Goal: Task Accomplishment & Management: Use online tool/utility

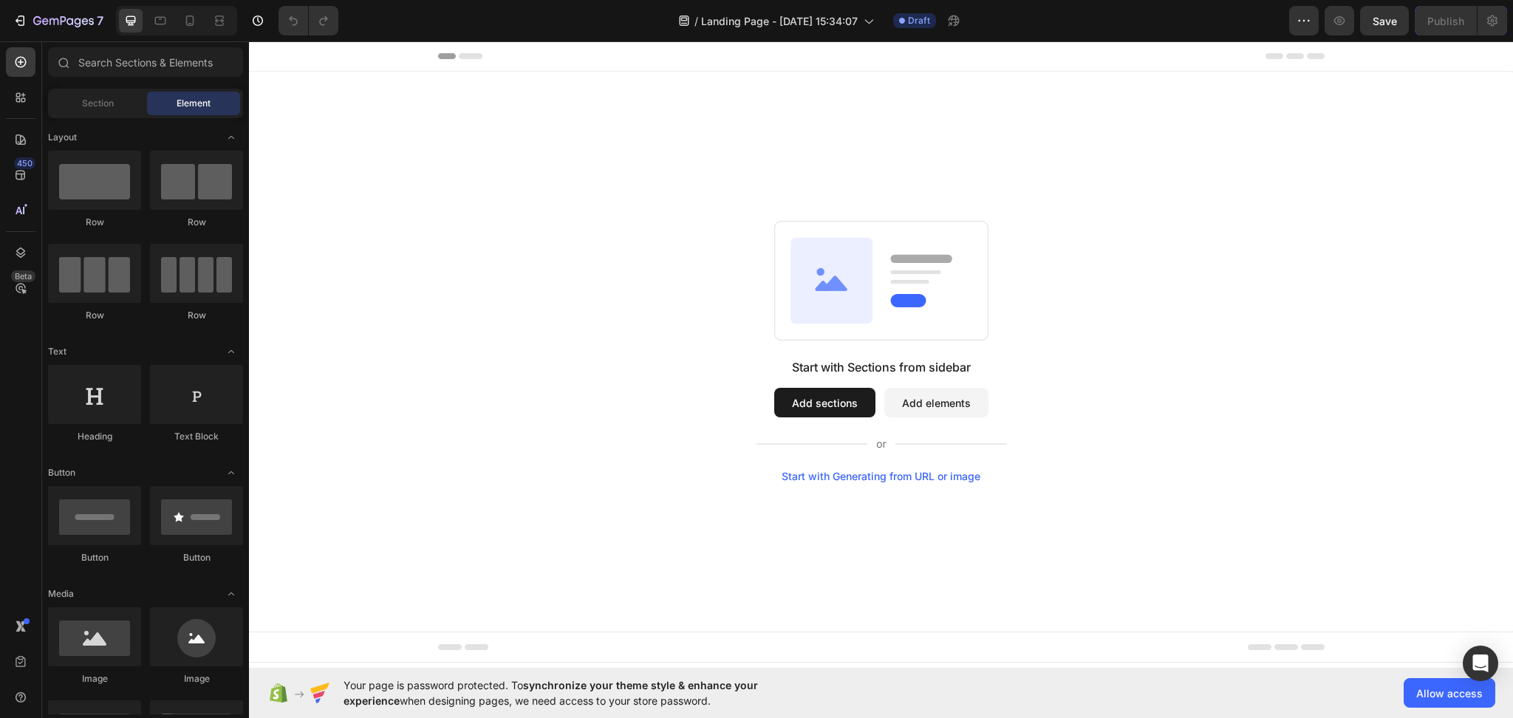
click at [857, 397] on button "Add sections" at bounding box center [824, 403] width 101 height 30
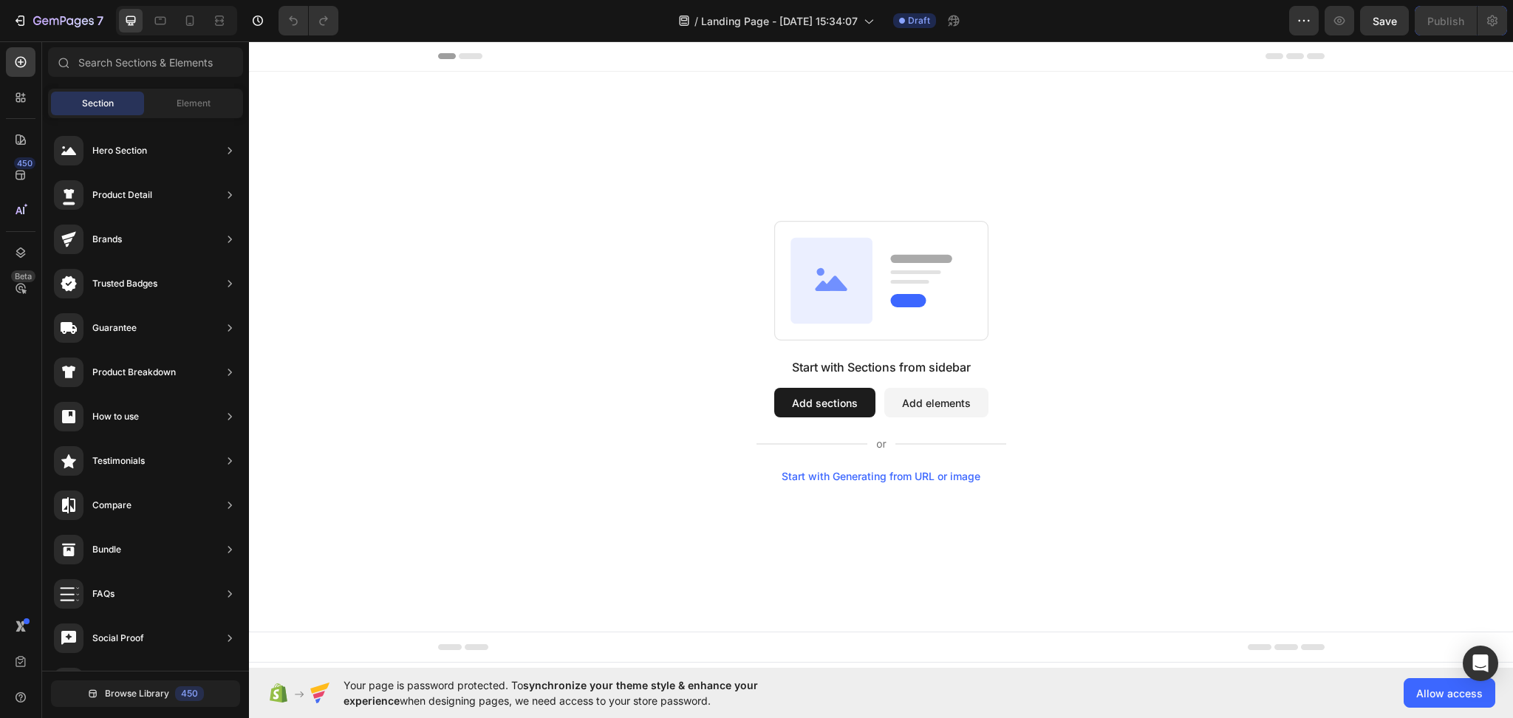
click at [924, 408] on button "Add elements" at bounding box center [936, 403] width 104 height 30
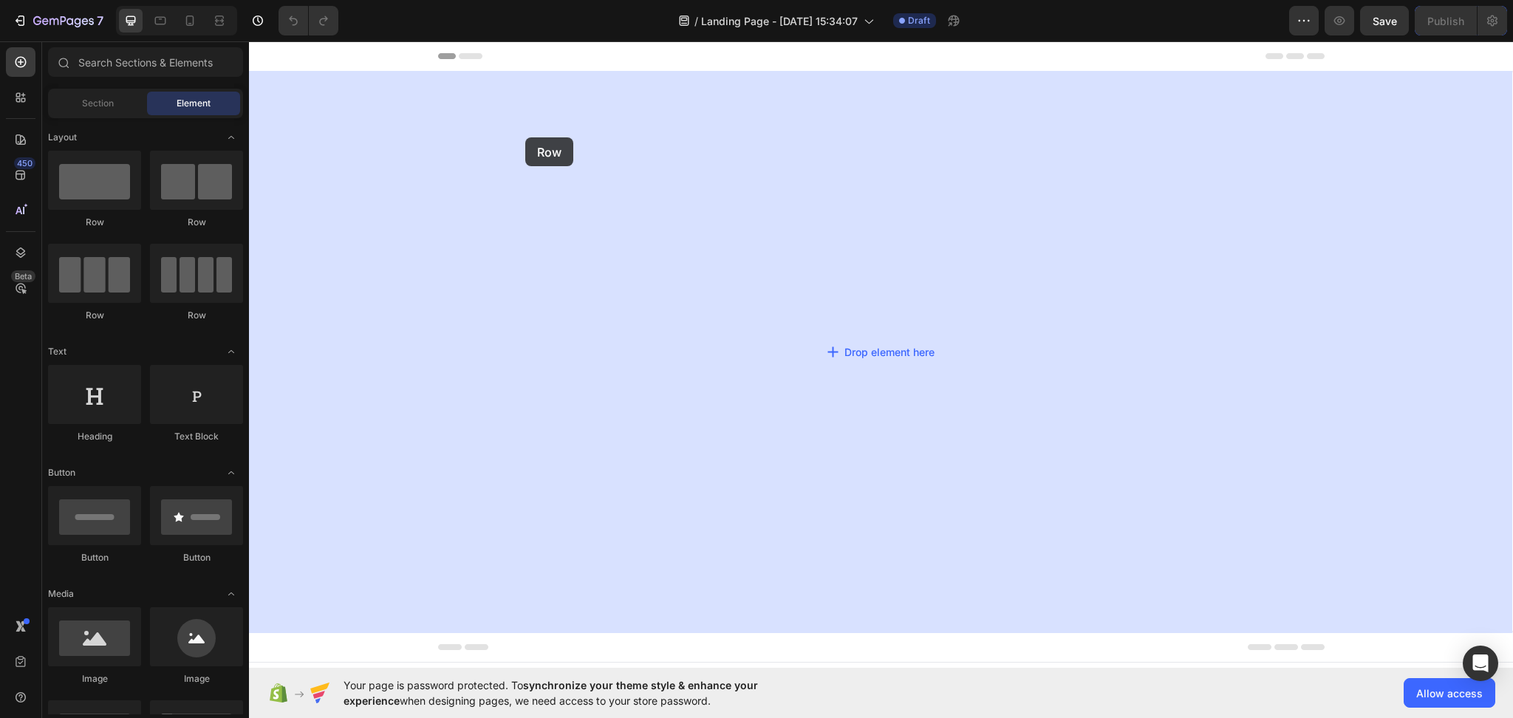
drag, startPoint x: 335, startPoint y: 221, endPoint x: 332, endPoint y: 182, distance: 39.3
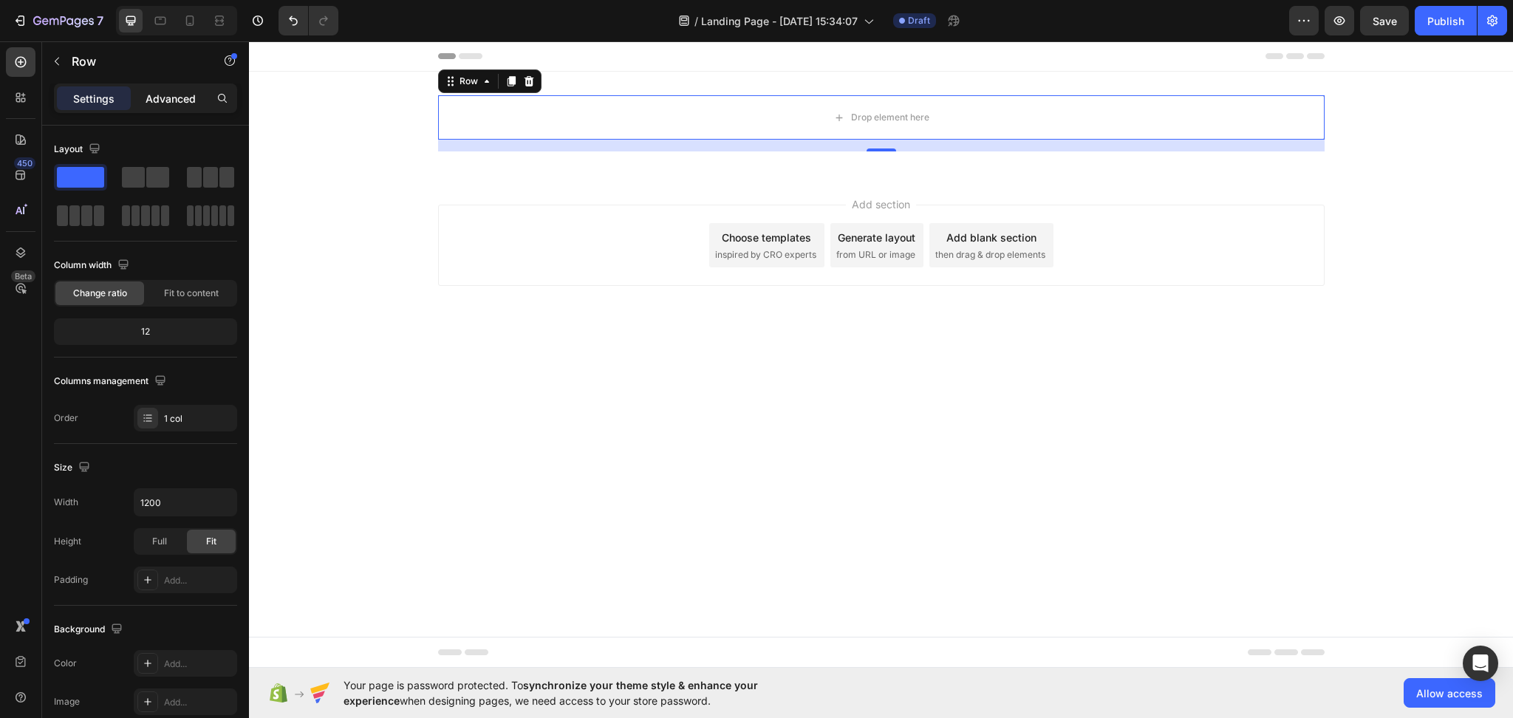
click at [168, 97] on p "Advanced" at bounding box center [171, 99] width 50 height 16
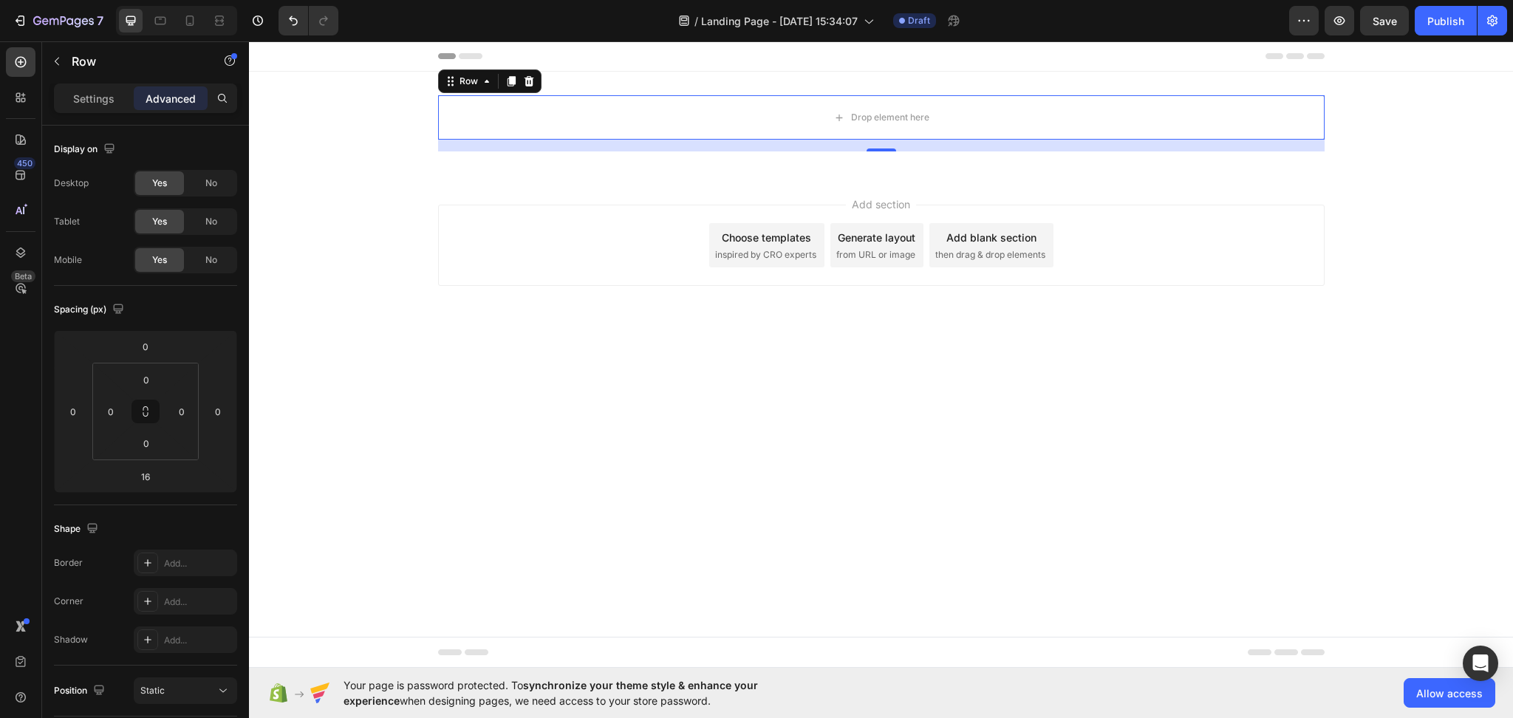
click at [115, 83] on div "Settings Advanced" at bounding box center [145, 98] width 183 height 30
click at [105, 91] on p "Settings" at bounding box center [93, 99] width 41 height 16
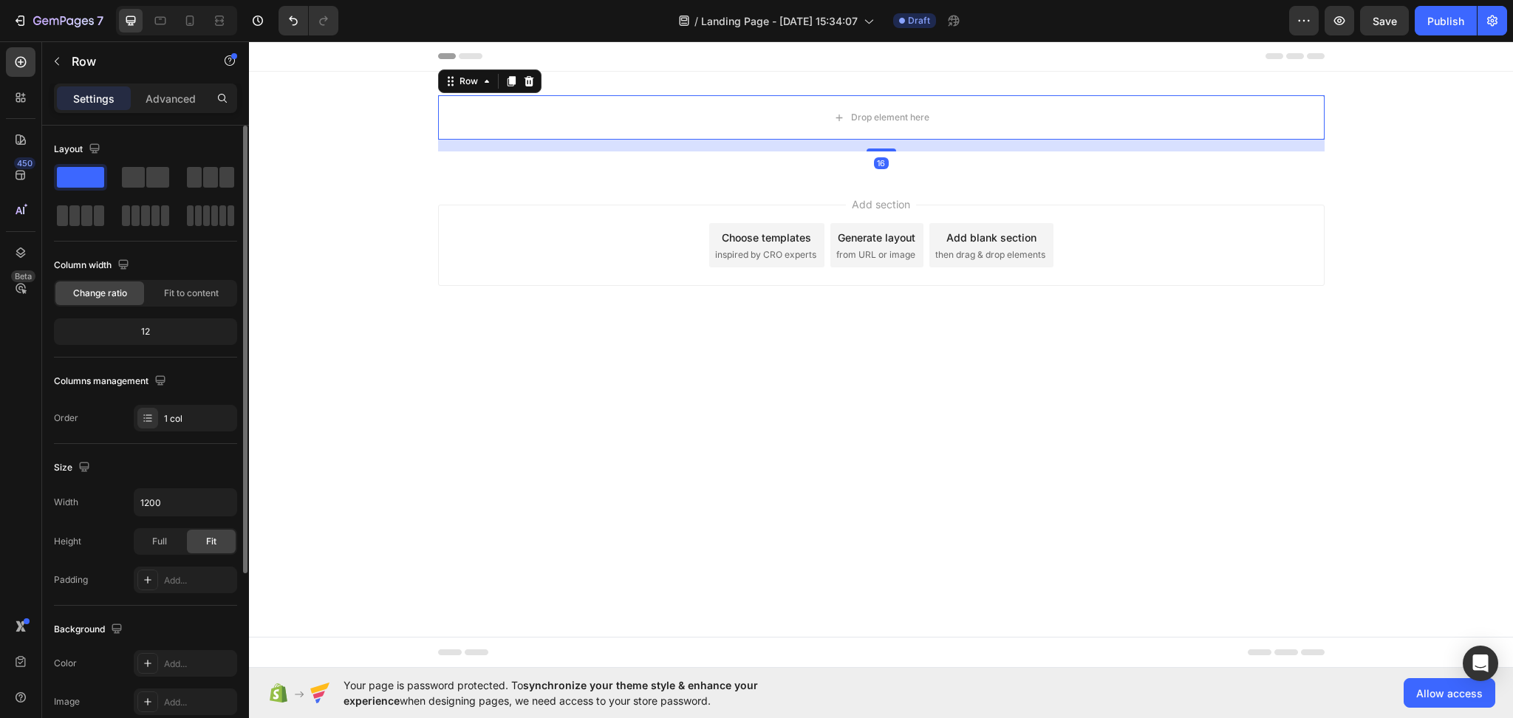
scroll to position [266, 0]
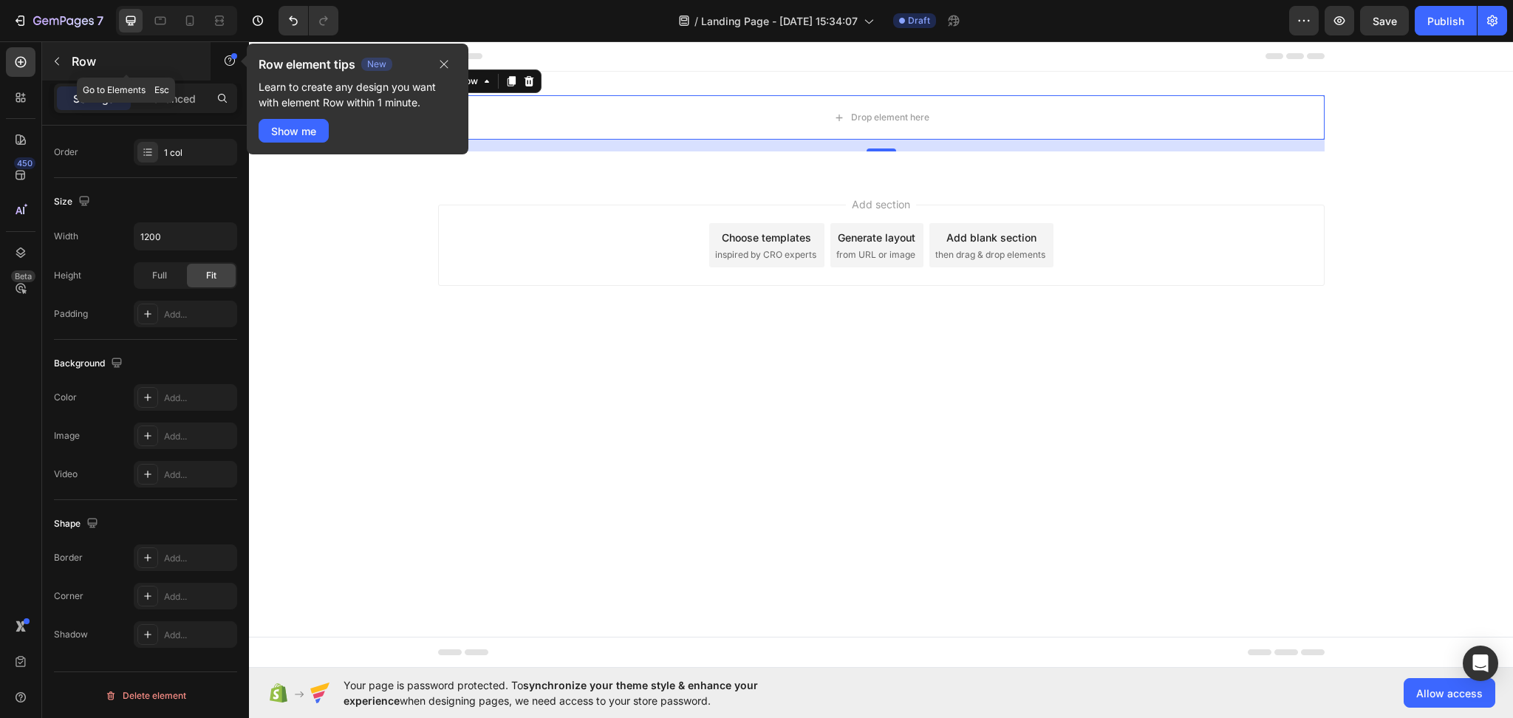
click at [60, 64] on icon "button" at bounding box center [57, 61] width 12 height 12
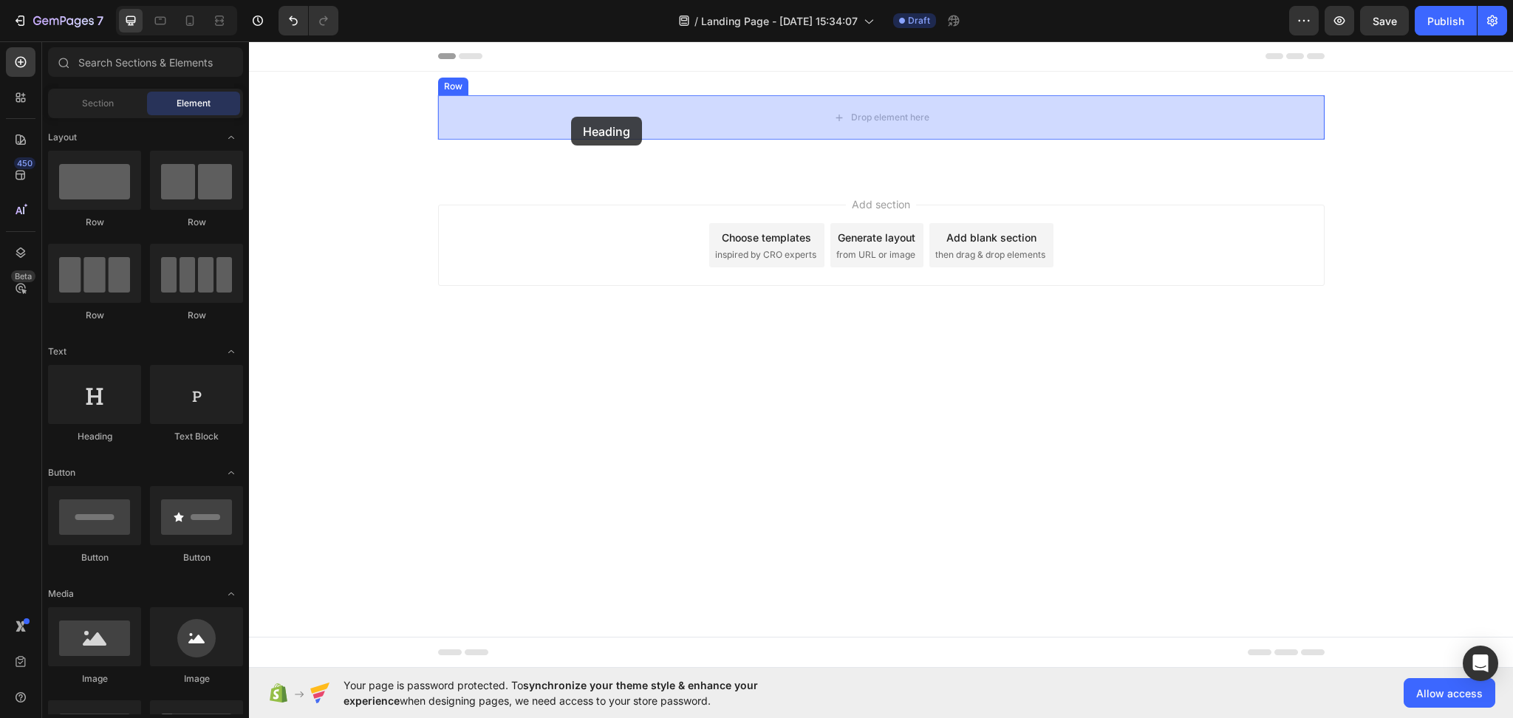
drag, startPoint x: 380, startPoint y: 442, endPoint x: 566, endPoint y: 139, distance: 355.1
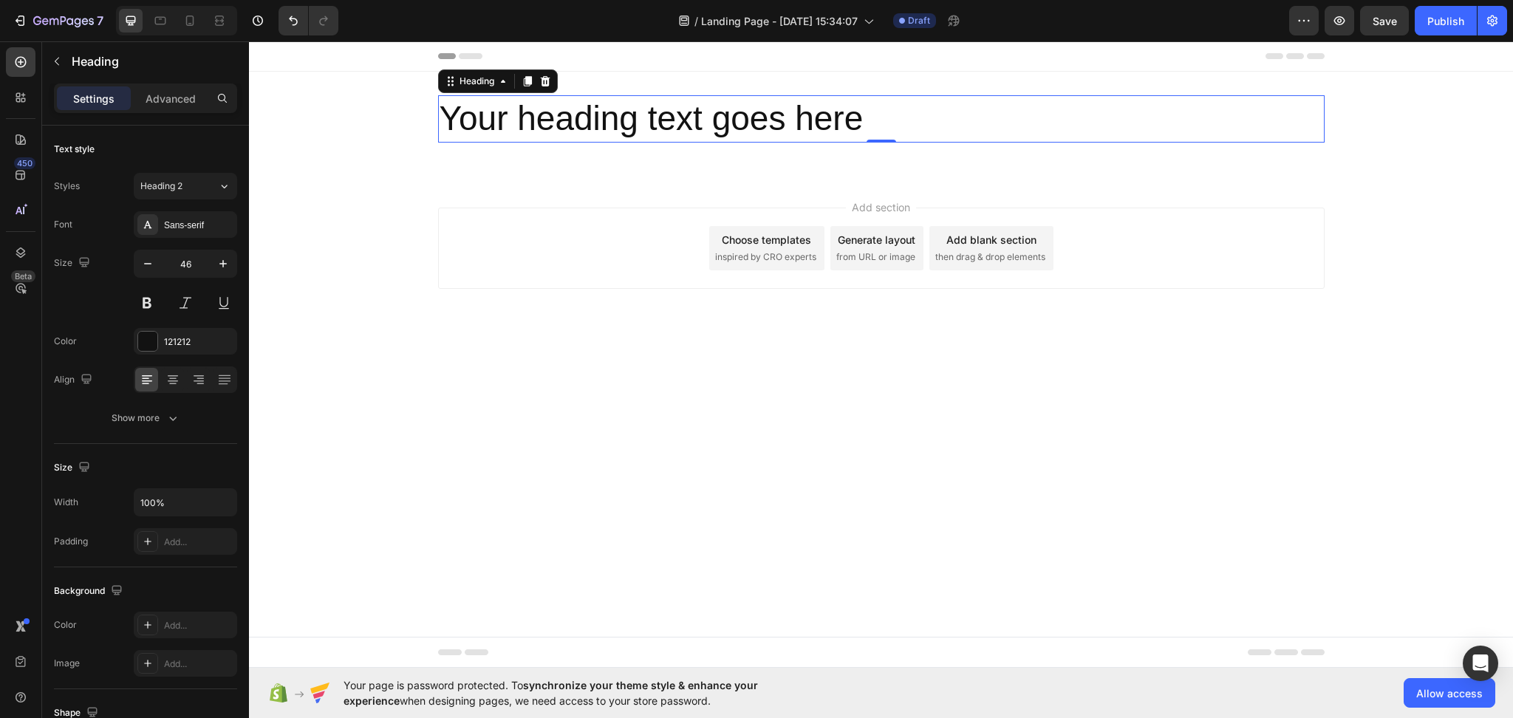
click at [588, 131] on h2 "Your heading text goes here" at bounding box center [881, 118] width 887 height 47
click at [588, 131] on p "Your heading text goes here" at bounding box center [882, 119] width 884 height 44
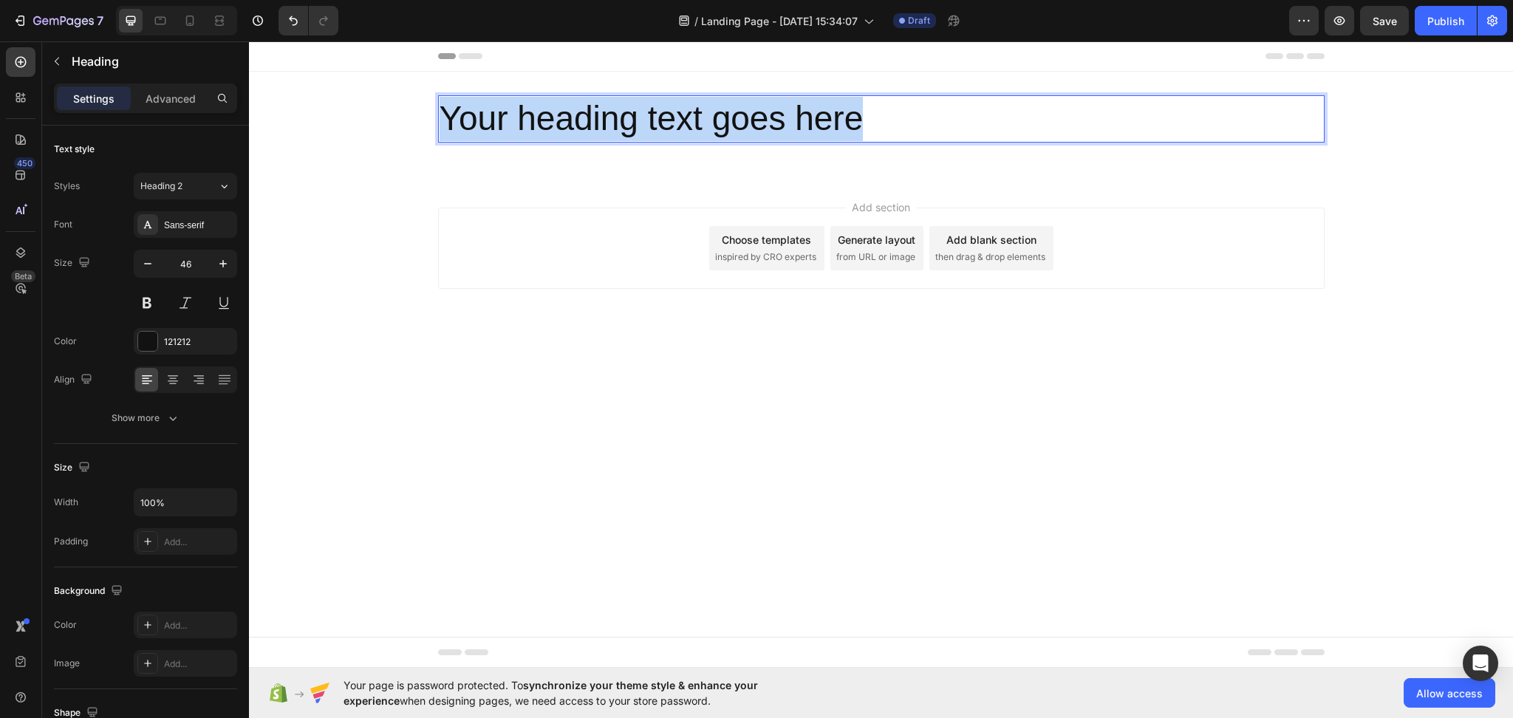
click at [588, 131] on p "Your heading text goes here" at bounding box center [882, 119] width 884 height 44
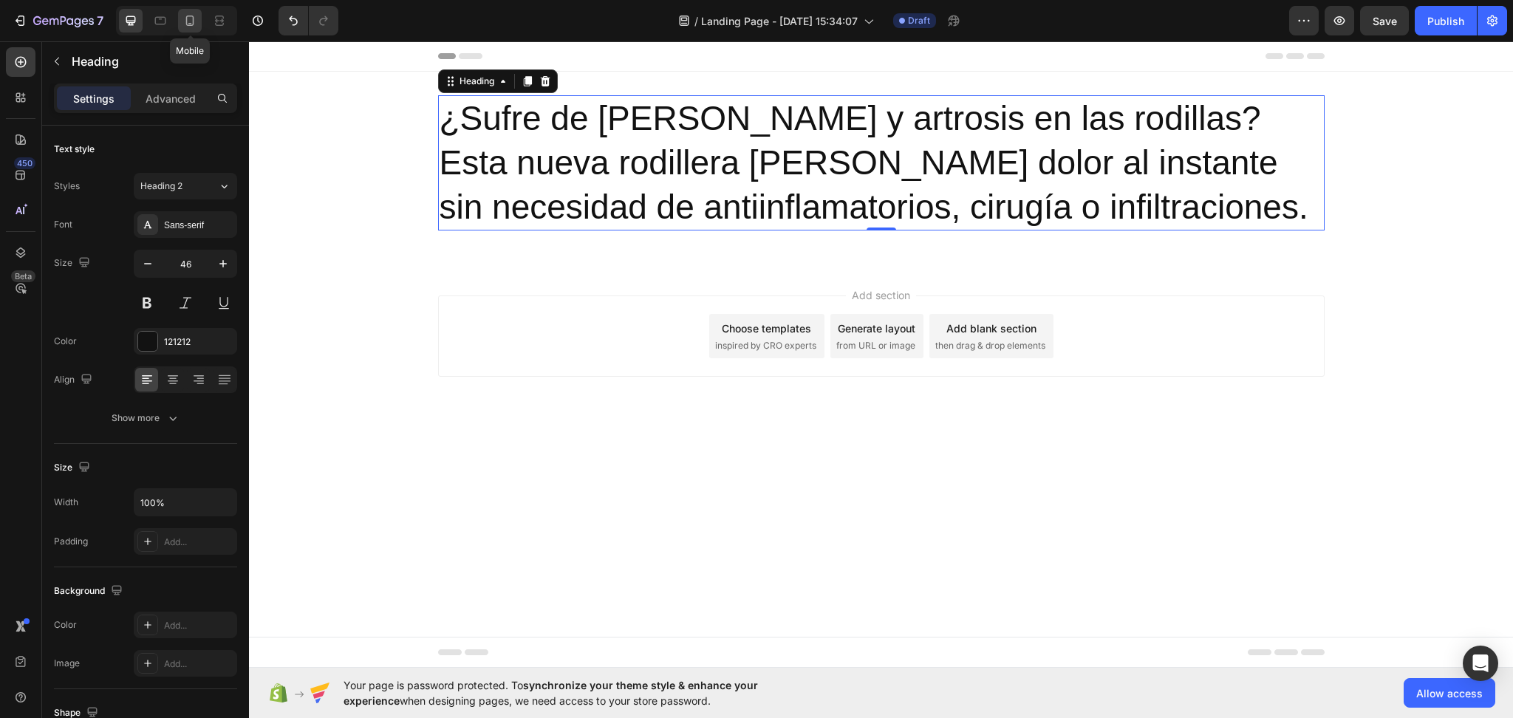
click at [194, 21] on icon at bounding box center [190, 21] width 8 height 10
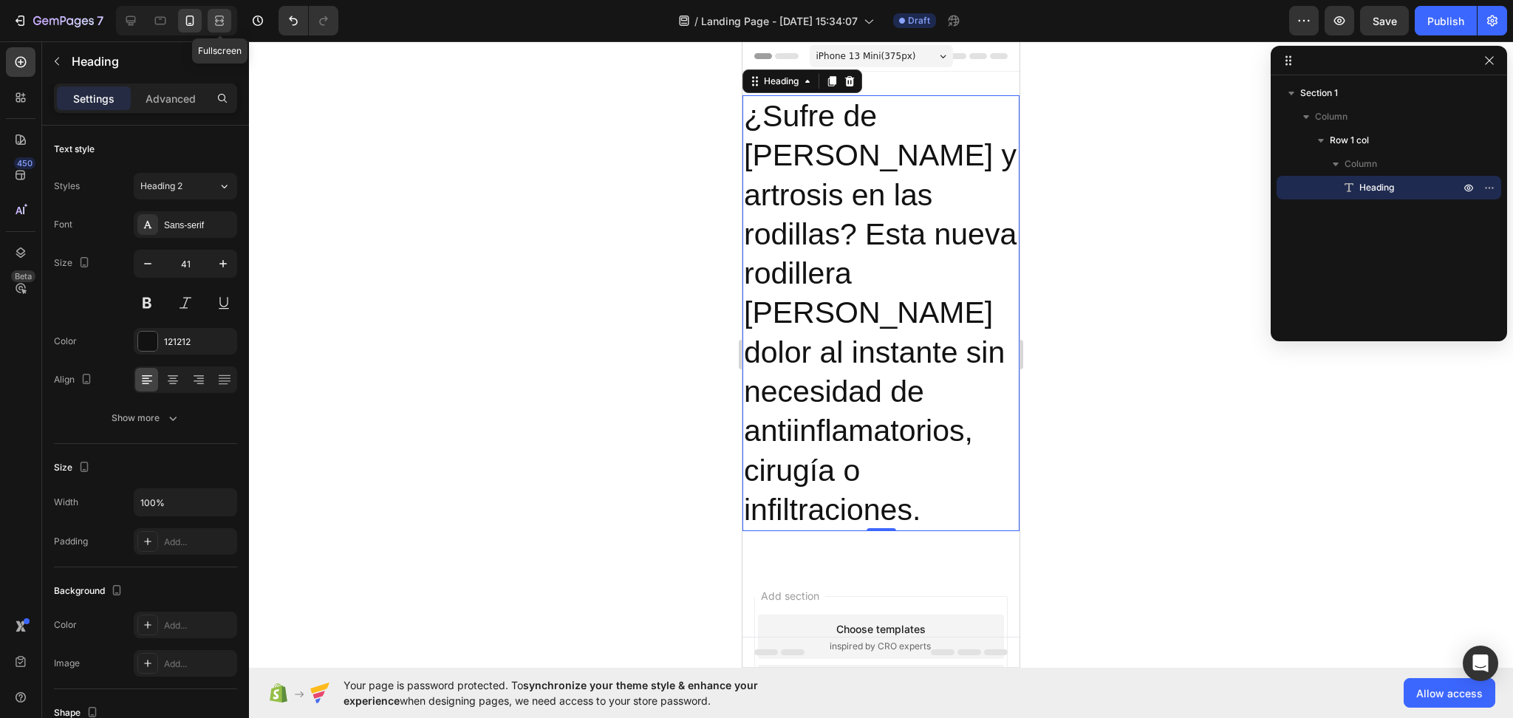
scroll to position [2, 0]
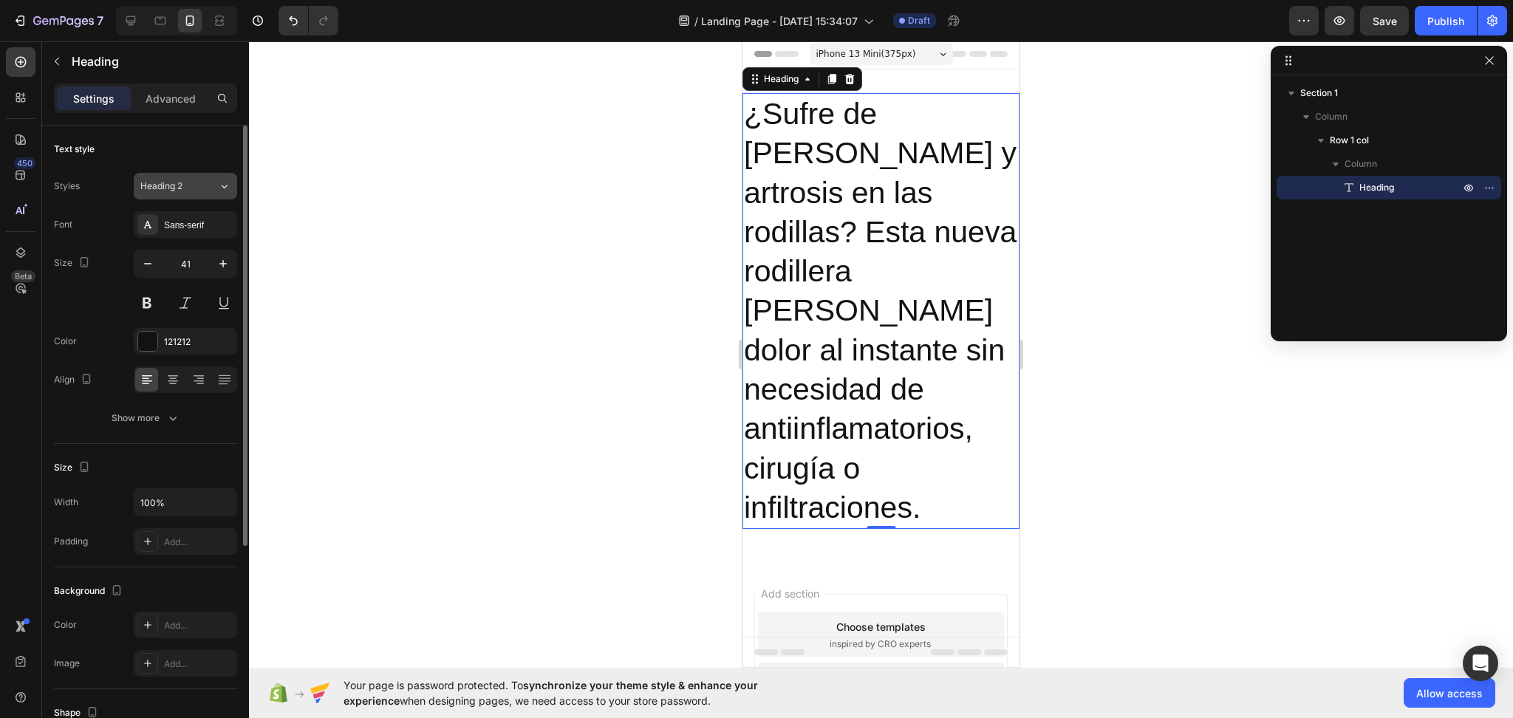
click at [140, 184] on span "Heading 2" at bounding box center [161, 186] width 42 height 13
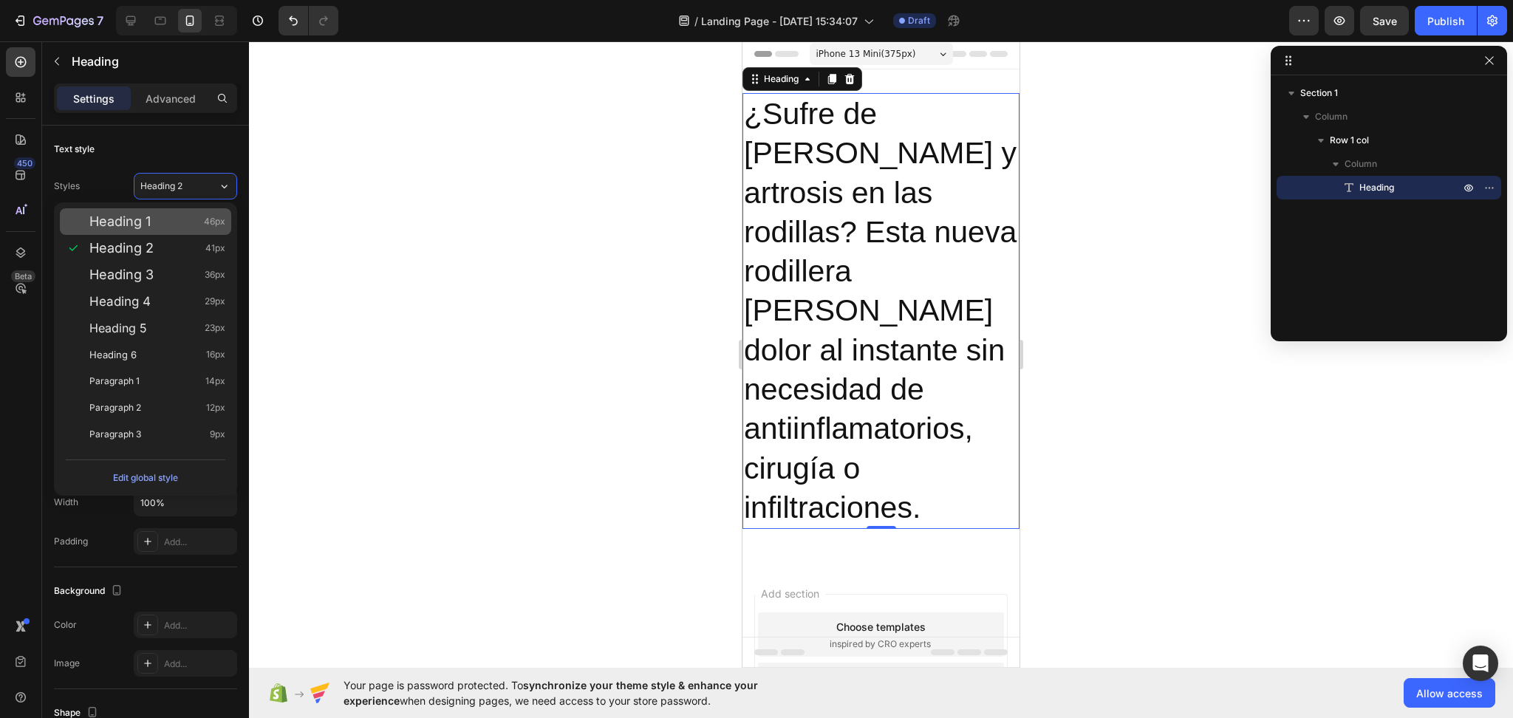
click at [173, 231] on div "Heading 1 46px" at bounding box center [145, 221] width 171 height 27
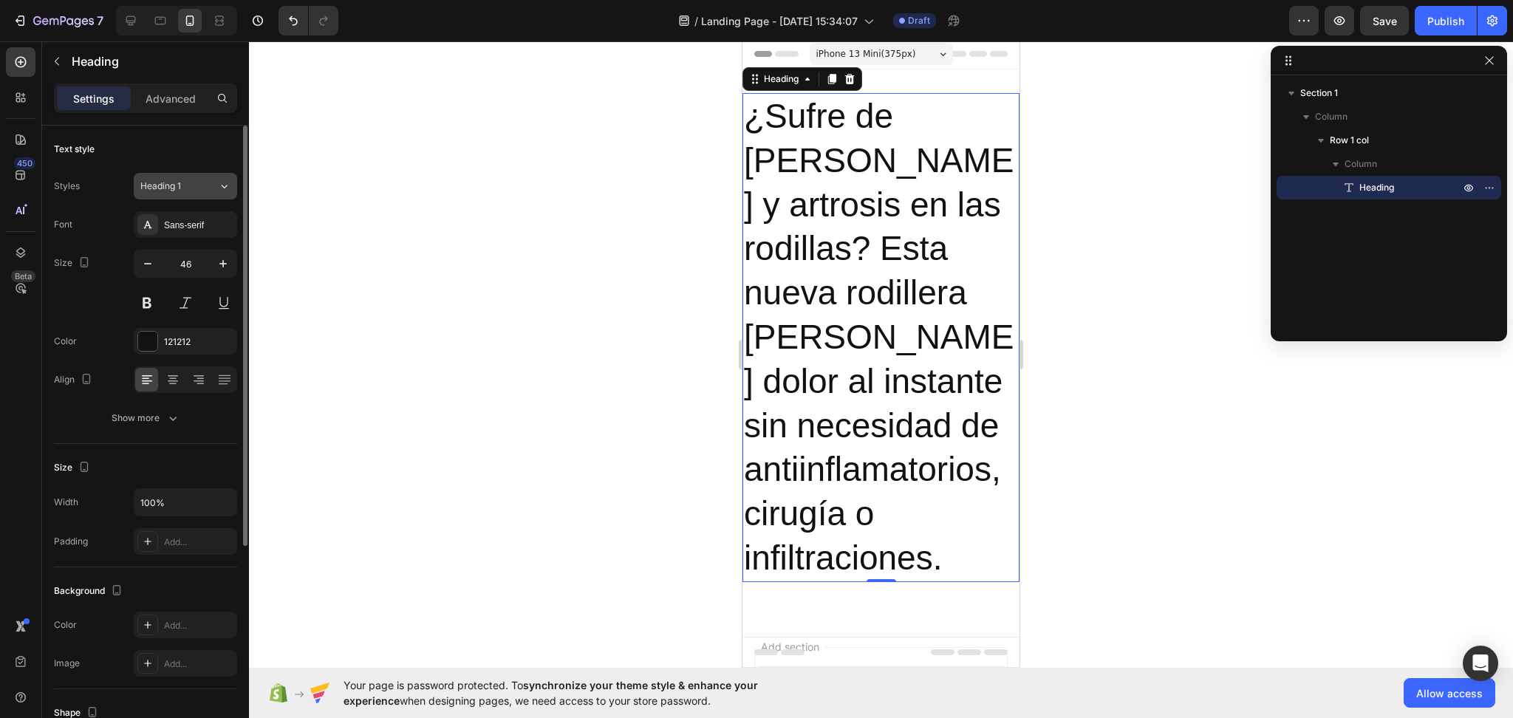
click at [180, 191] on span "Heading 1" at bounding box center [160, 186] width 41 height 13
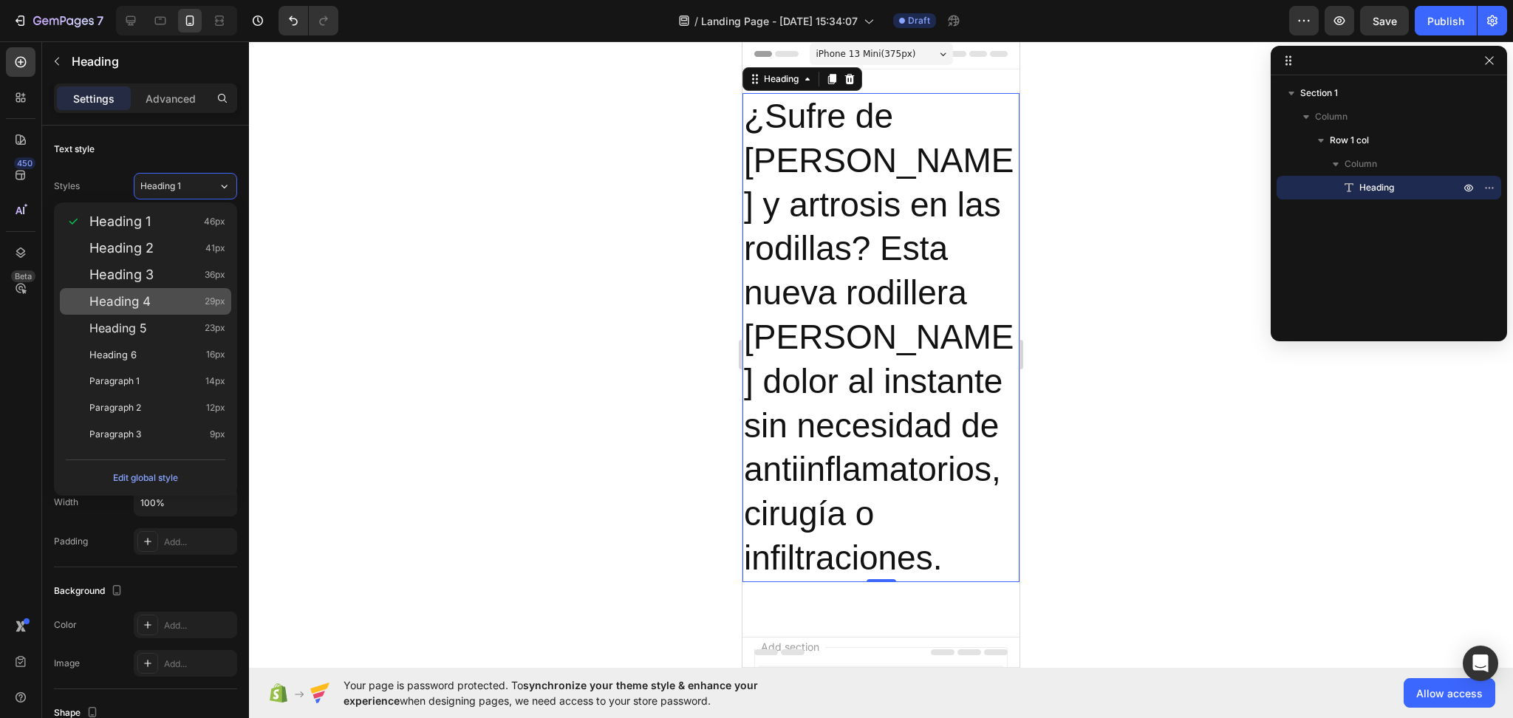
click at [181, 296] on div "Heading 4 29px" at bounding box center [157, 301] width 136 height 15
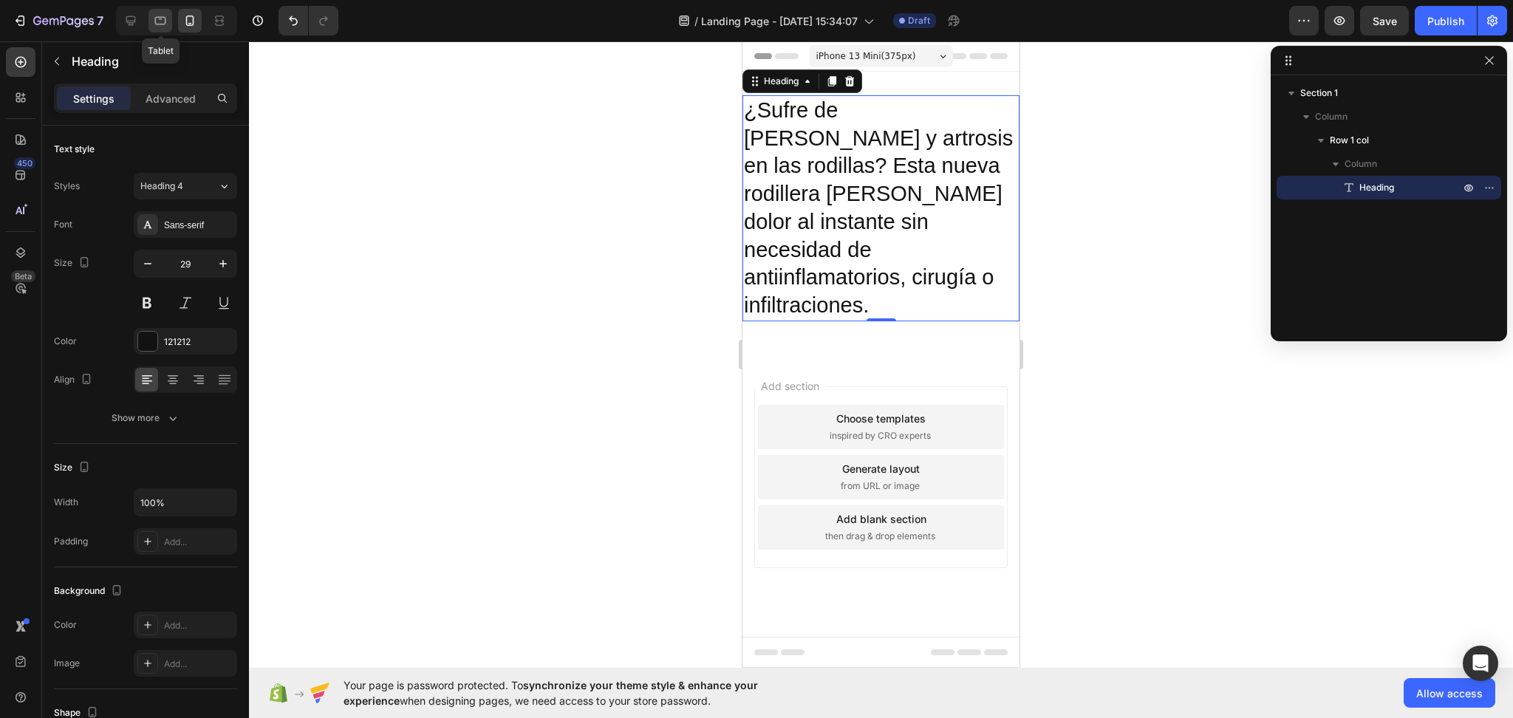
click at [171, 26] on div at bounding box center [160, 21] width 24 height 24
type input "32"
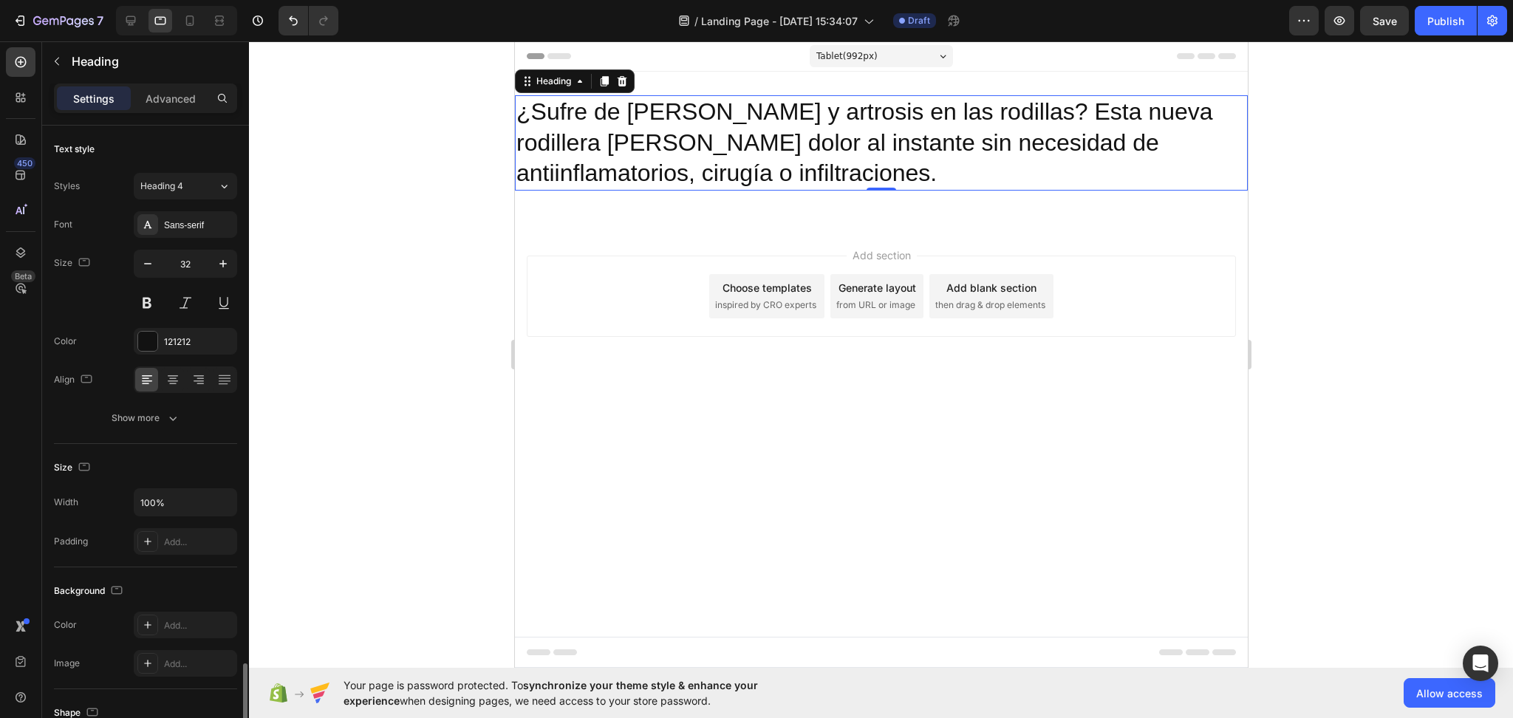
scroll to position [324, 0]
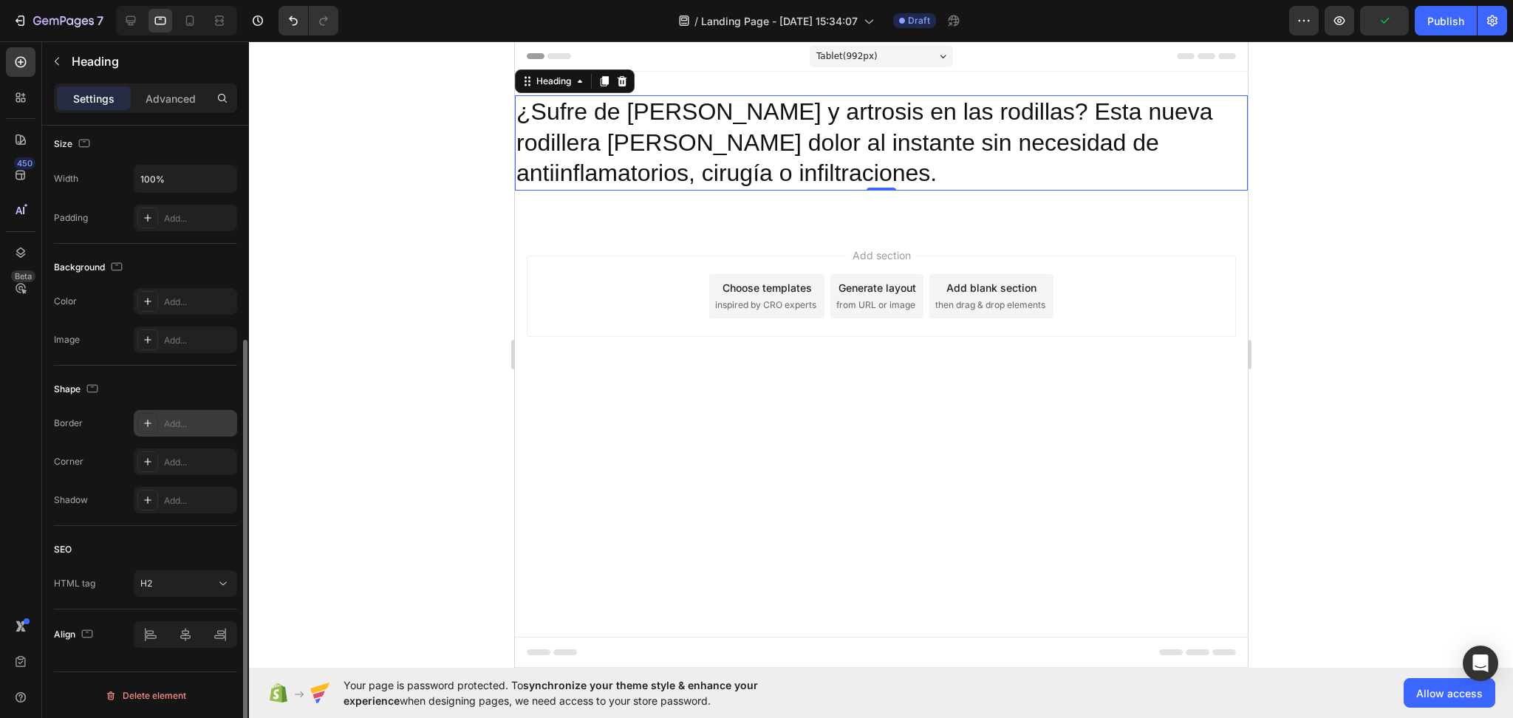
click at [188, 417] on div "Add..." at bounding box center [198, 423] width 69 height 13
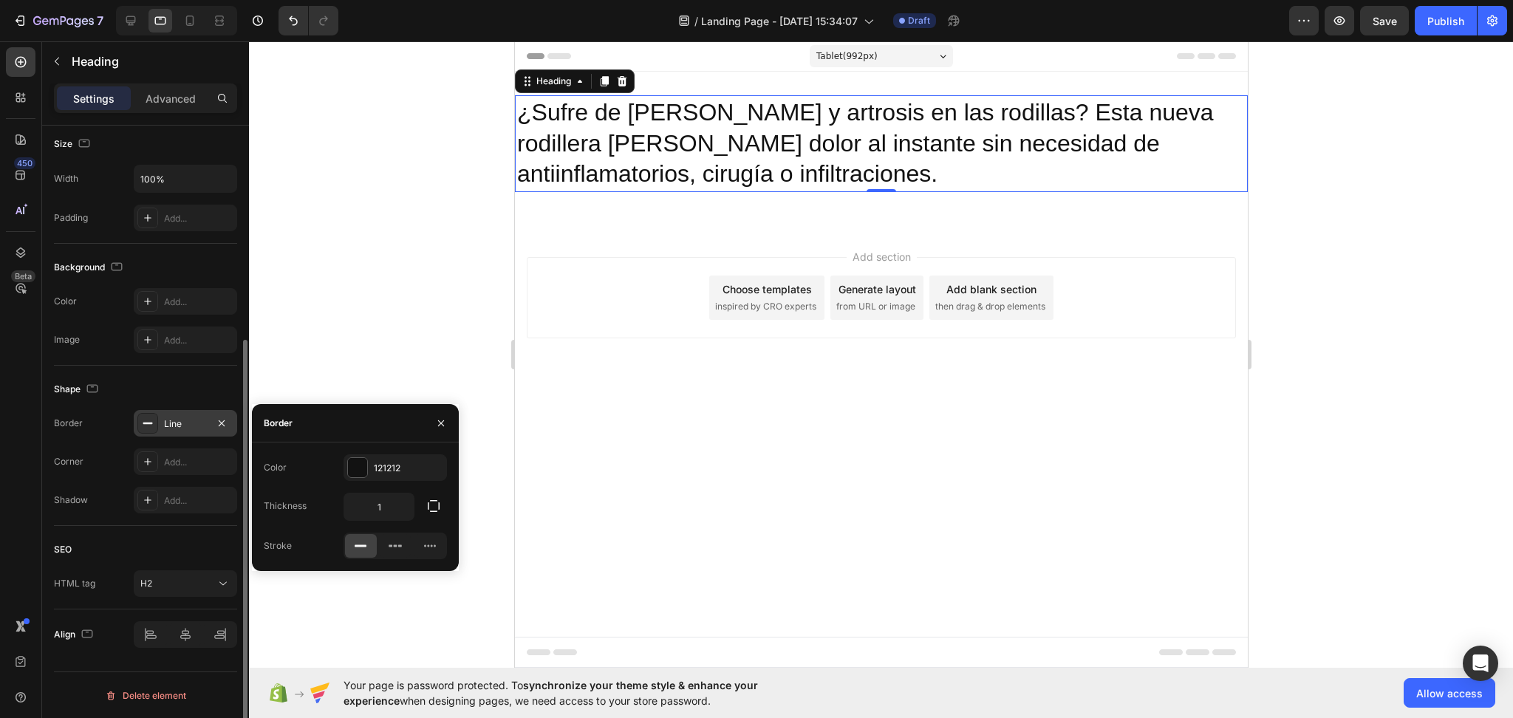
click at [193, 387] on div "Shape" at bounding box center [145, 390] width 183 height 24
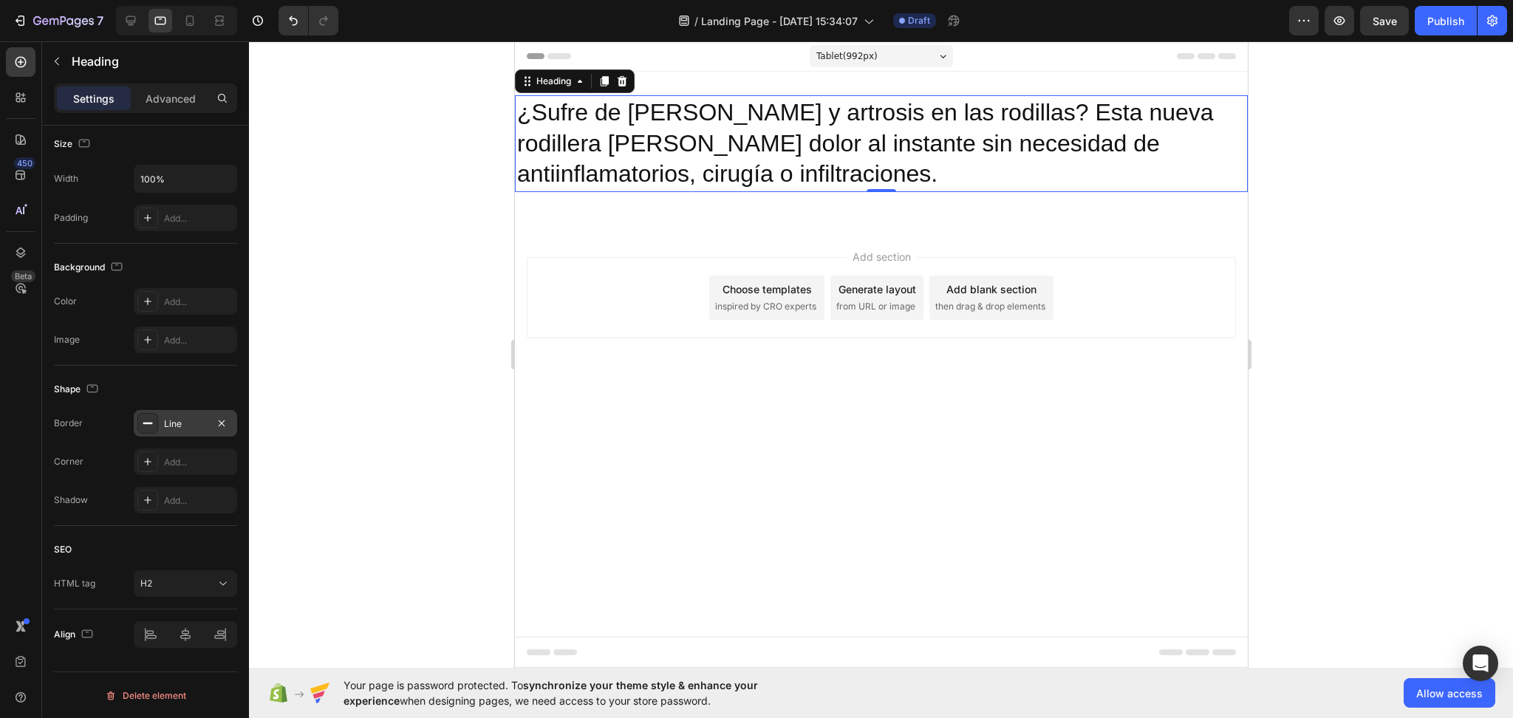
click at [185, 423] on div "Line" at bounding box center [185, 423] width 43 height 13
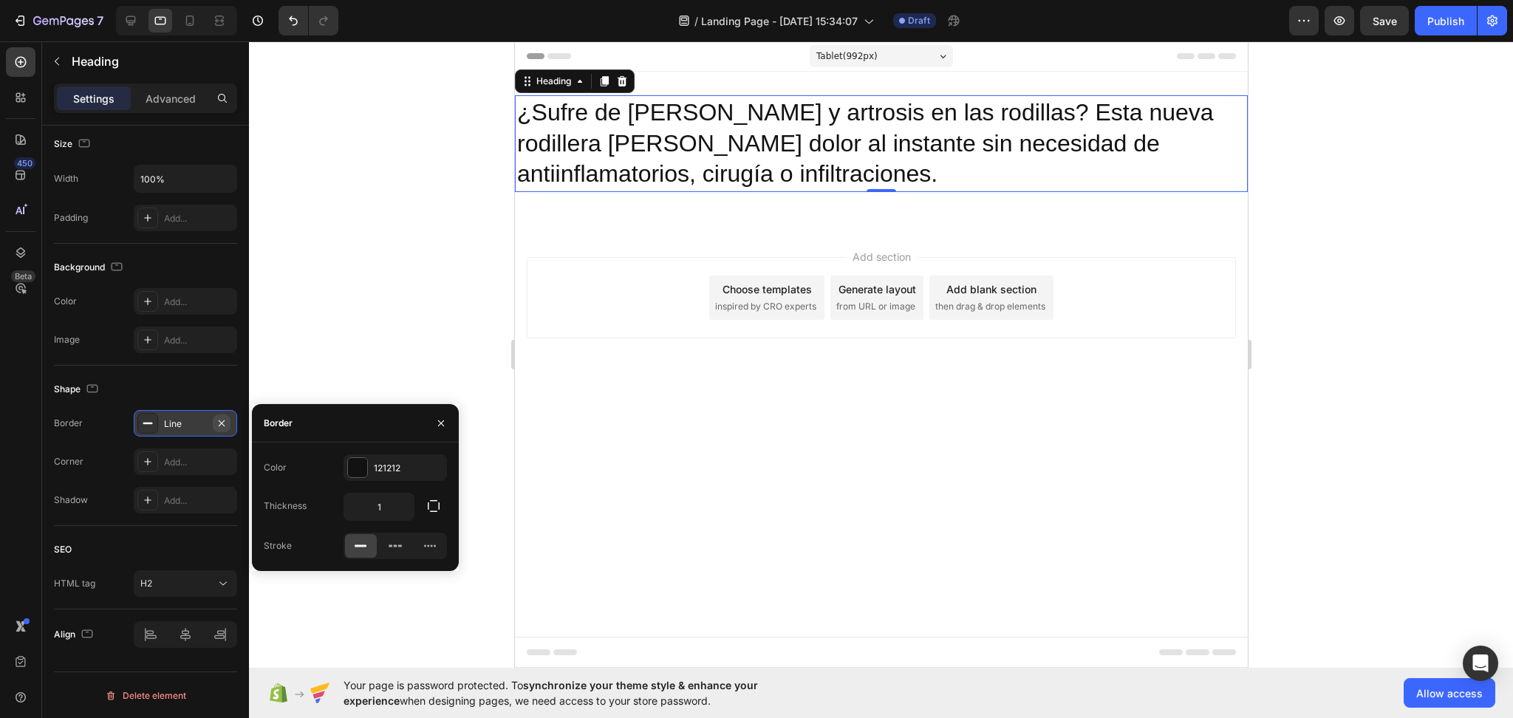
click at [222, 424] on icon "button" at bounding box center [222, 423] width 6 height 6
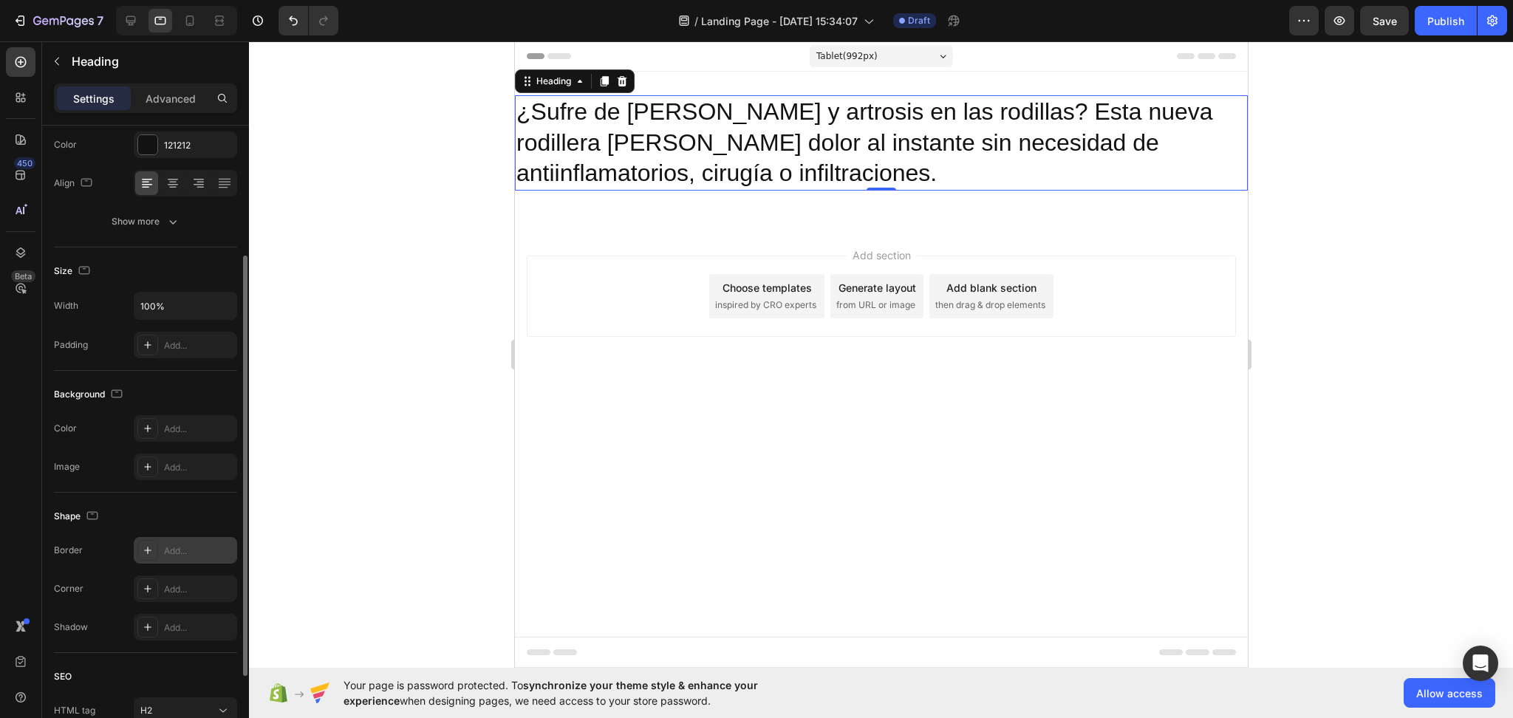
scroll to position [0, 0]
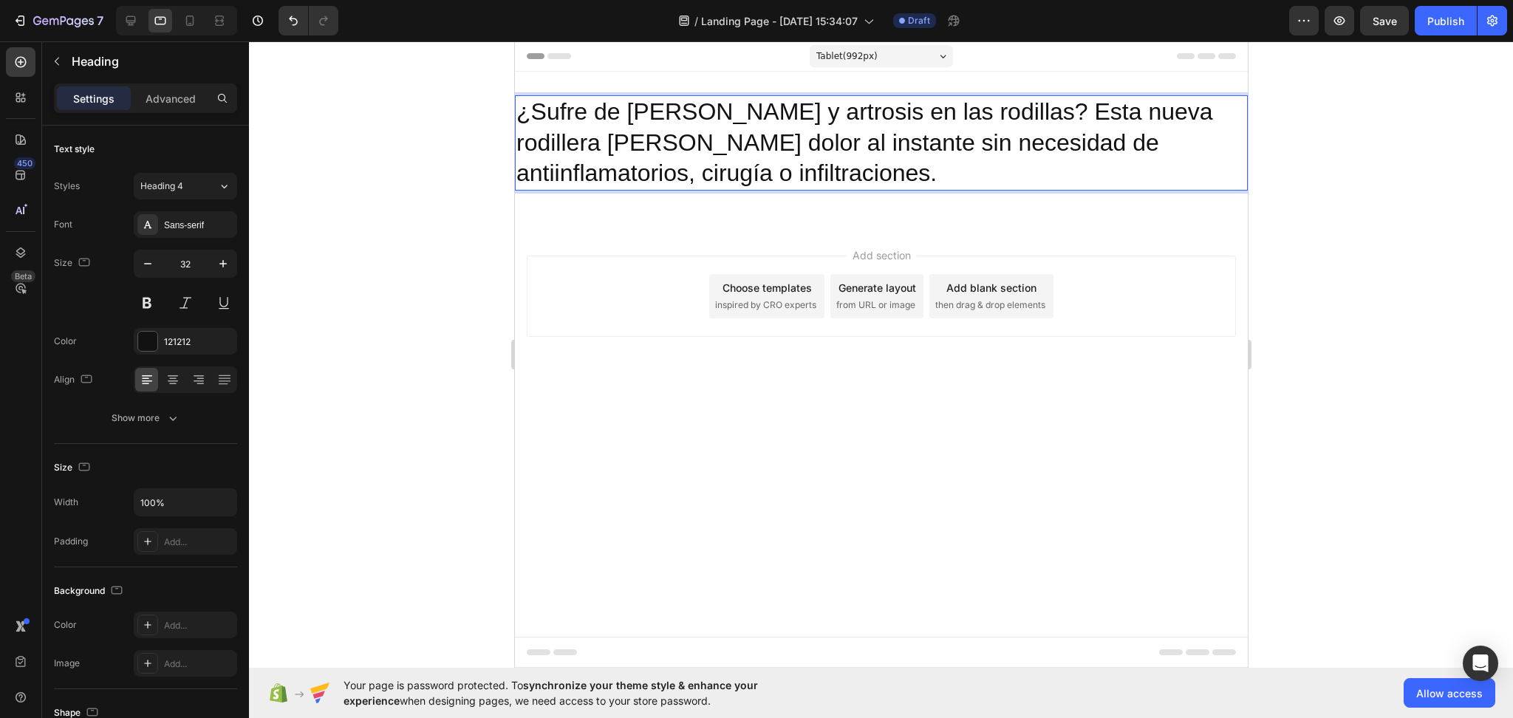
click at [969, 109] on p "¿Sufre de [PERSON_NAME] y artrosis en las rodillas? Esta nueva rodillera [PERSO…" at bounding box center [881, 143] width 730 height 92
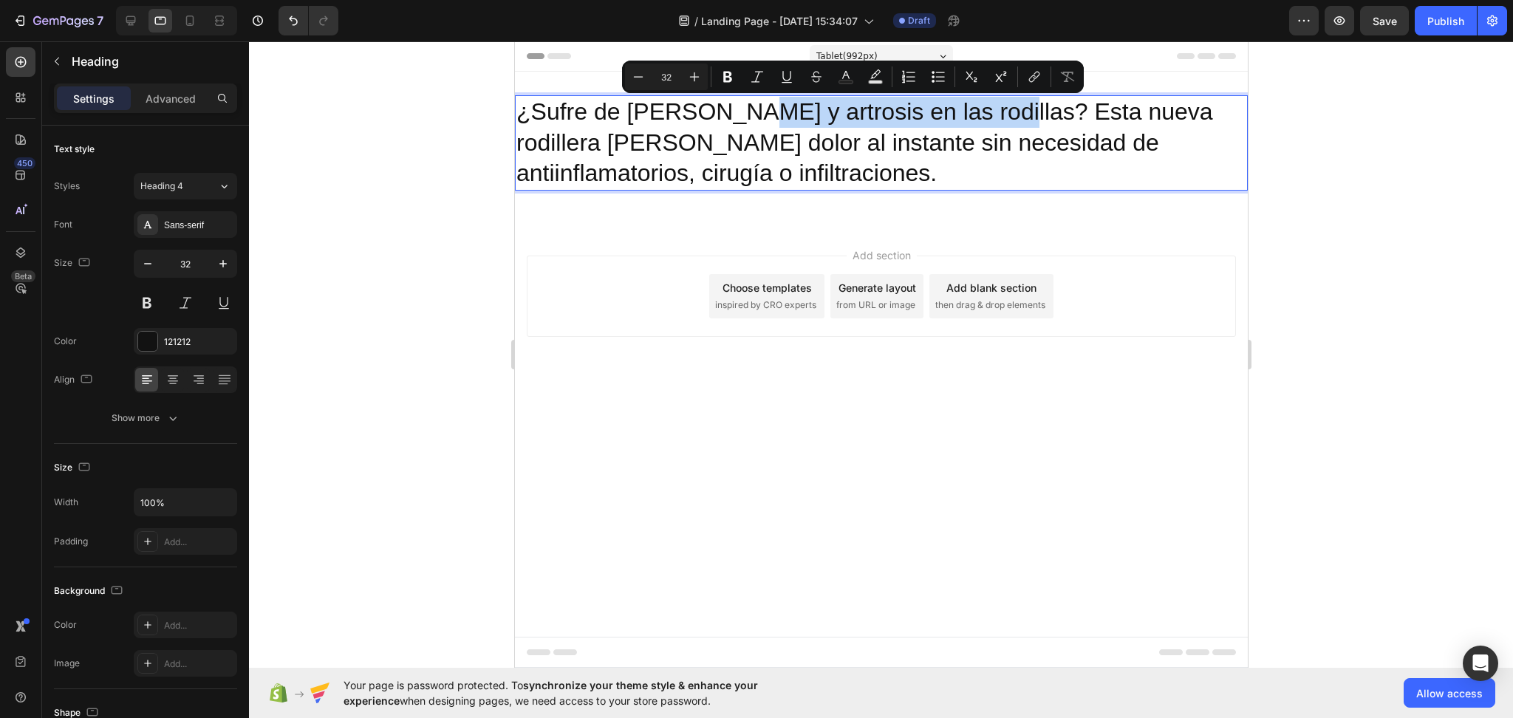
drag, startPoint x: 969, startPoint y: 109, endPoint x: 727, endPoint y: 115, distance: 241.7
click at [727, 115] on p "¿Sufre de [PERSON_NAME] y artrosis en las rodillas? Esta nueva rodillera [PERSO…" at bounding box center [881, 143] width 730 height 92
click at [733, 76] on icon "Editor contextual toolbar" at bounding box center [727, 76] width 15 height 15
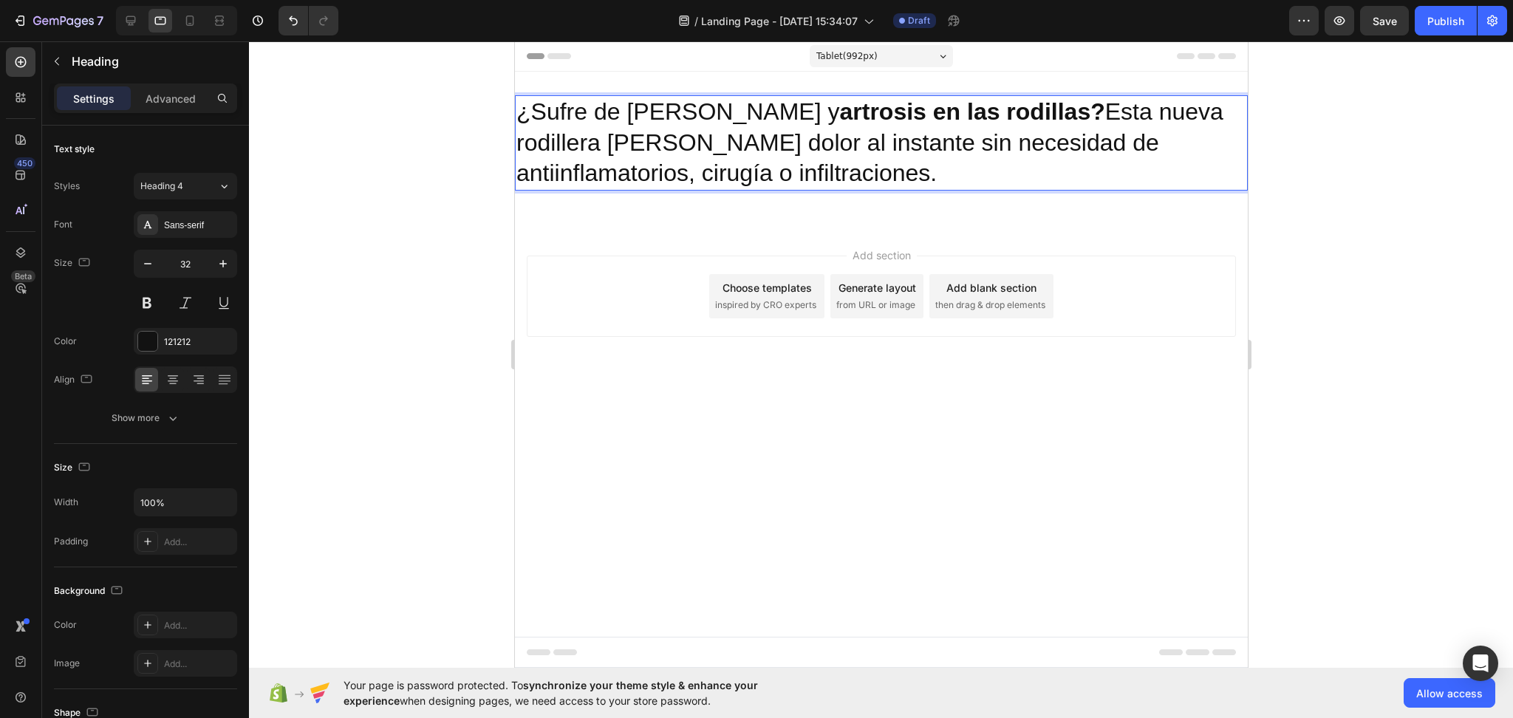
click at [847, 117] on strong "artrosis en las rodillas?" at bounding box center [971, 111] width 265 height 27
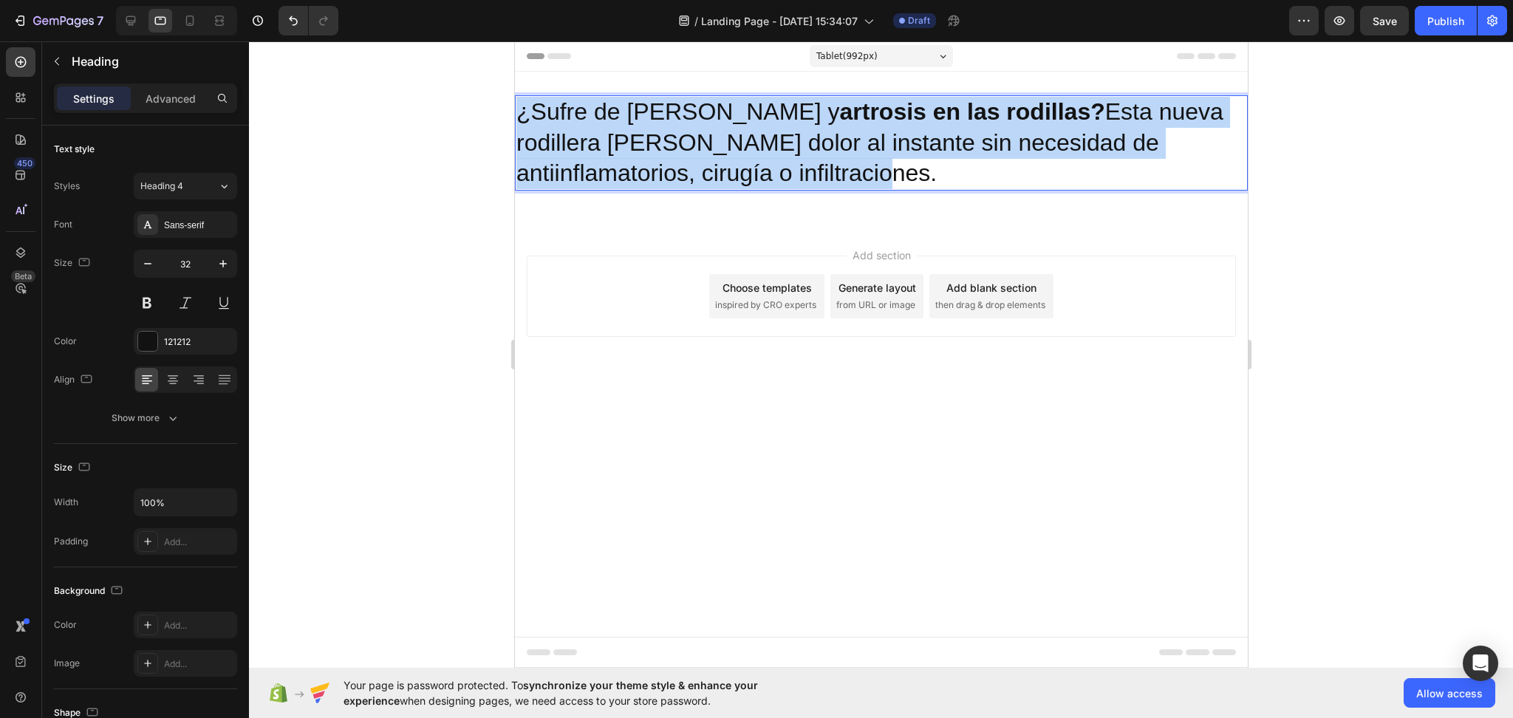
click at [847, 117] on strong "artrosis en las rodillas?" at bounding box center [971, 111] width 265 height 27
click at [839, 114] on strong "artrosis en las rodillas?" at bounding box center [971, 111] width 265 height 27
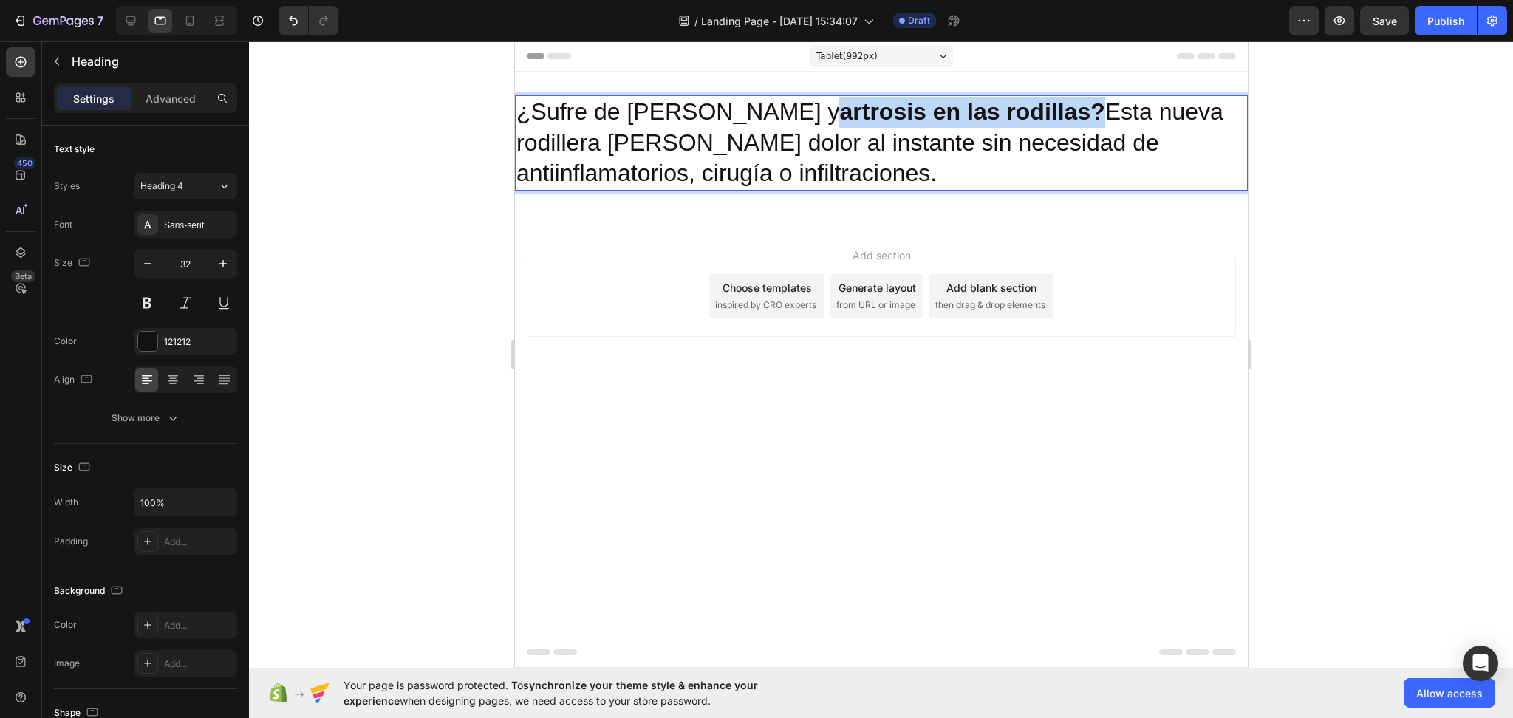
drag, startPoint x: 731, startPoint y: 119, endPoint x: 988, endPoint y: 120, distance: 257.8
click at [988, 120] on strong "artrosis en las rodillas?" at bounding box center [971, 111] width 265 height 27
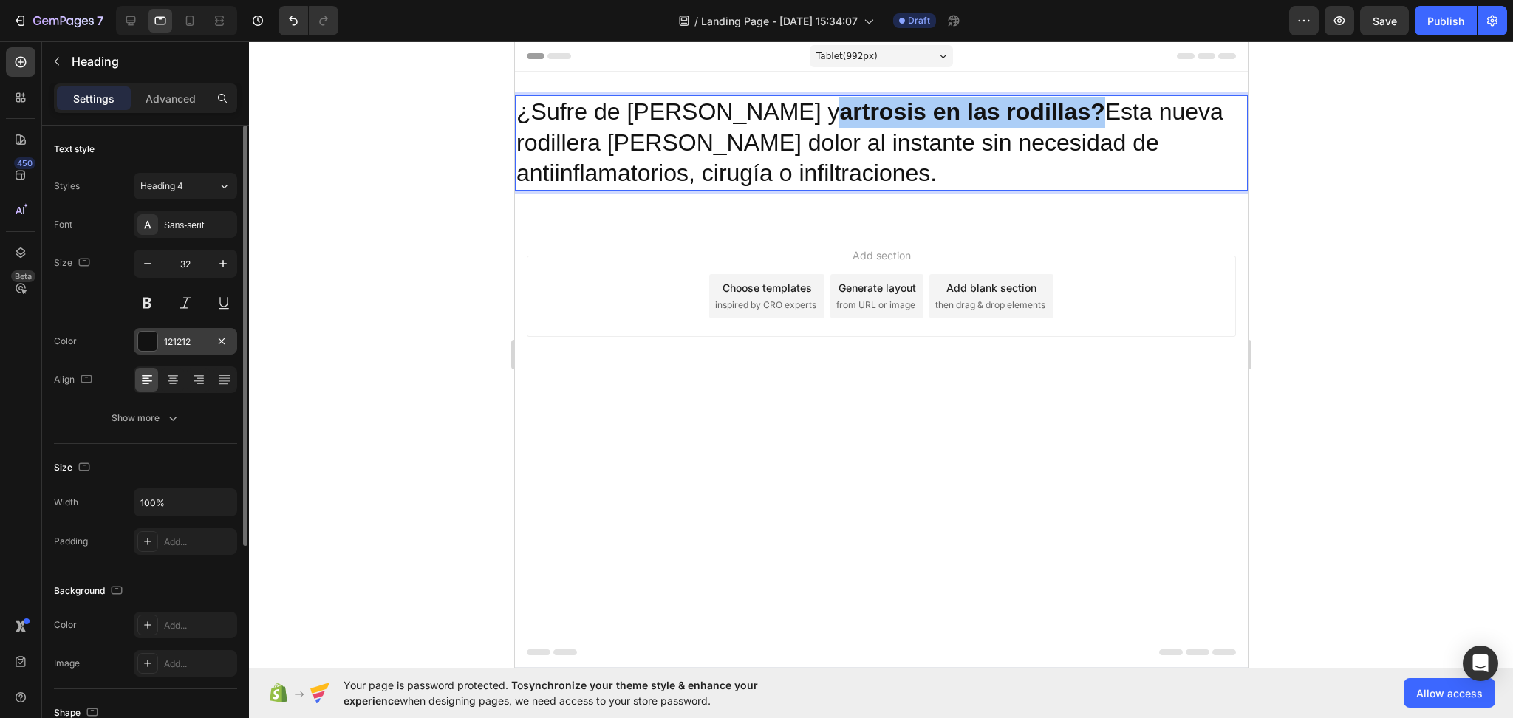
click at [170, 341] on div "121212" at bounding box center [185, 341] width 43 height 13
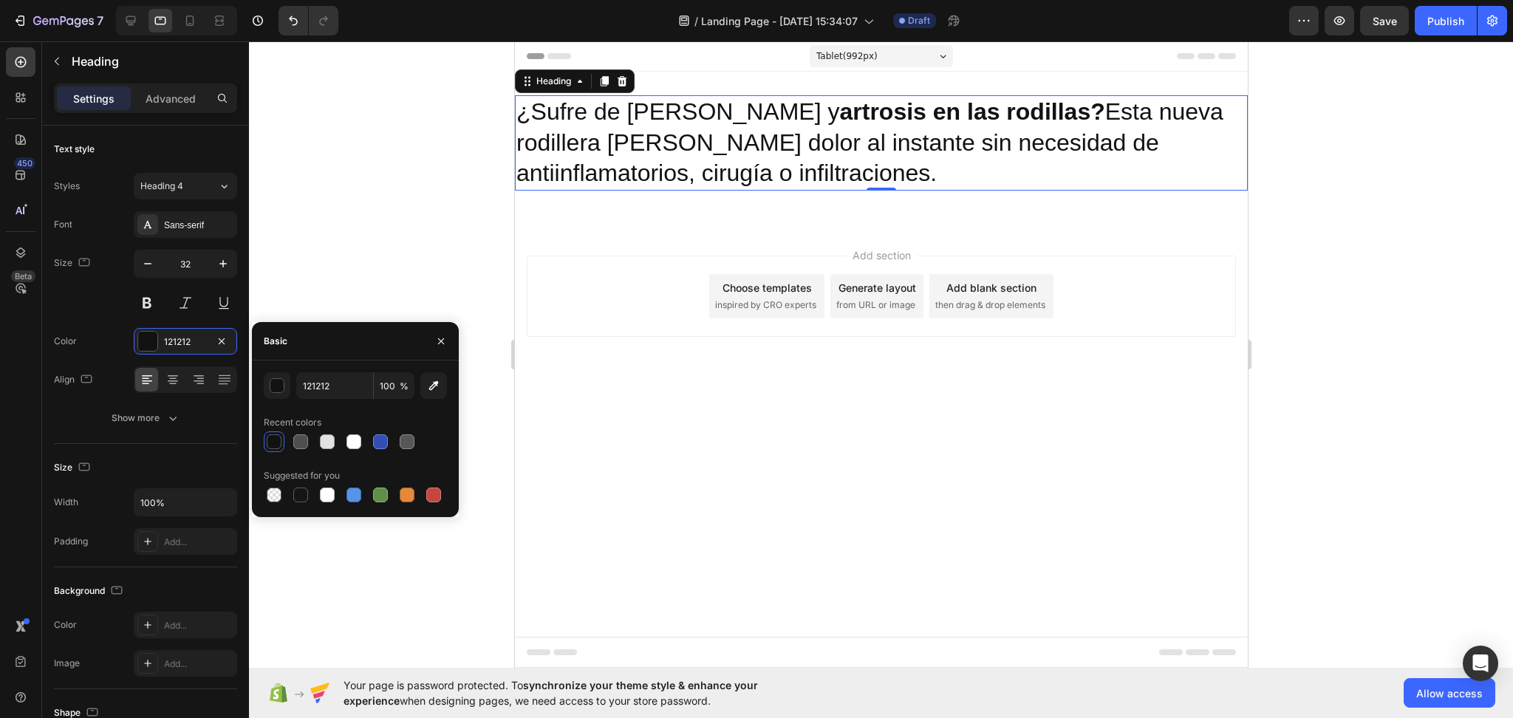
click at [445, 499] on div at bounding box center [355, 495] width 183 height 21
click at [435, 499] on div at bounding box center [433, 495] width 15 height 15
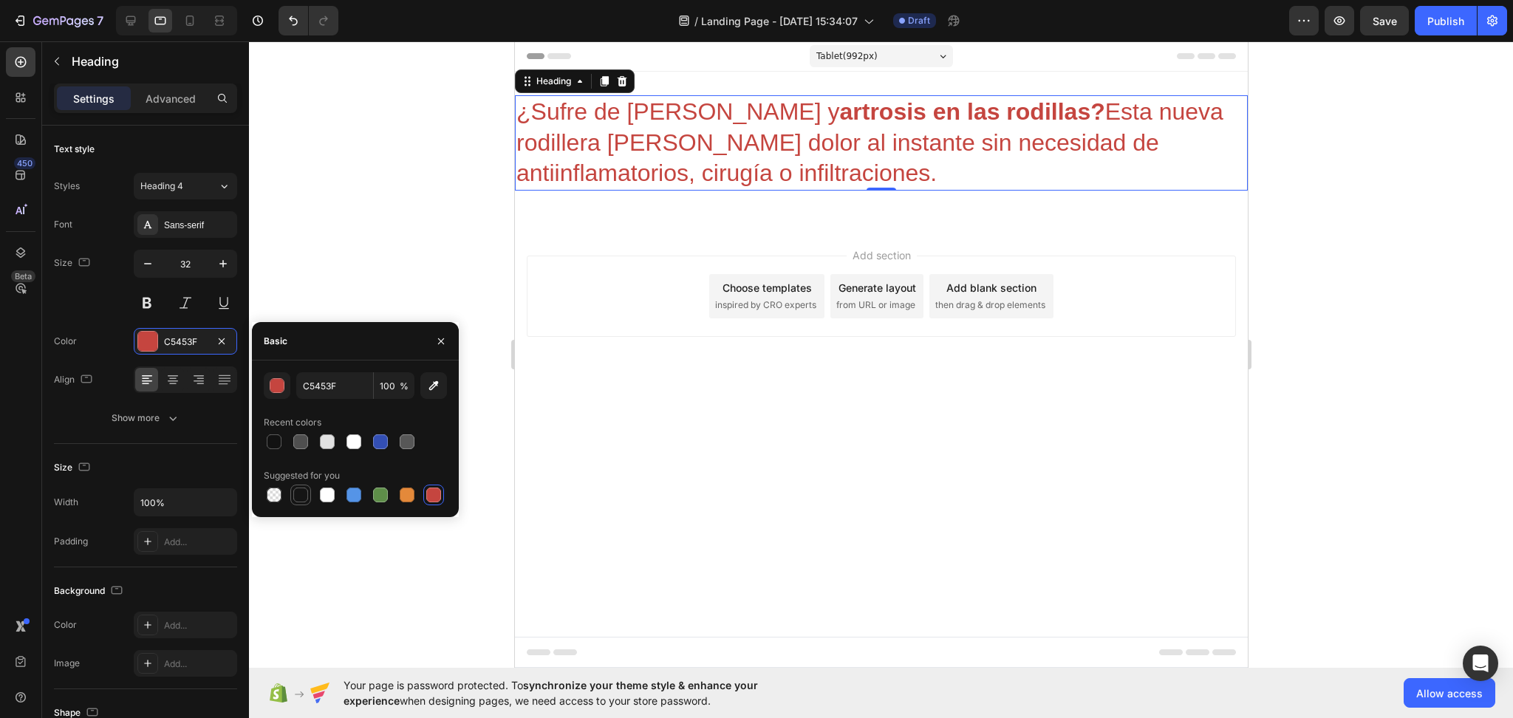
click at [308, 491] on div at bounding box center [301, 495] width 18 height 18
type input "151515"
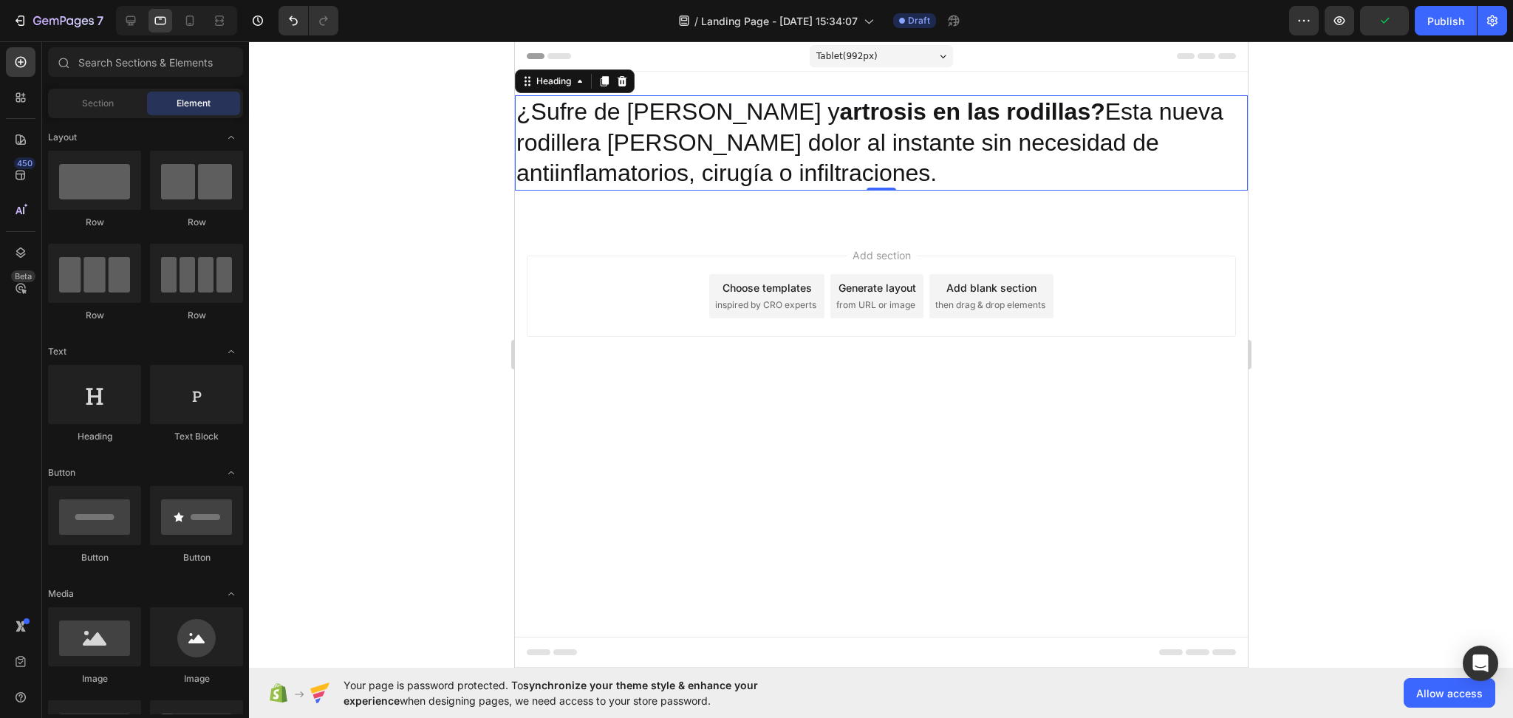
click at [565, 310] on div "Add section Choose templates inspired by CRO experts Generate layout from URL o…" at bounding box center [880, 296] width 709 height 81
click at [544, 143] on p "¿Sufre de [PERSON_NAME] y artrosis en las rodillas? Esta nueva rodillera [PERSO…" at bounding box center [881, 143] width 730 height 92
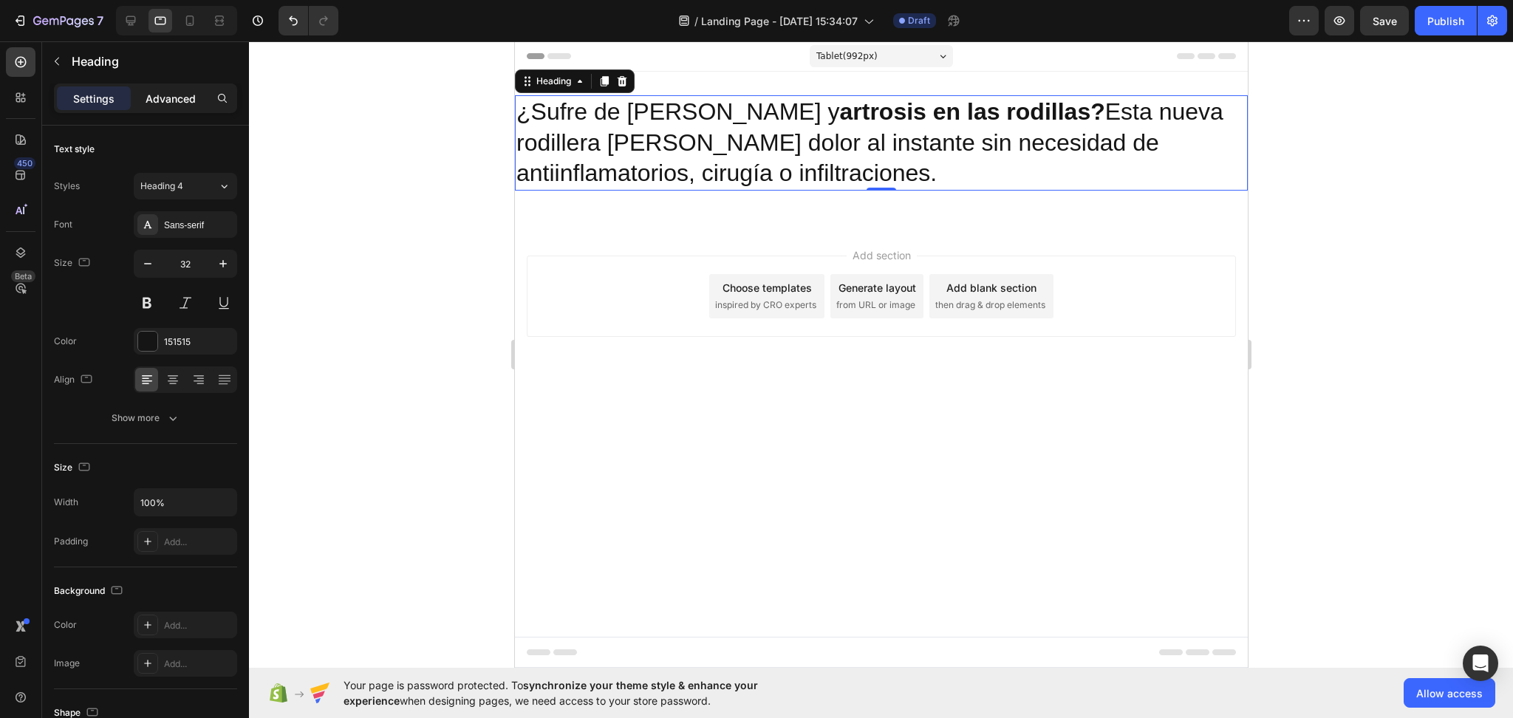
click at [170, 109] on div "Advanced" at bounding box center [171, 98] width 74 height 24
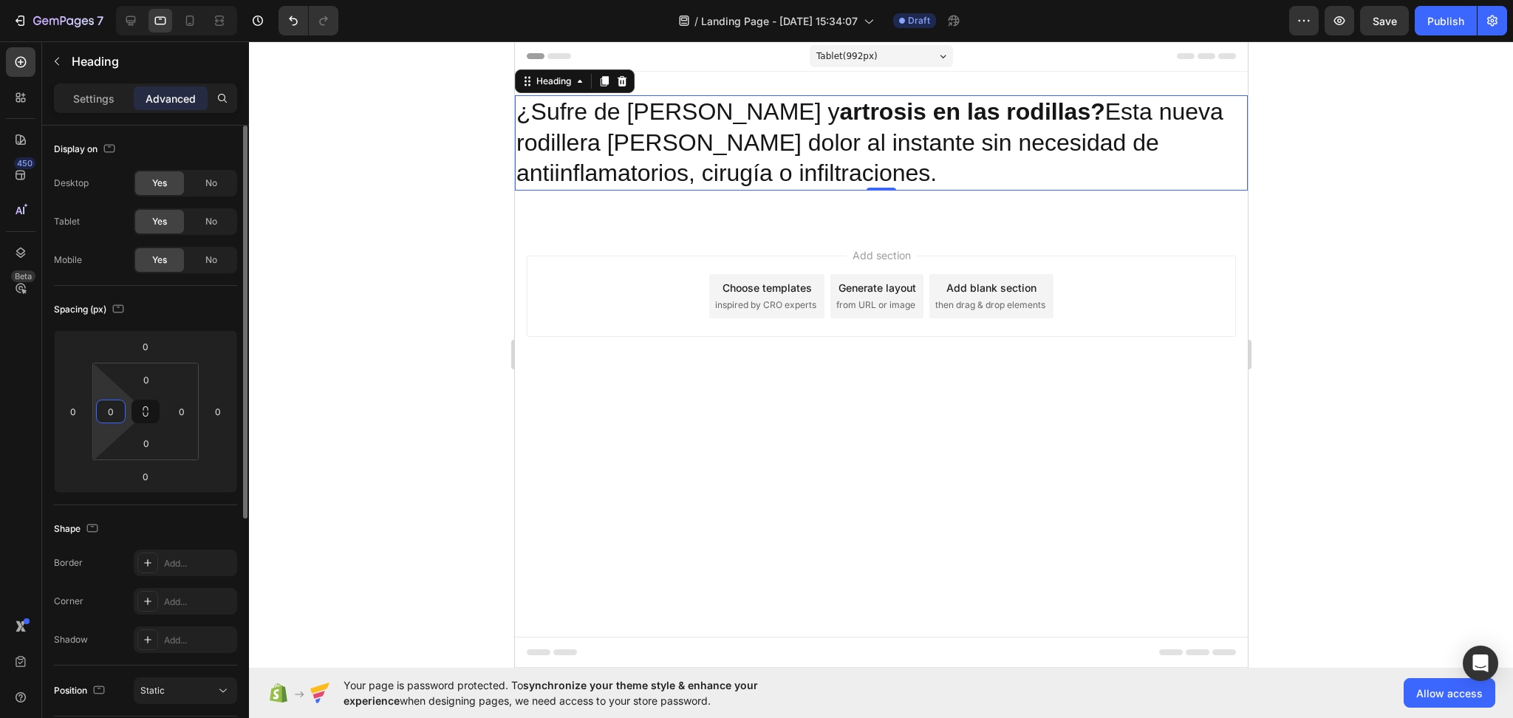
click at [115, 406] on input "0" at bounding box center [111, 411] width 22 height 22
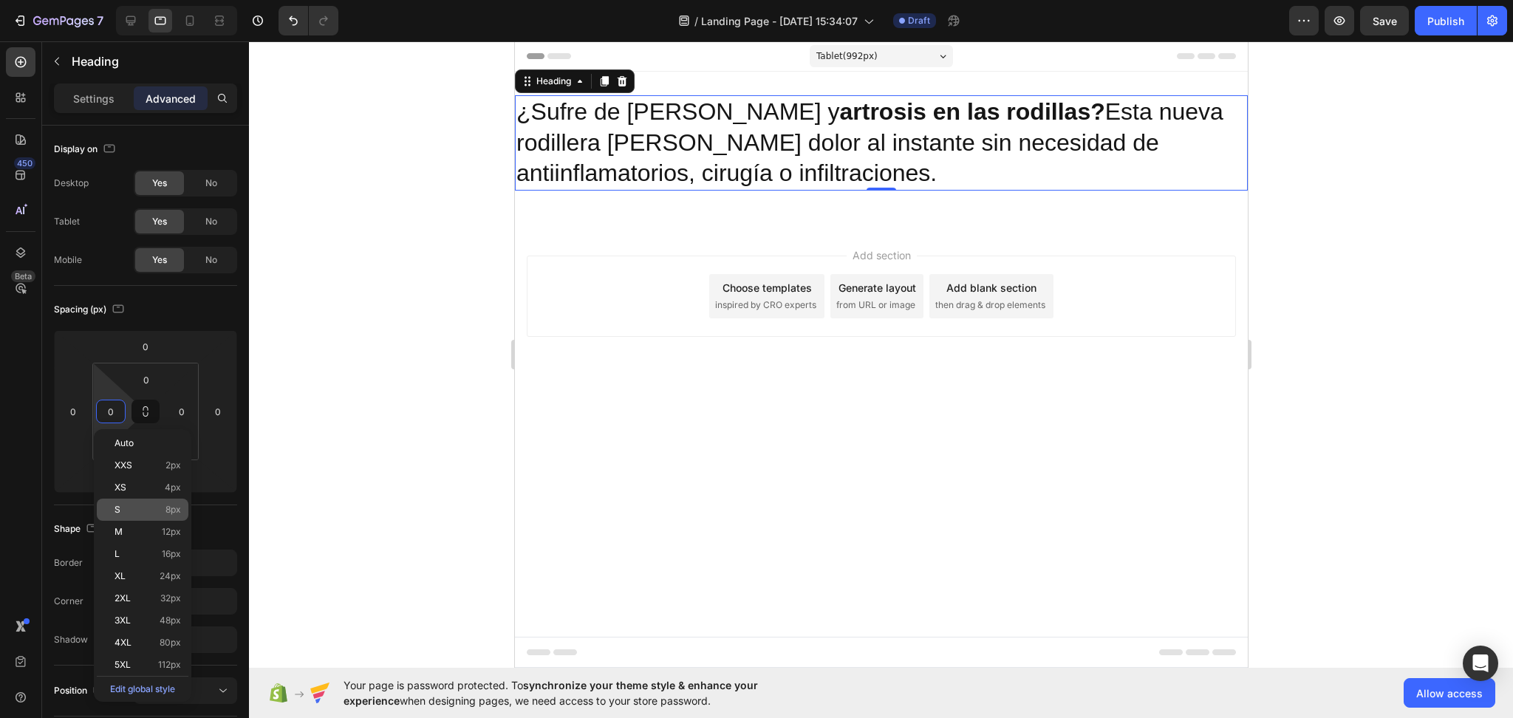
click at [151, 507] on p "S 8px" at bounding box center [148, 510] width 66 height 10
type input "8"
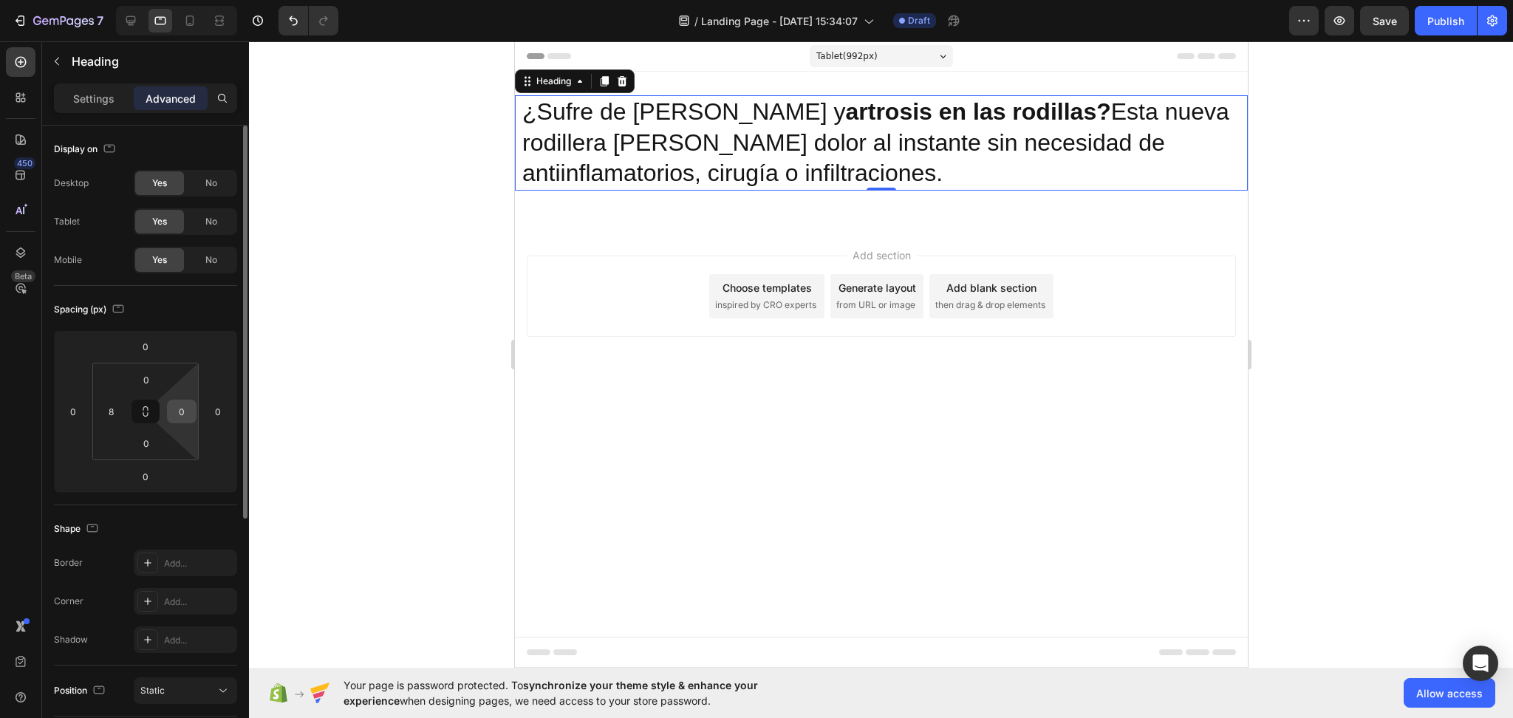
click at [187, 417] on input "0" at bounding box center [182, 411] width 22 height 22
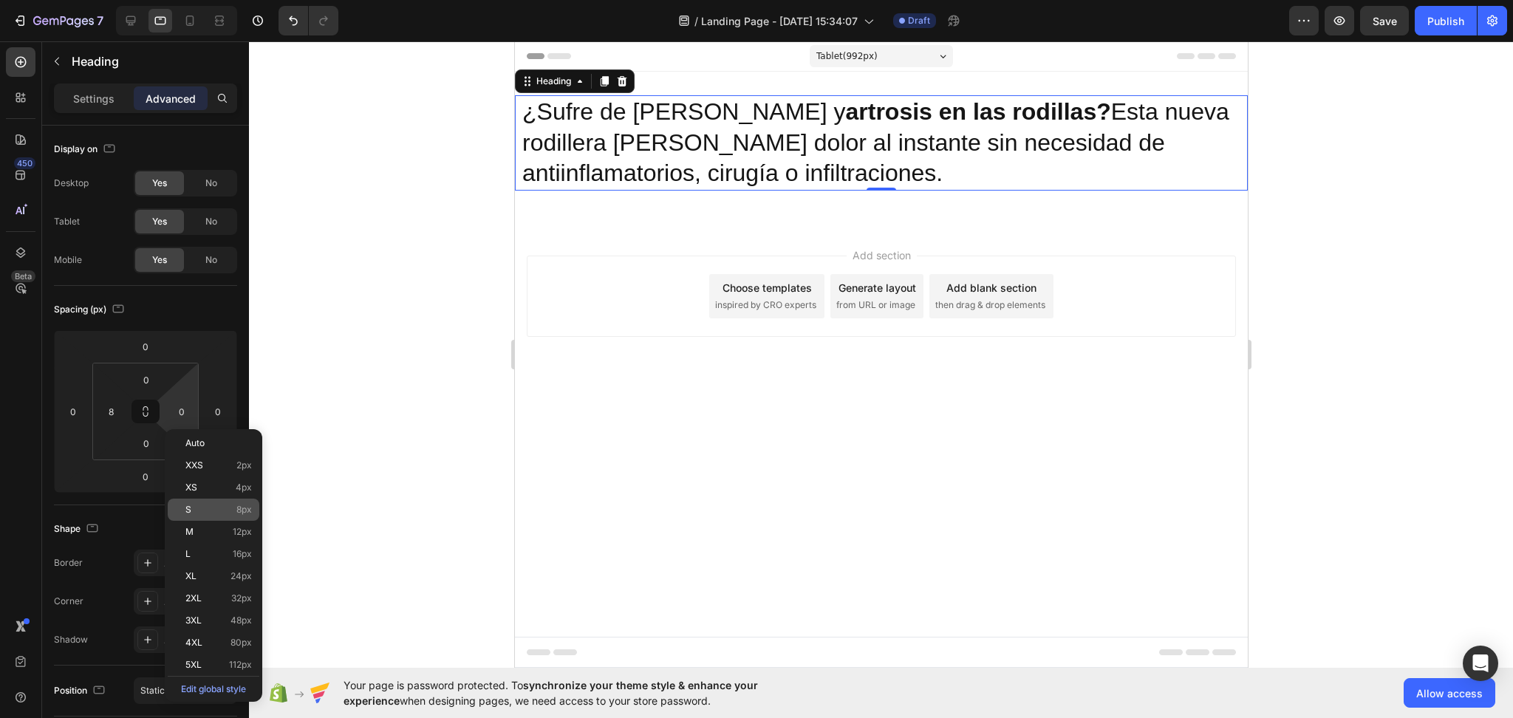
click at [198, 509] on p "S 8px" at bounding box center [218, 510] width 66 height 10
type input "8"
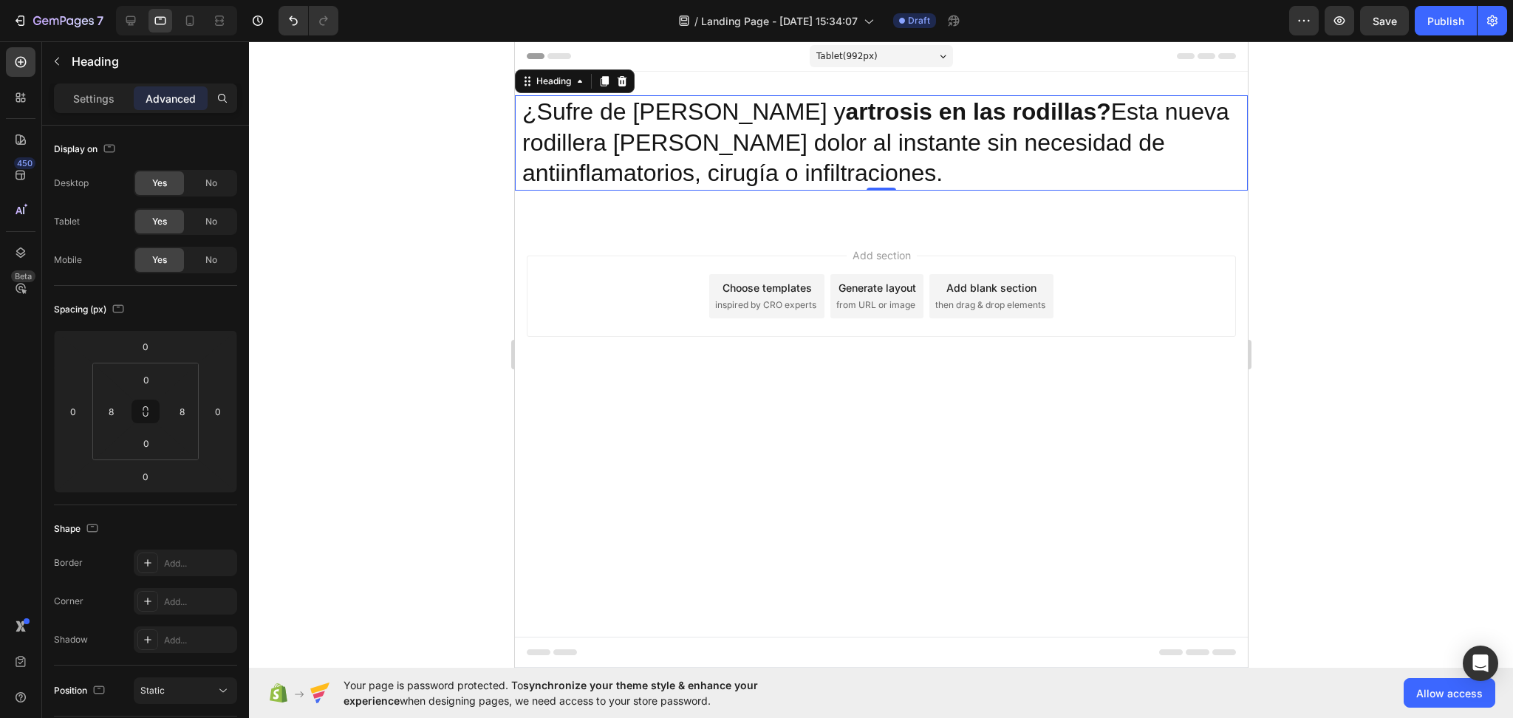
click at [535, 296] on div "Add section Choose templates inspired by CRO experts Generate layout from URL o…" at bounding box center [880, 296] width 709 height 81
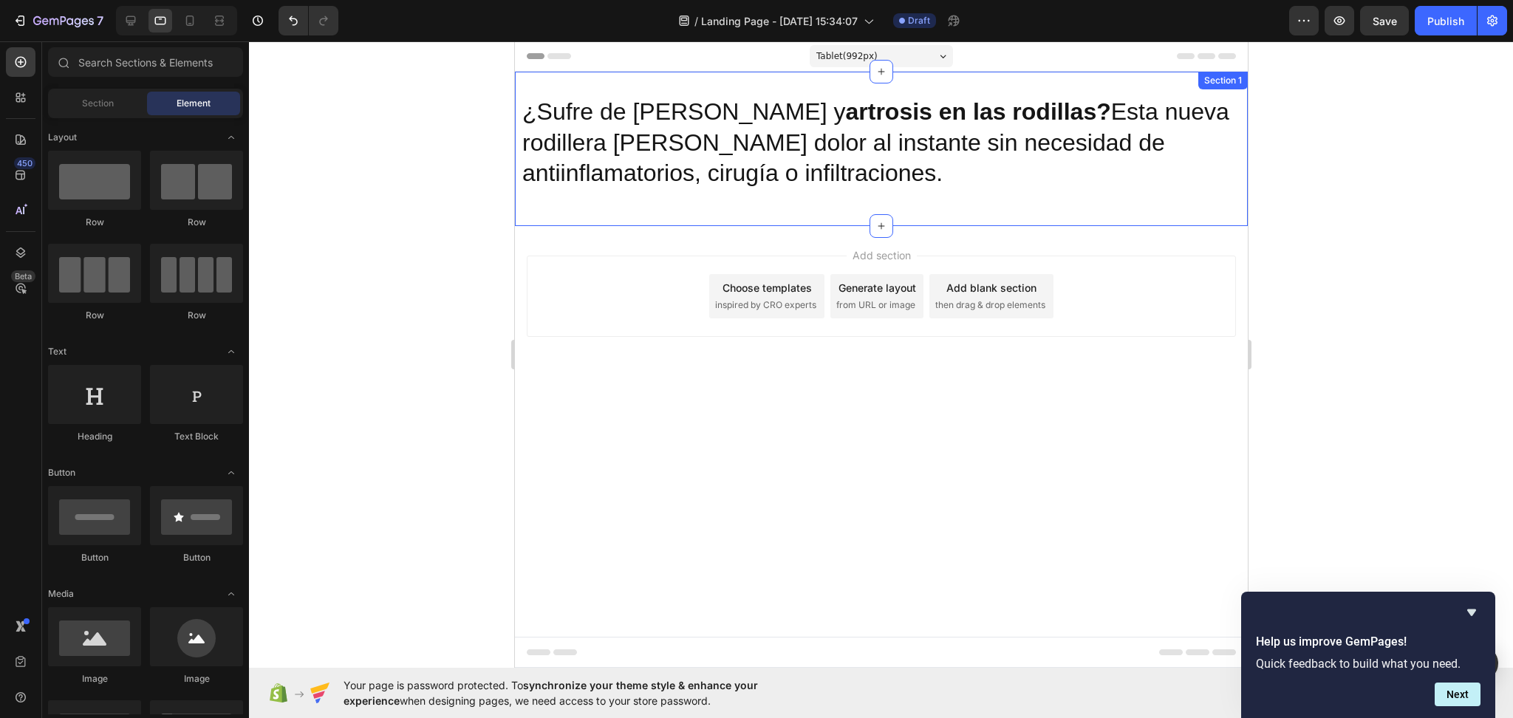
click at [592, 211] on div "¿Sufre de [PERSON_NAME] y artrosis en las rodillas? Esta nueva rodillera [PERSO…" at bounding box center [880, 149] width 733 height 154
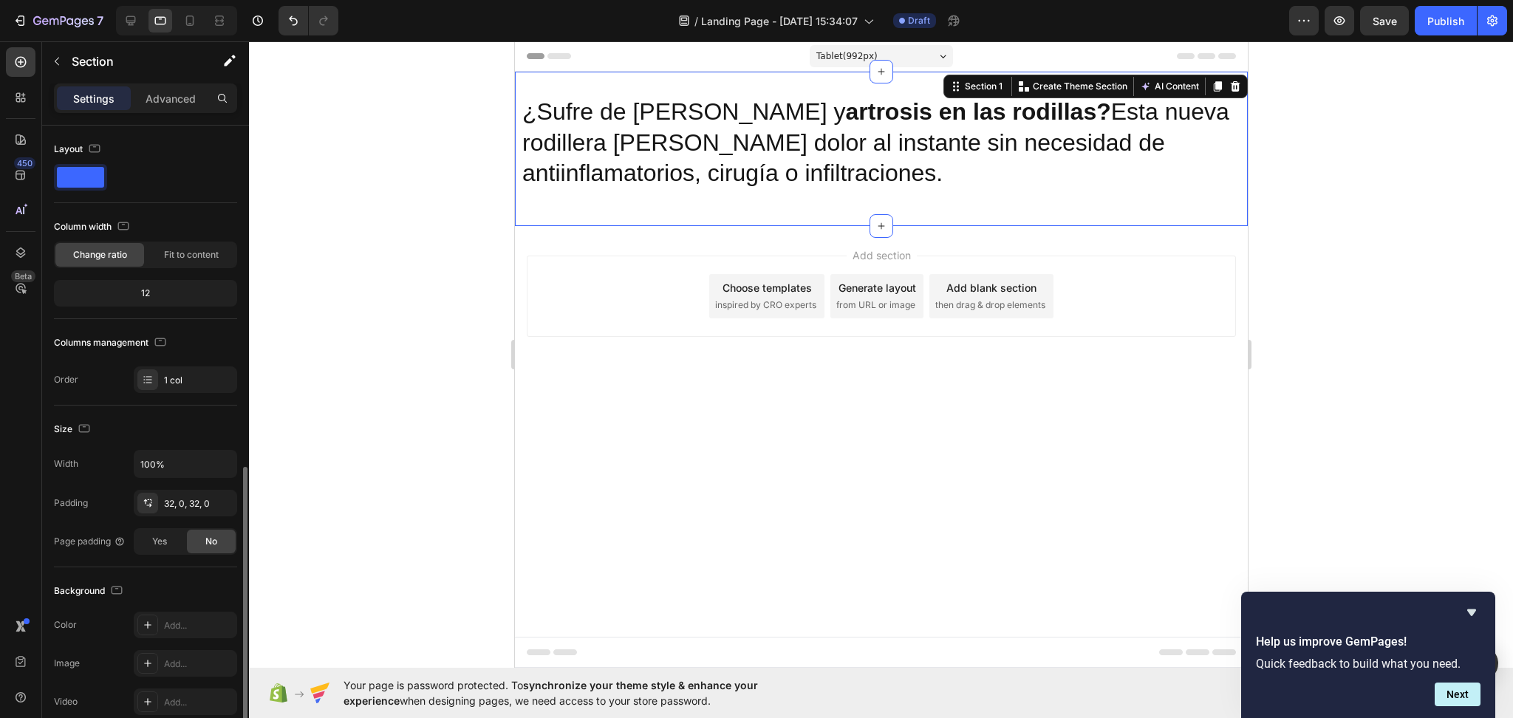
scroll to position [228, 0]
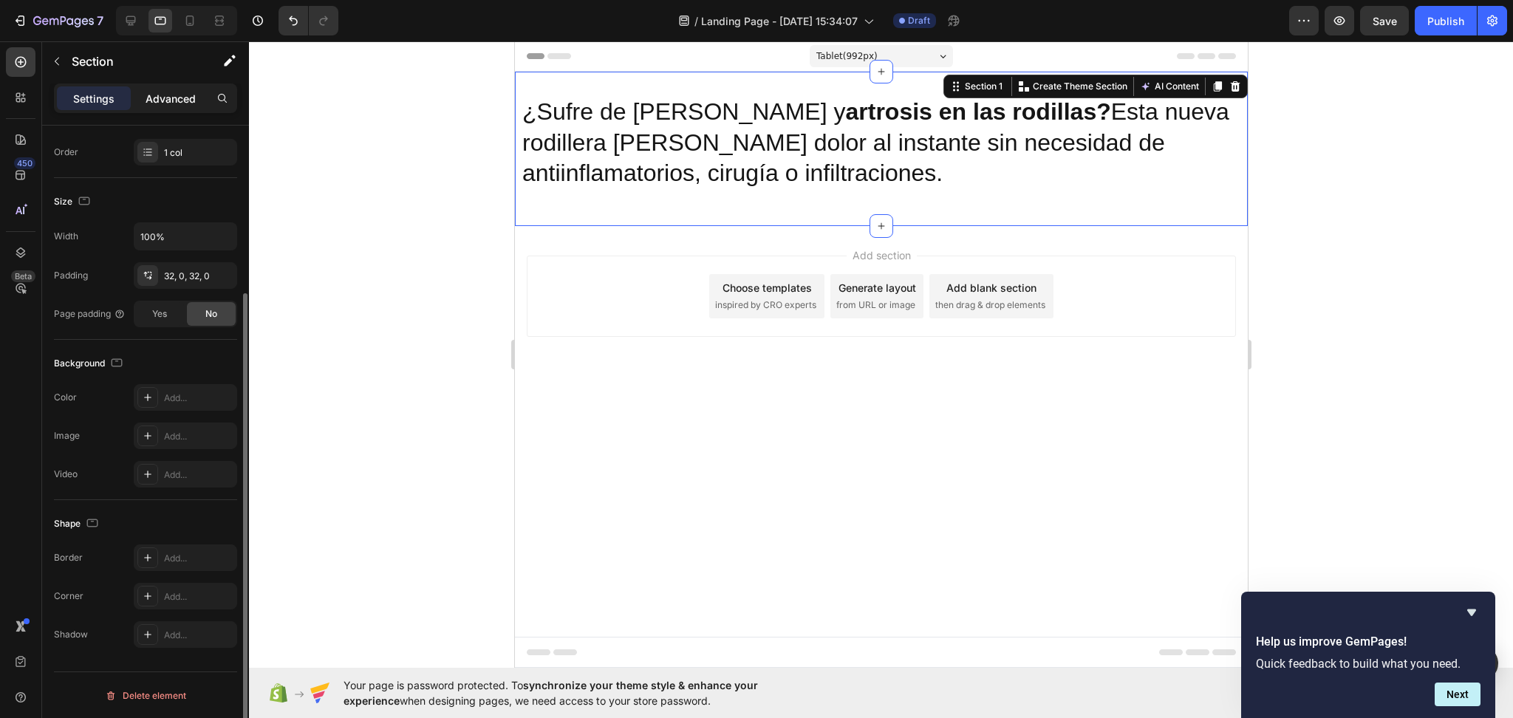
click at [171, 91] on p "Advanced" at bounding box center [171, 99] width 50 height 16
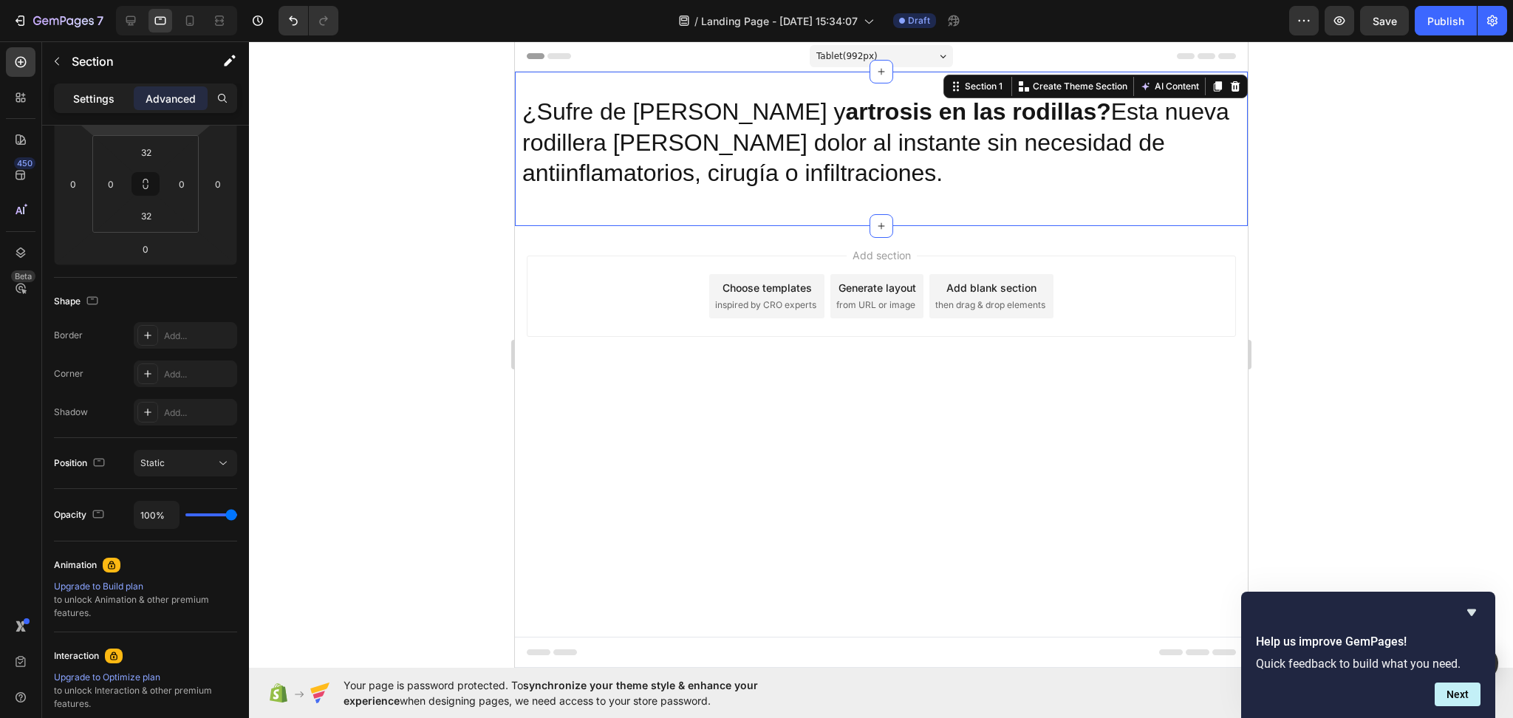
click at [99, 98] on p "Settings" at bounding box center [93, 99] width 41 height 16
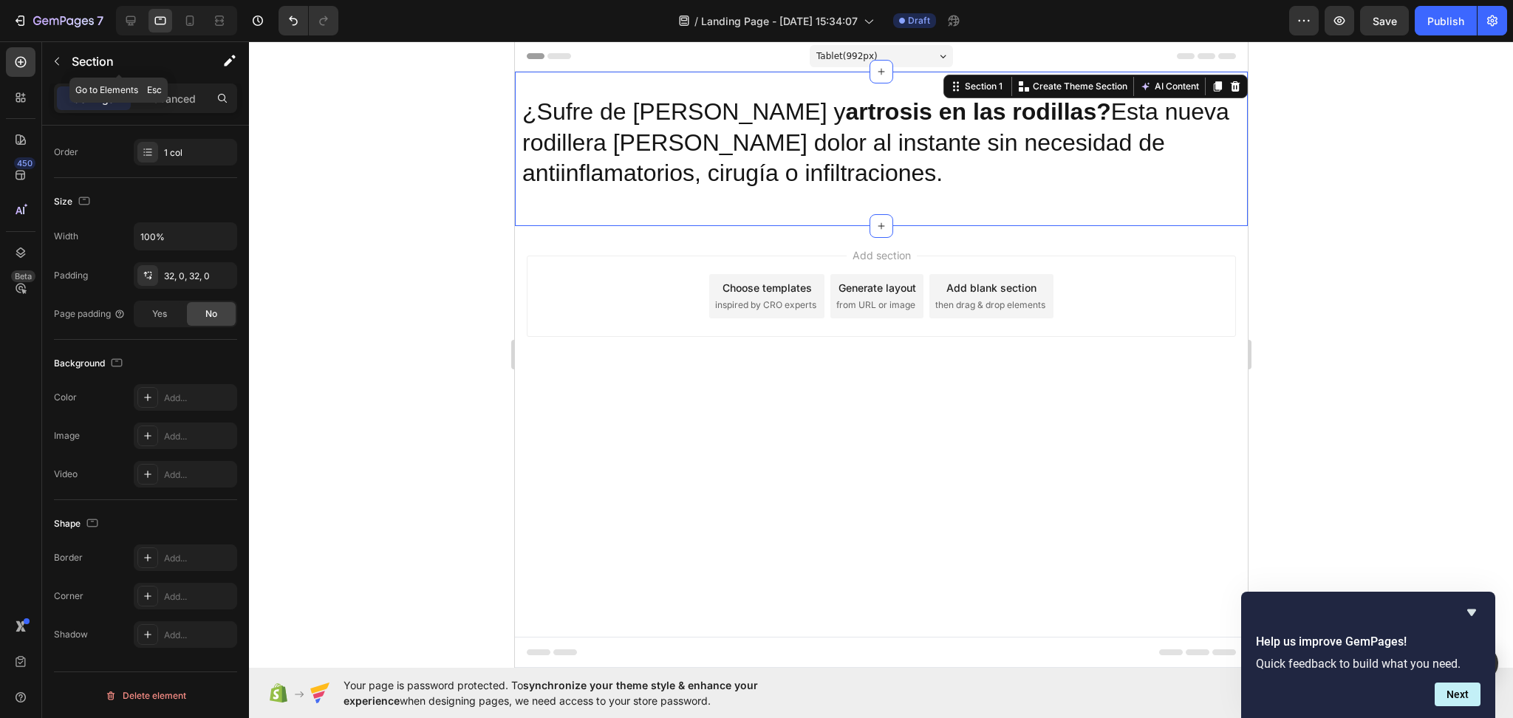
click at [44, 60] on div "Section" at bounding box center [119, 61] width 154 height 38
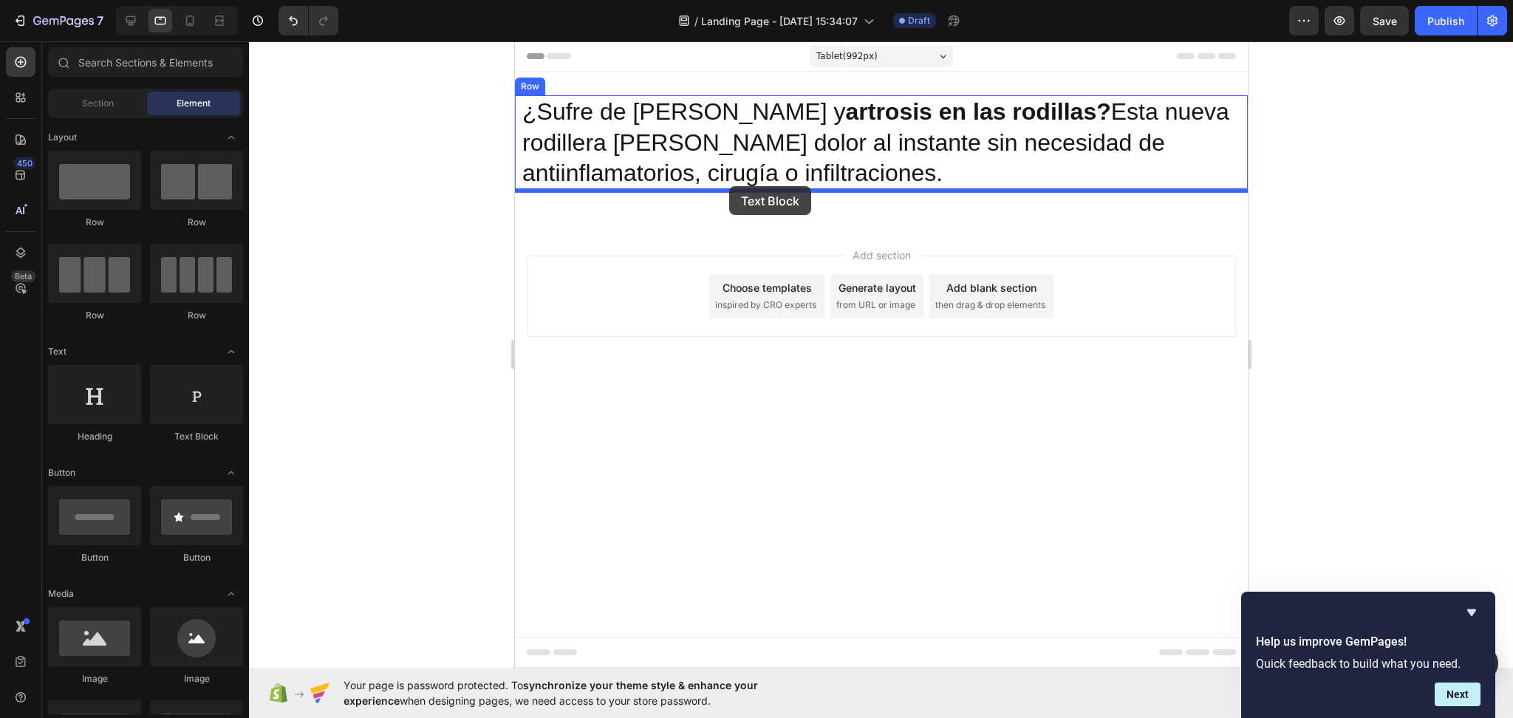
drag, startPoint x: 713, startPoint y: 445, endPoint x: 728, endPoint y: 186, distance: 259.0
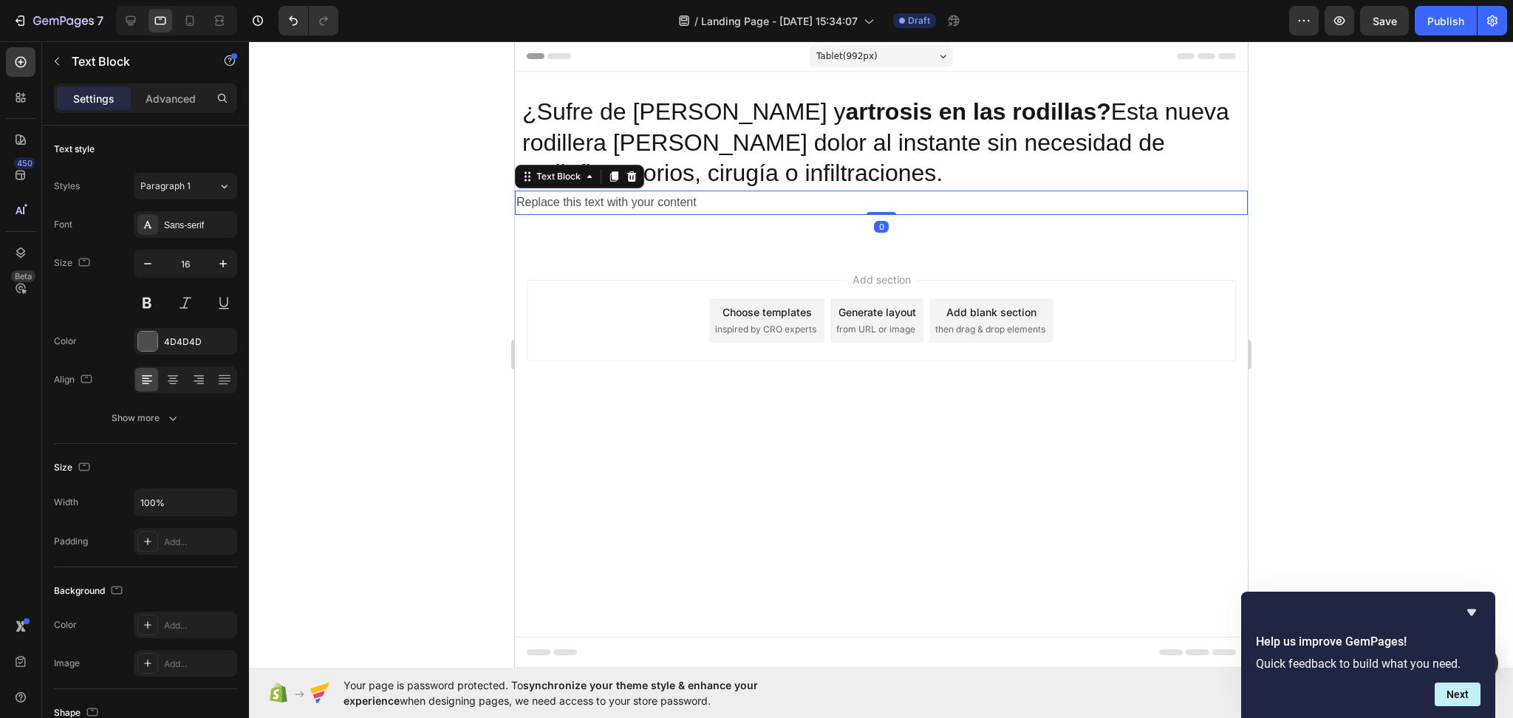
click at [671, 201] on div "Replace this text with your content" at bounding box center [880, 203] width 733 height 24
click at [671, 201] on p "Replace this text with your content" at bounding box center [881, 202] width 730 height 21
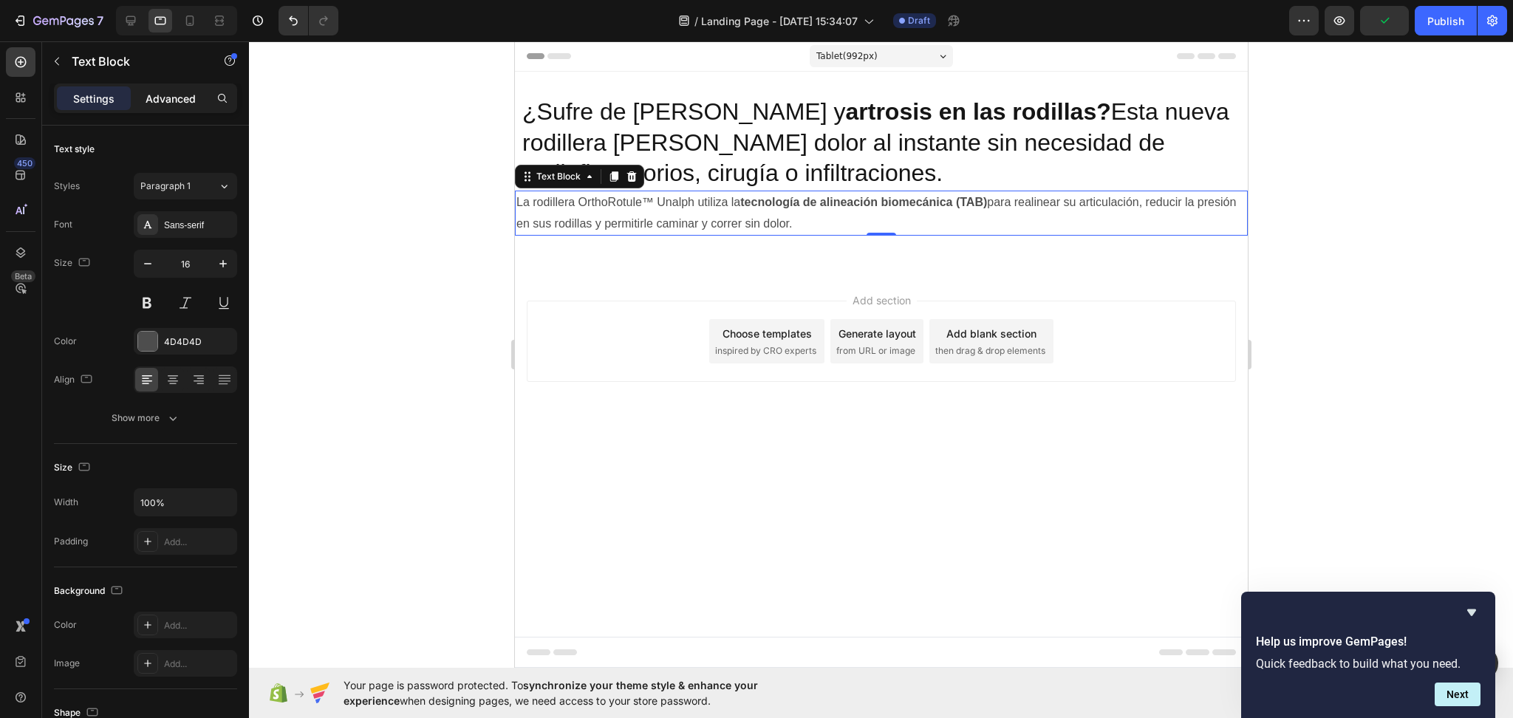
click at [163, 99] on p "Advanced" at bounding box center [171, 99] width 50 height 16
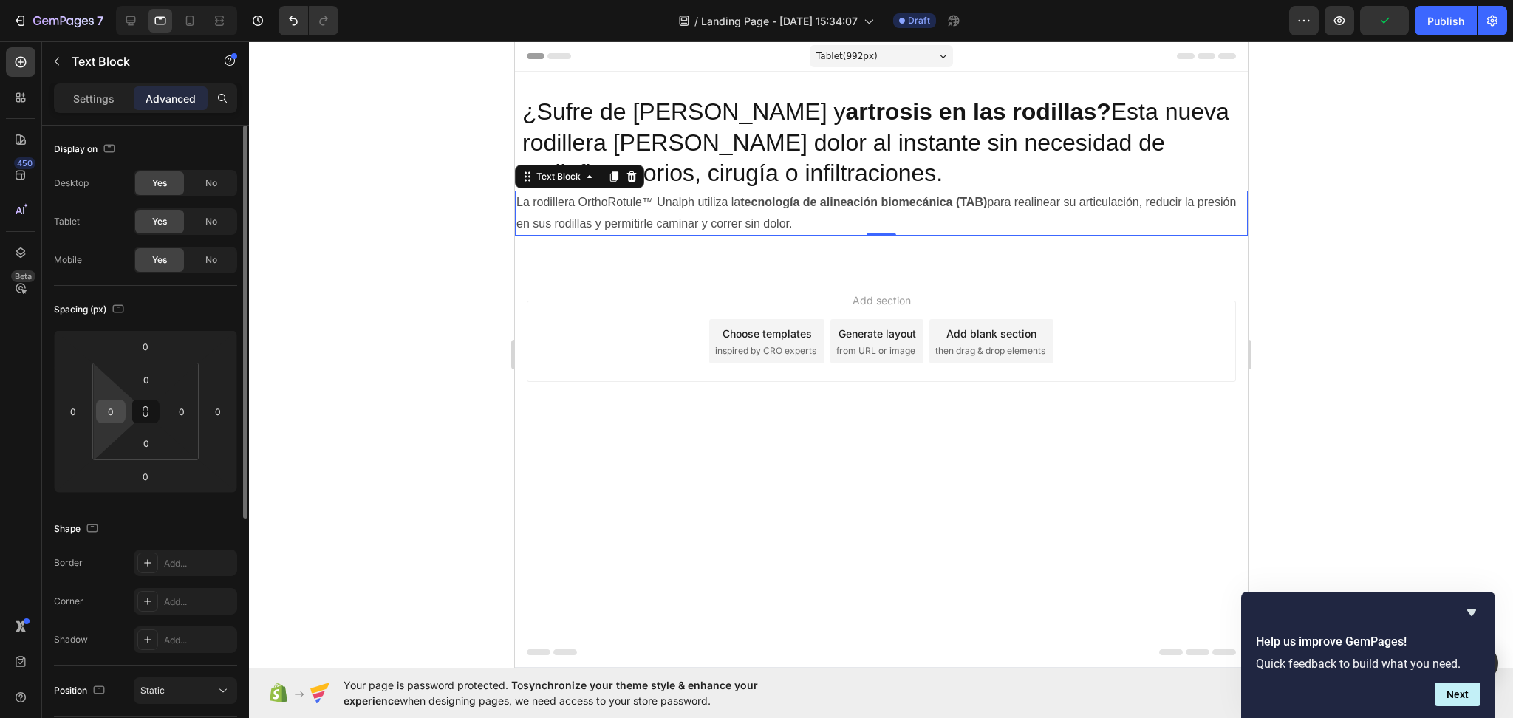
click at [112, 406] on input "0" at bounding box center [111, 411] width 22 height 22
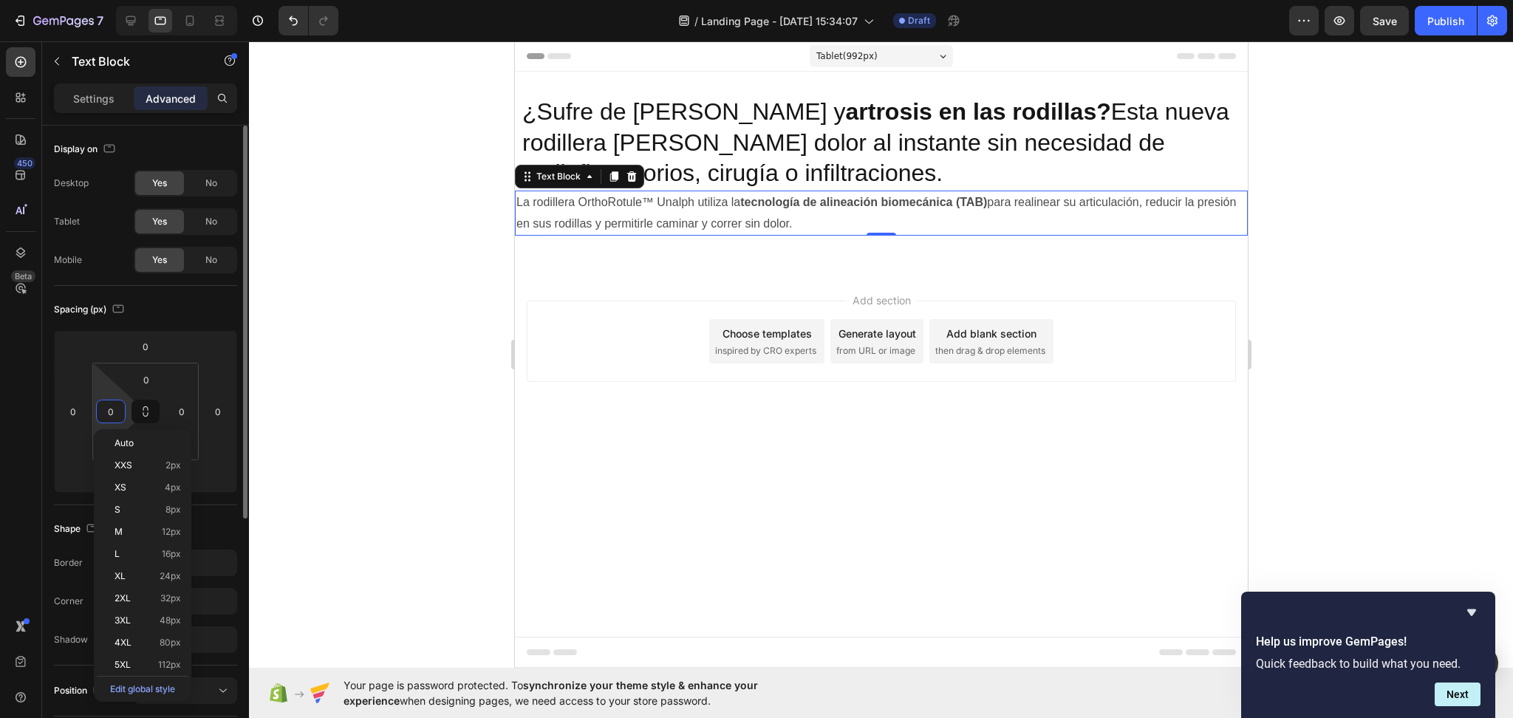
type input "1"
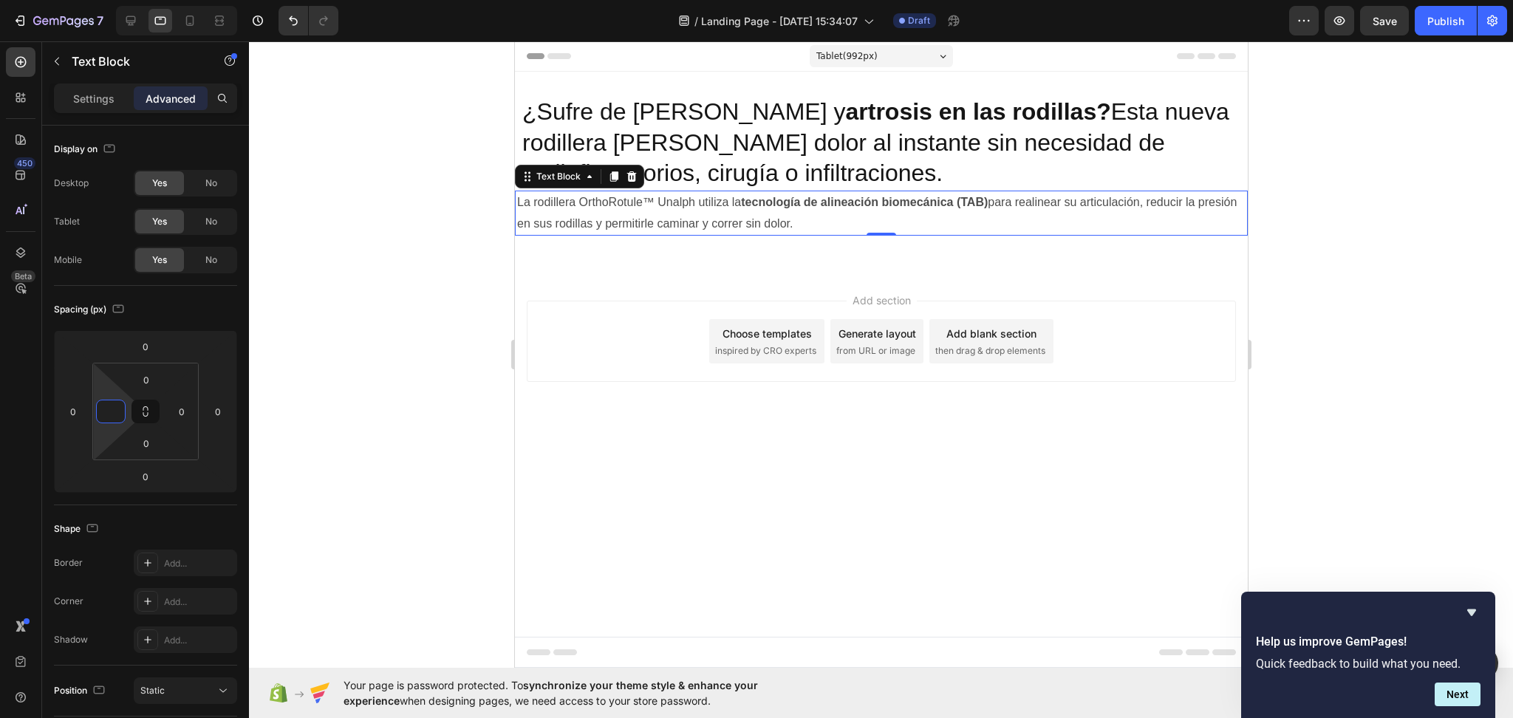
type input "1"
type input "8"
click at [183, 407] on input "0" at bounding box center [182, 411] width 22 height 22
type input "8"
click at [482, 299] on div at bounding box center [881, 379] width 1264 height 677
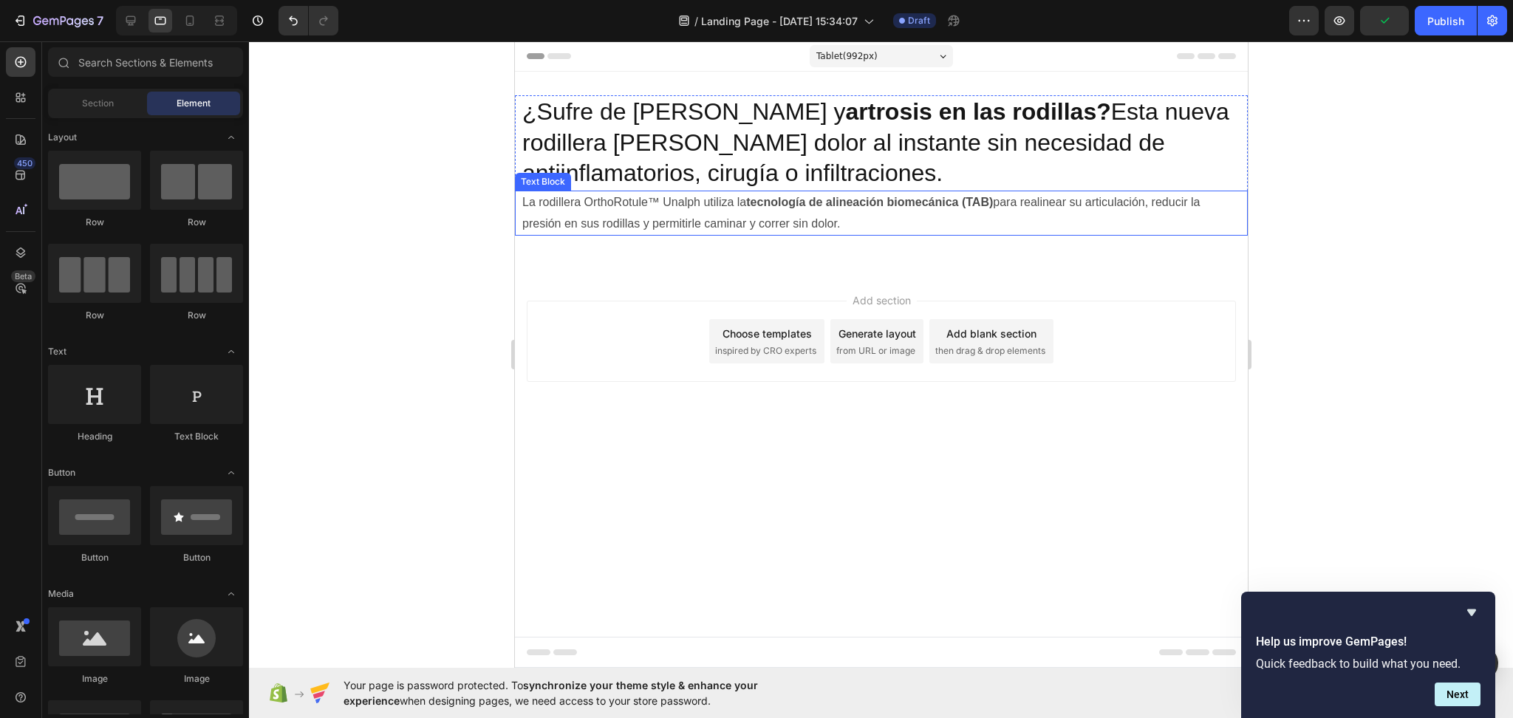
click at [438, 192] on div at bounding box center [881, 379] width 1264 height 677
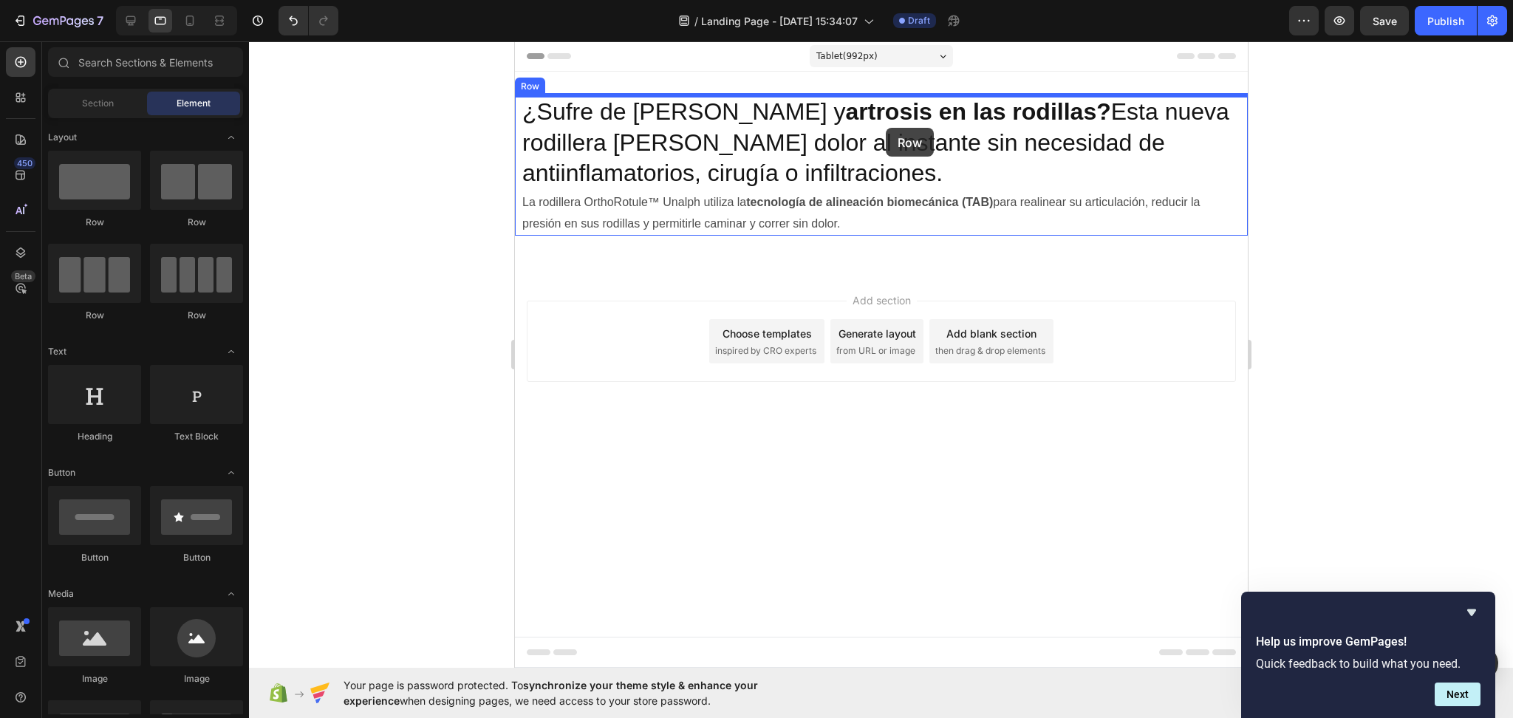
drag, startPoint x: 700, startPoint y: 239, endPoint x: 885, endPoint y: 128, distance: 216.4
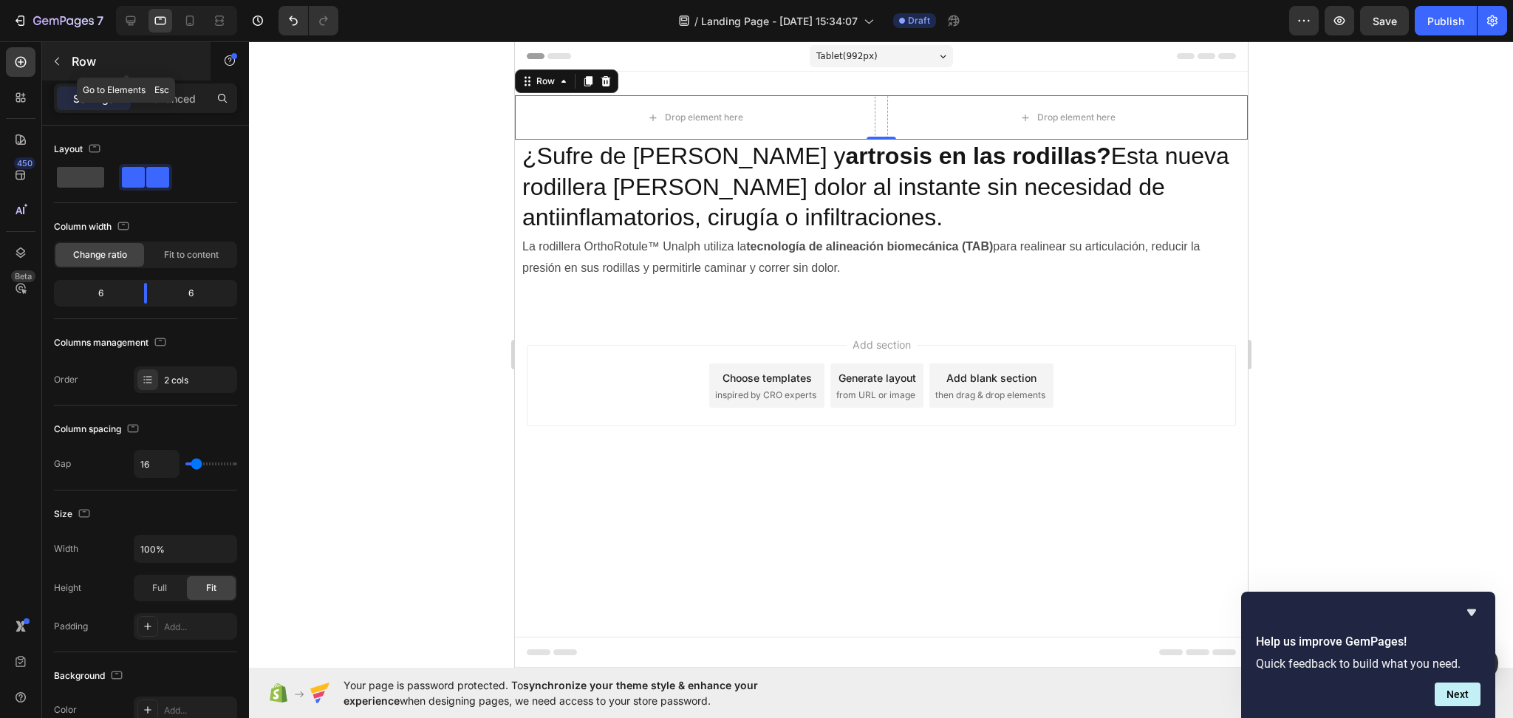
click at [61, 64] on icon "button" at bounding box center [57, 61] width 12 height 12
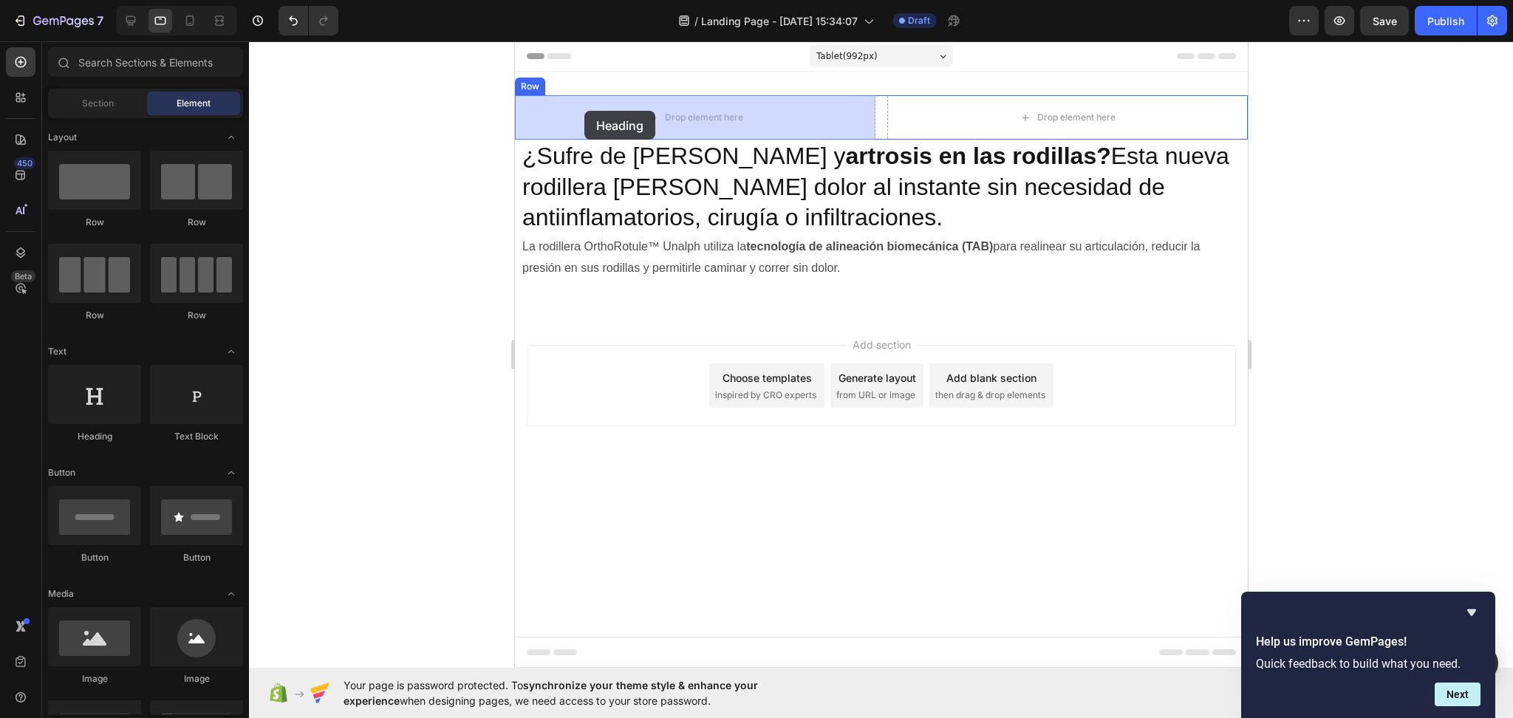
drag, startPoint x: 607, startPoint y: 456, endPoint x: 585, endPoint y: 111, distance: 345.7
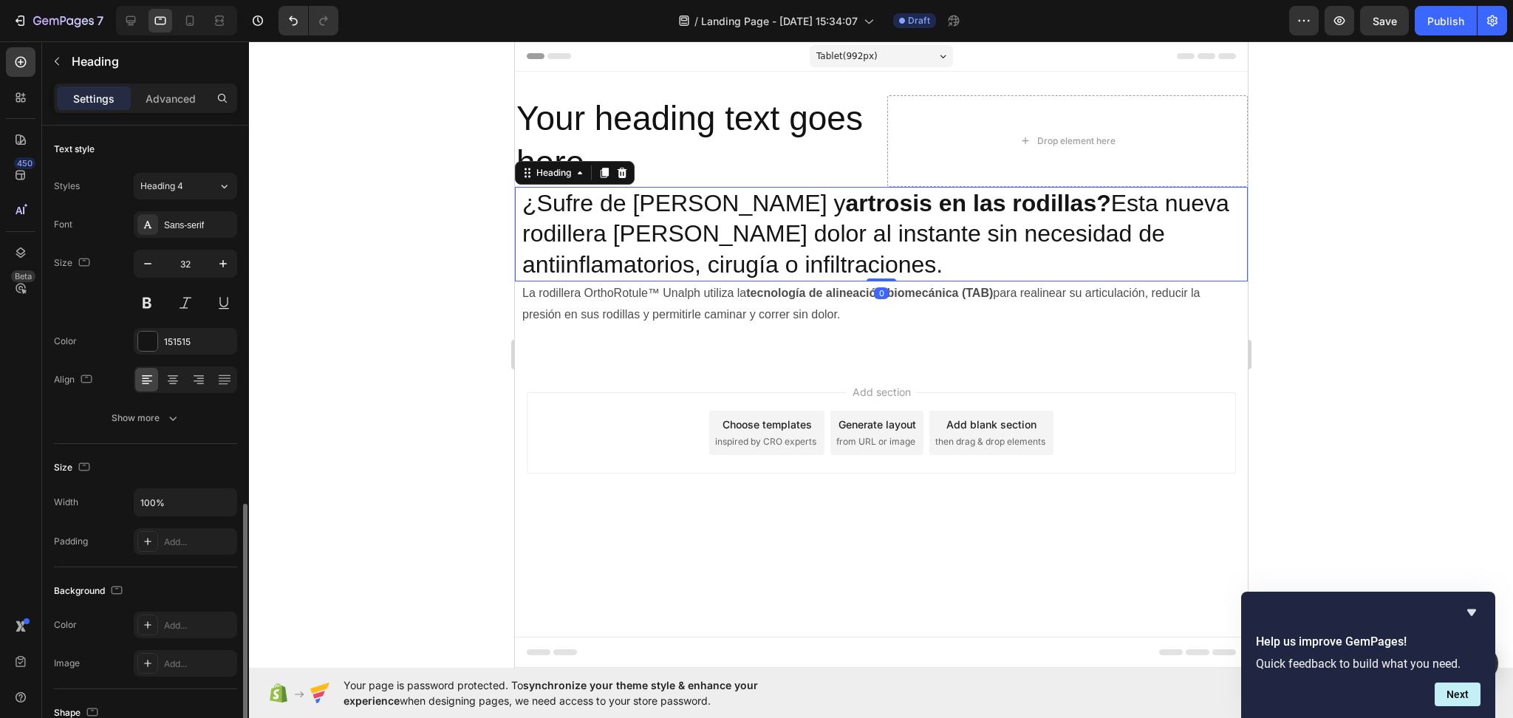
click at [590, 238] on p "¿Sufre de [PERSON_NAME] y artrosis en las rodillas? Esta nueva rodillera [PERSO…" at bounding box center [881, 234] width 718 height 92
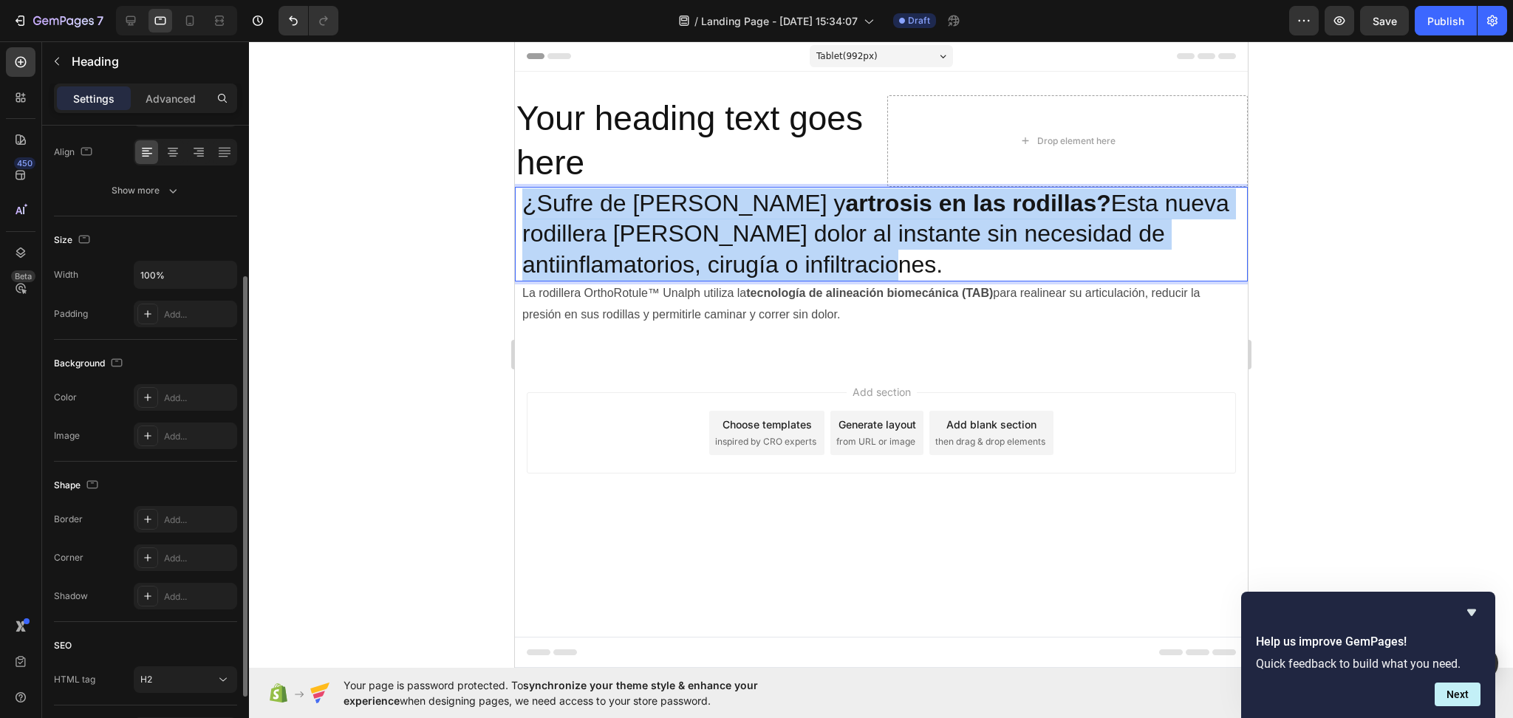
click at [590, 238] on p "¿Sufre de [PERSON_NAME] y artrosis en las rodillas? Esta nueva rodillera [PERSO…" at bounding box center [881, 234] width 718 height 92
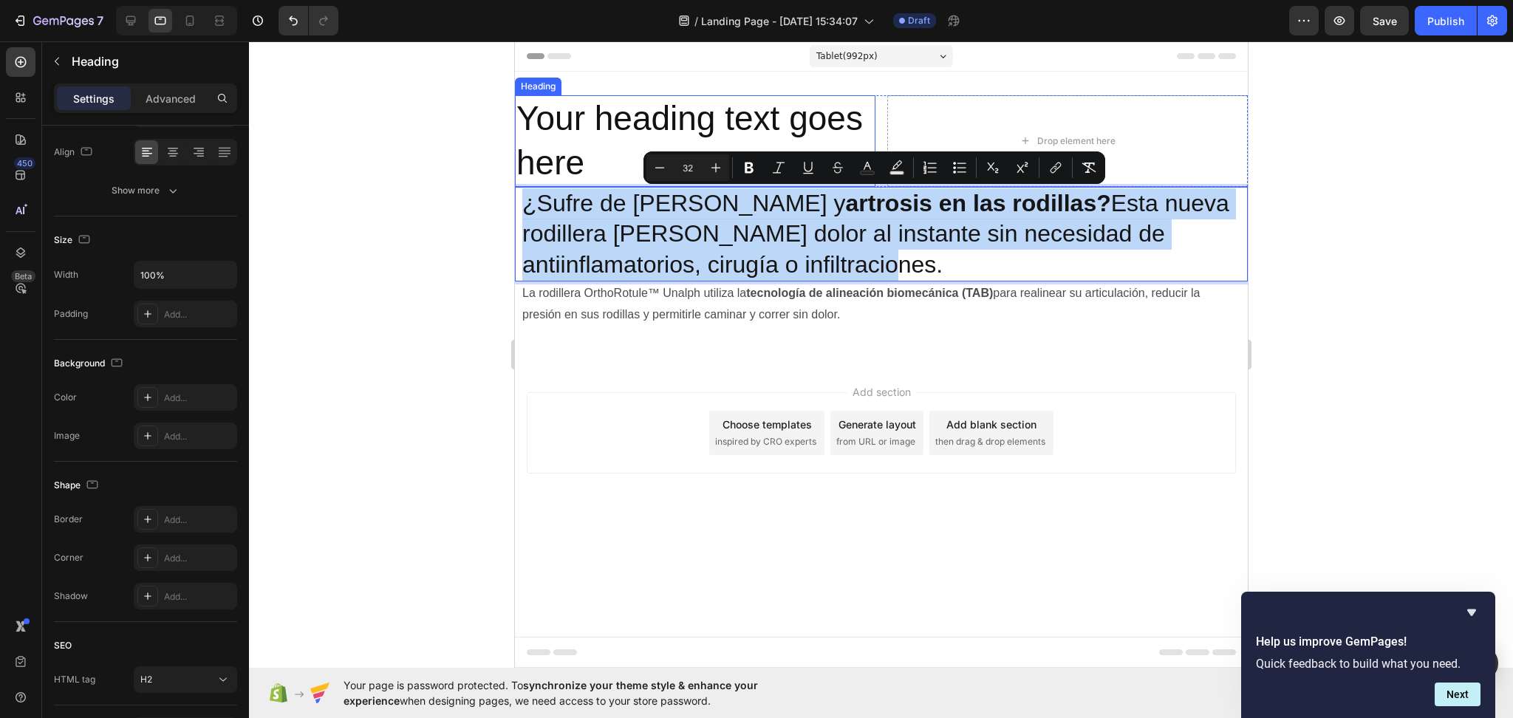
click at [624, 136] on h2 "Your heading text goes here" at bounding box center [694, 141] width 361 height 92
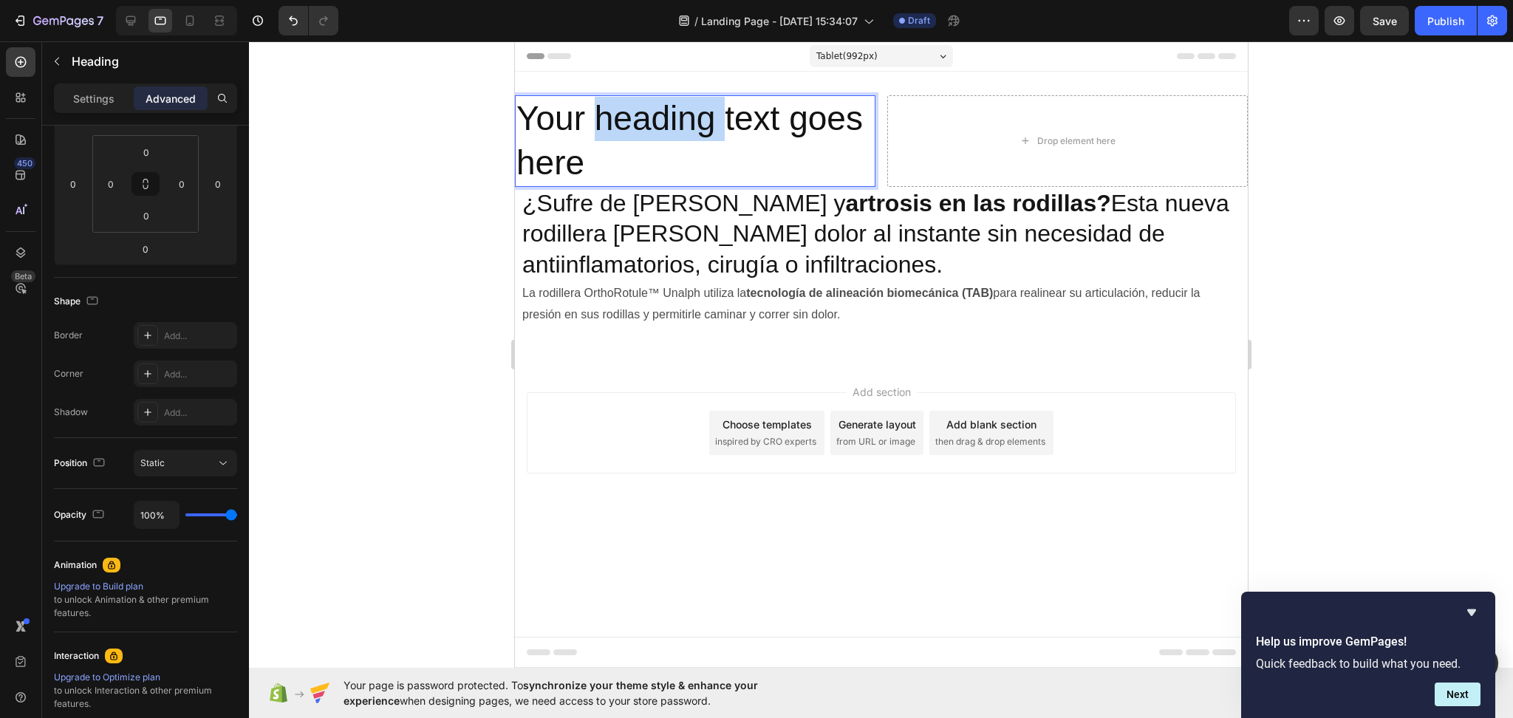
click at [624, 136] on h2 "Your heading text goes here" at bounding box center [694, 141] width 361 height 92
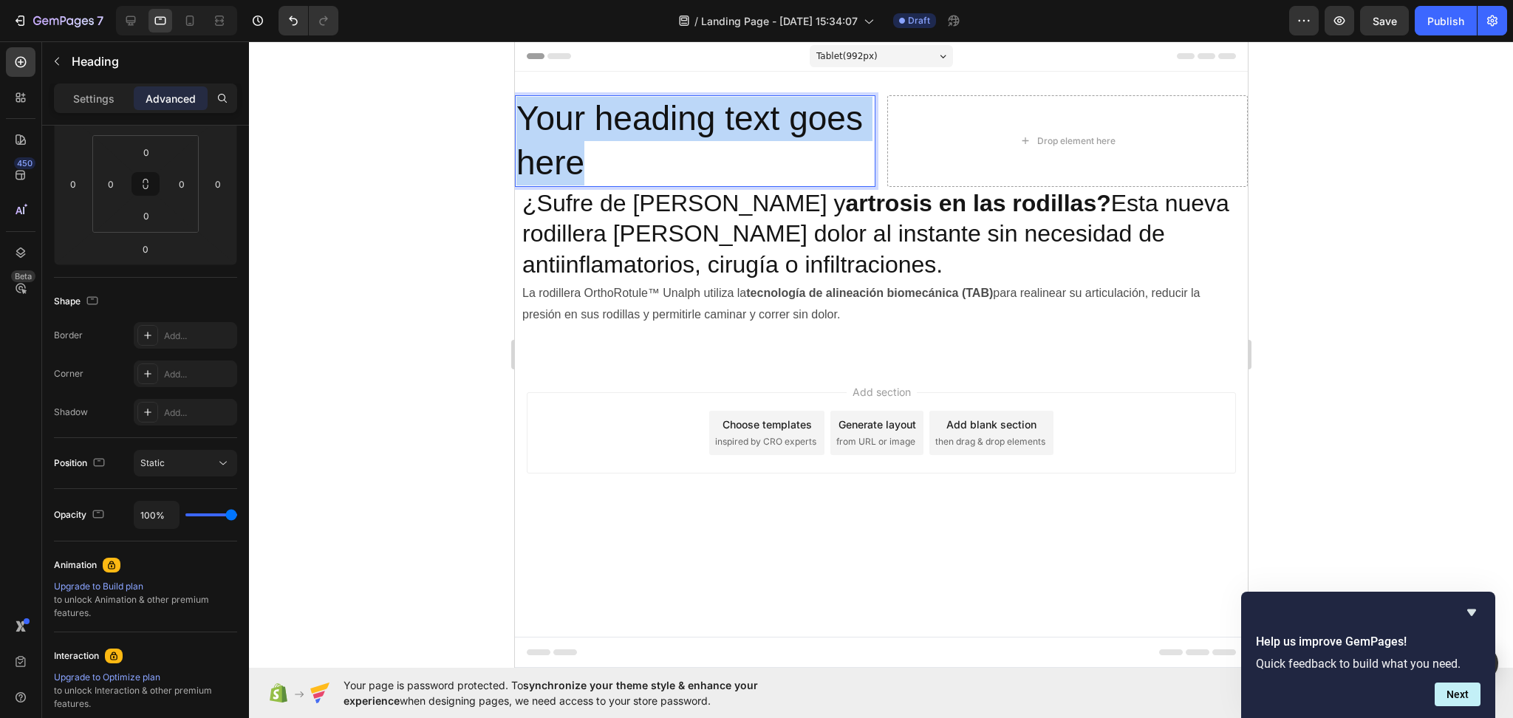
click at [624, 136] on p "Your heading text goes here" at bounding box center [695, 141] width 358 height 89
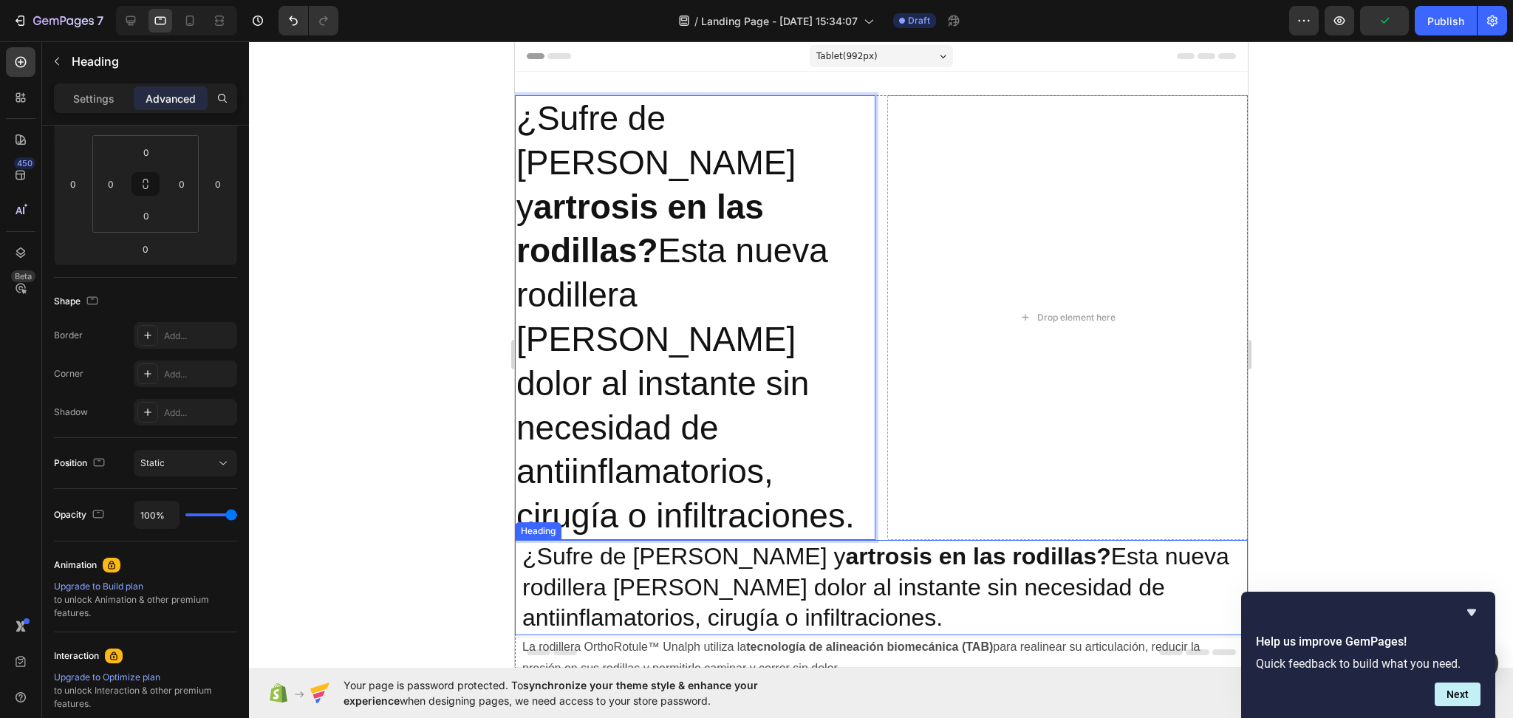
click at [689, 542] on p "¿Sufre de [PERSON_NAME] y artrosis en las rodillas? Esta nueva rodillera [PERSO…" at bounding box center [881, 588] width 718 height 92
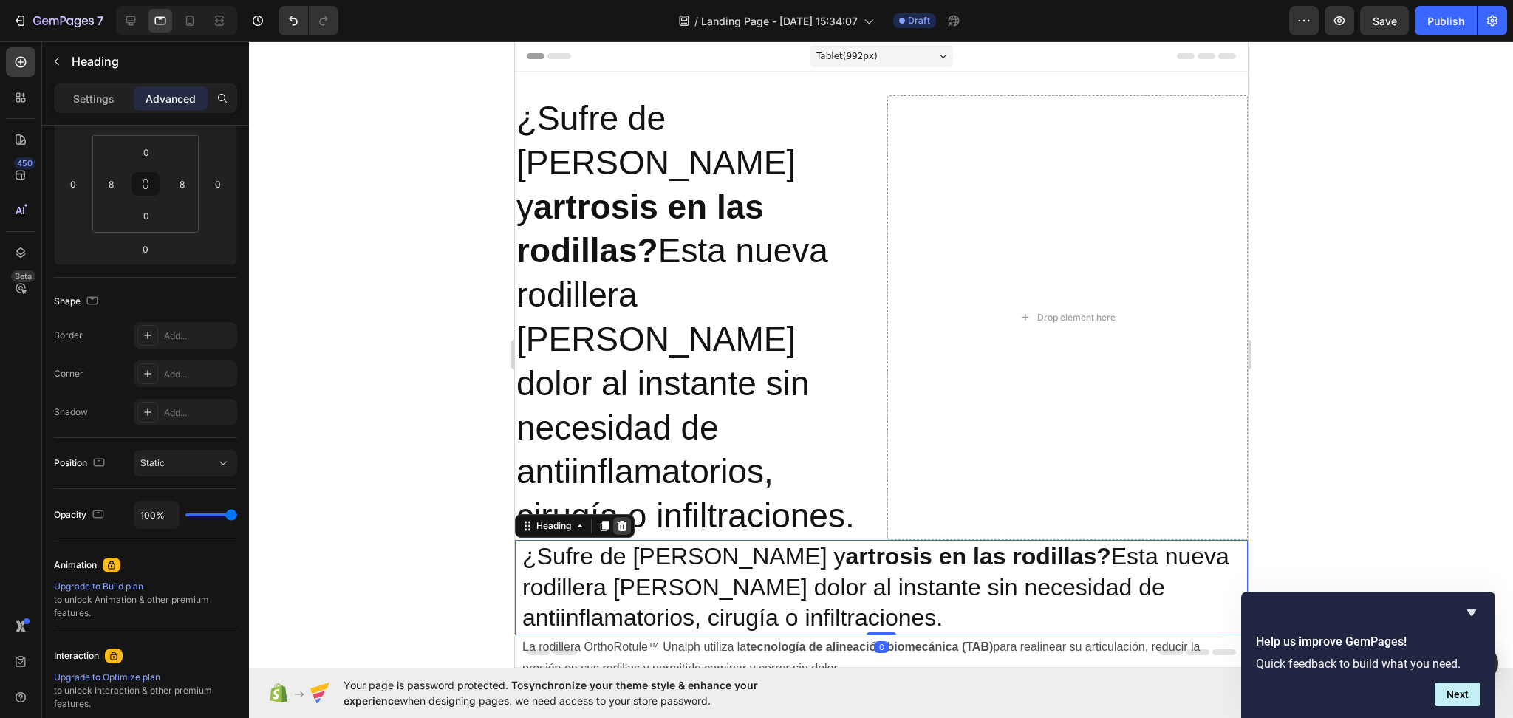
click at [626, 520] on icon at bounding box center [621, 526] width 12 height 12
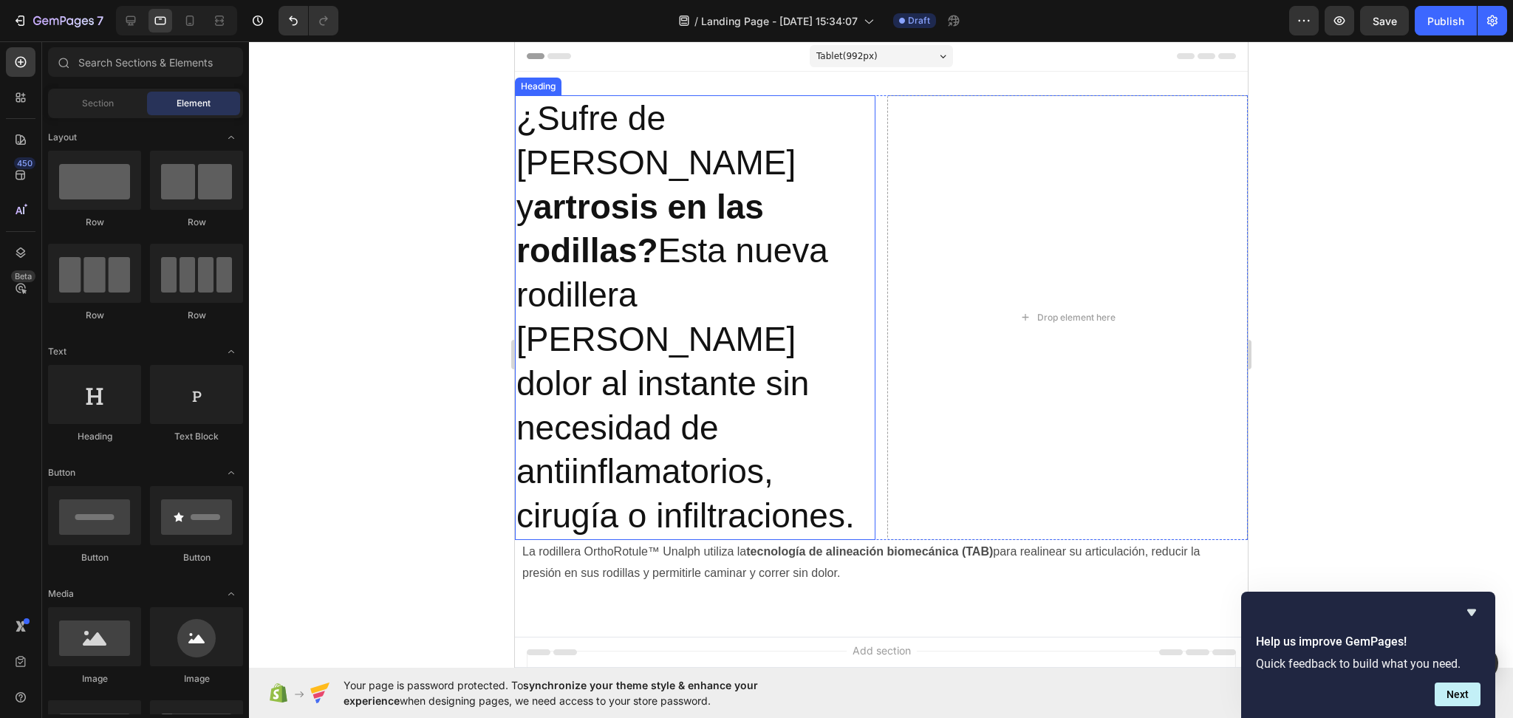
click at [641, 348] on p "¿Sufre de [PERSON_NAME] y artrosis en las rodillas? Esta nueva rodillera [PERSO…" at bounding box center [695, 318] width 358 height 442
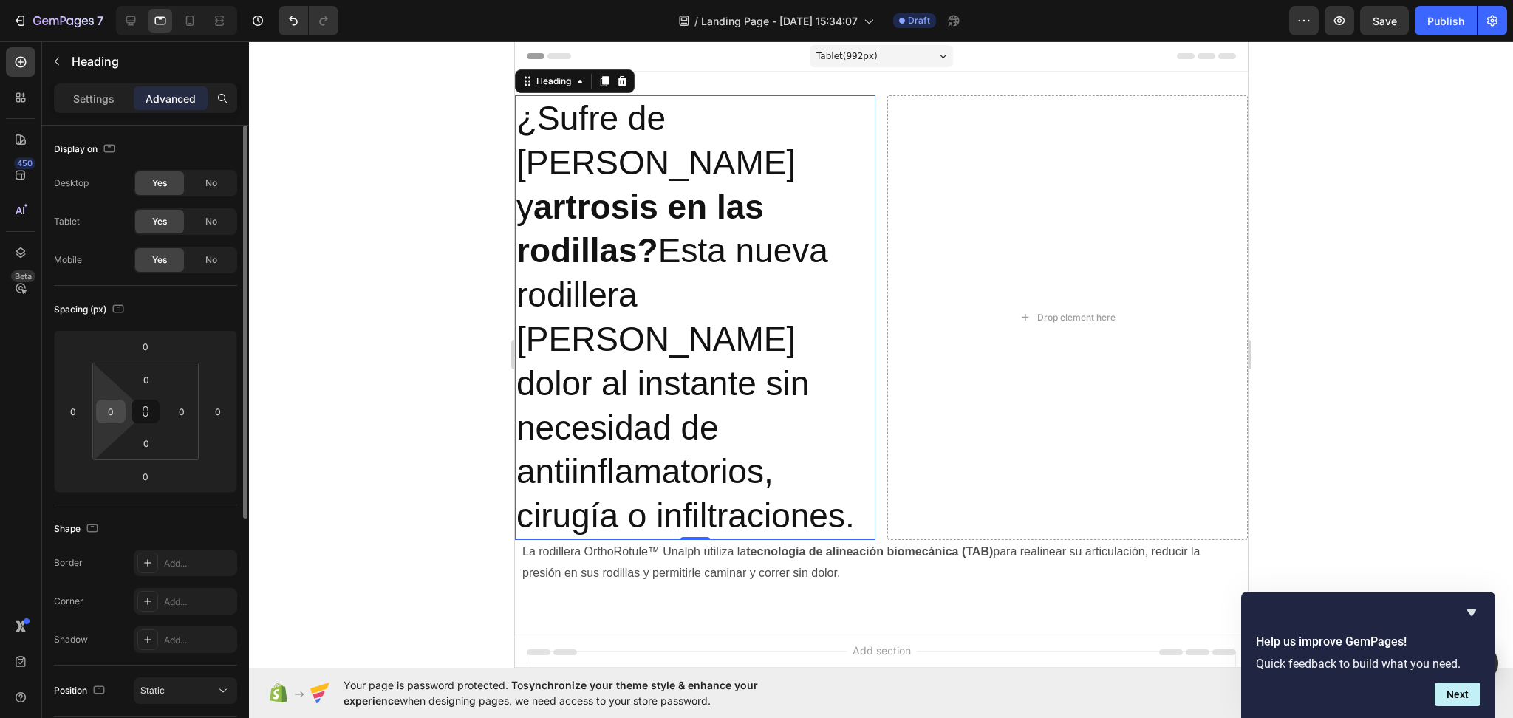
click at [110, 409] on input "0" at bounding box center [111, 411] width 22 height 22
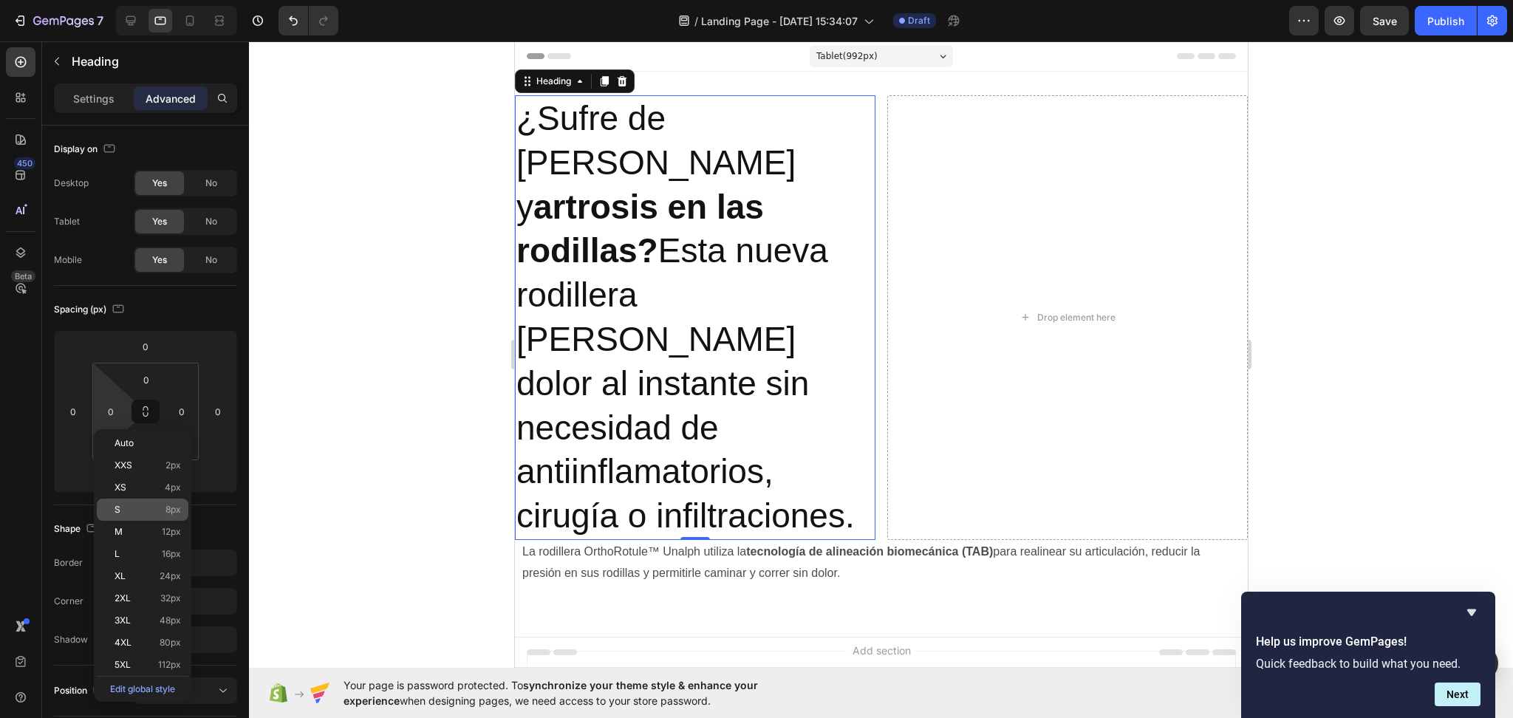
click at [169, 504] on div "S 8px" at bounding box center [143, 510] width 92 height 22
type input "8"
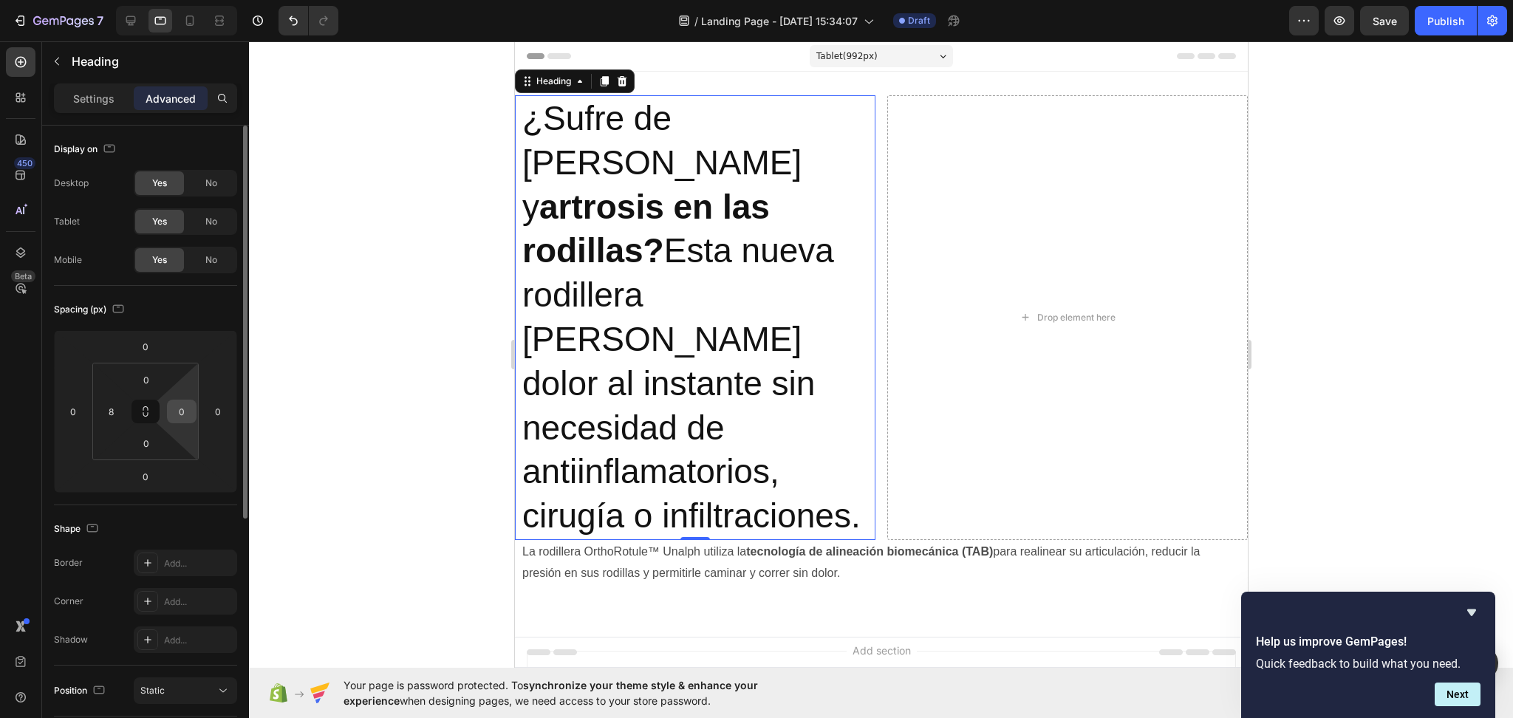
click at [177, 414] on input "0" at bounding box center [182, 411] width 22 height 22
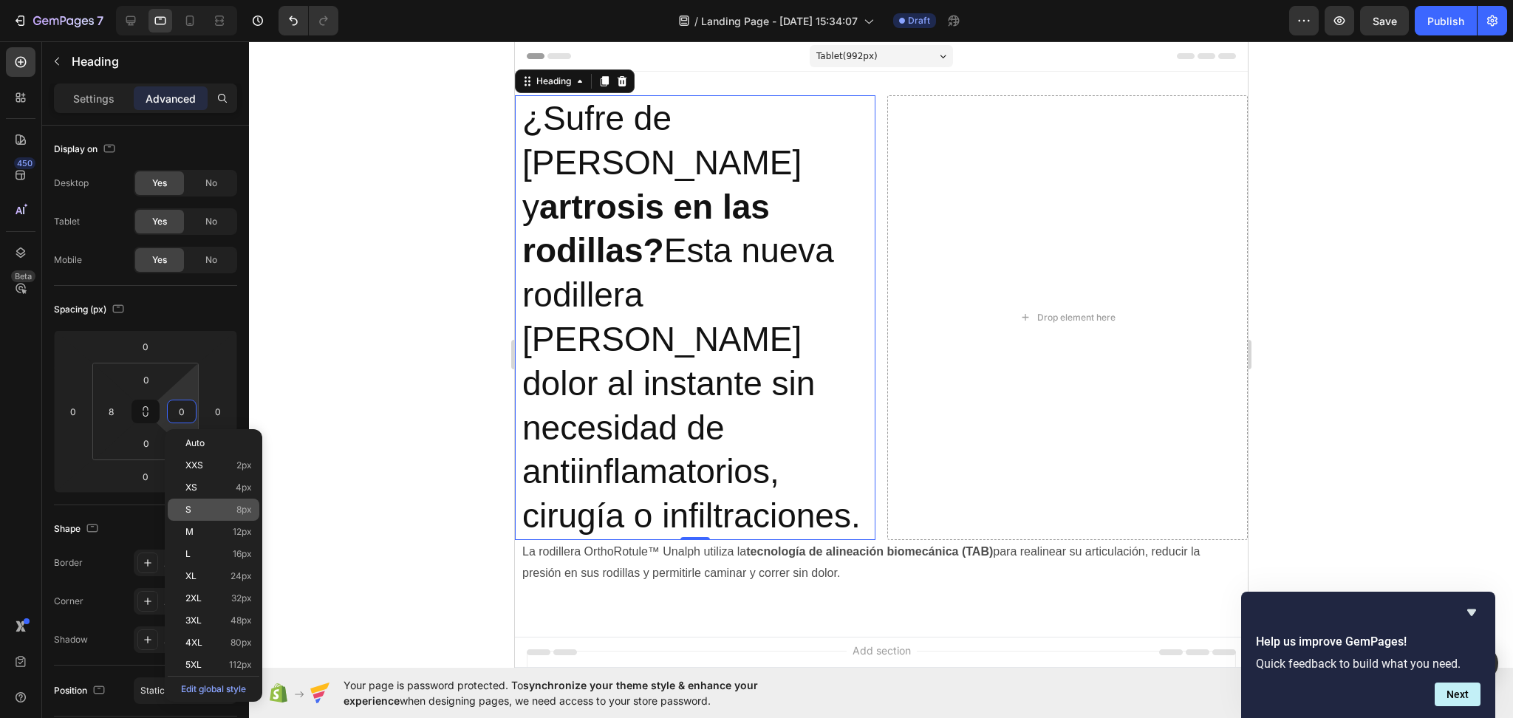
click at [215, 510] on p "S 8px" at bounding box center [218, 510] width 66 height 10
type input "8"
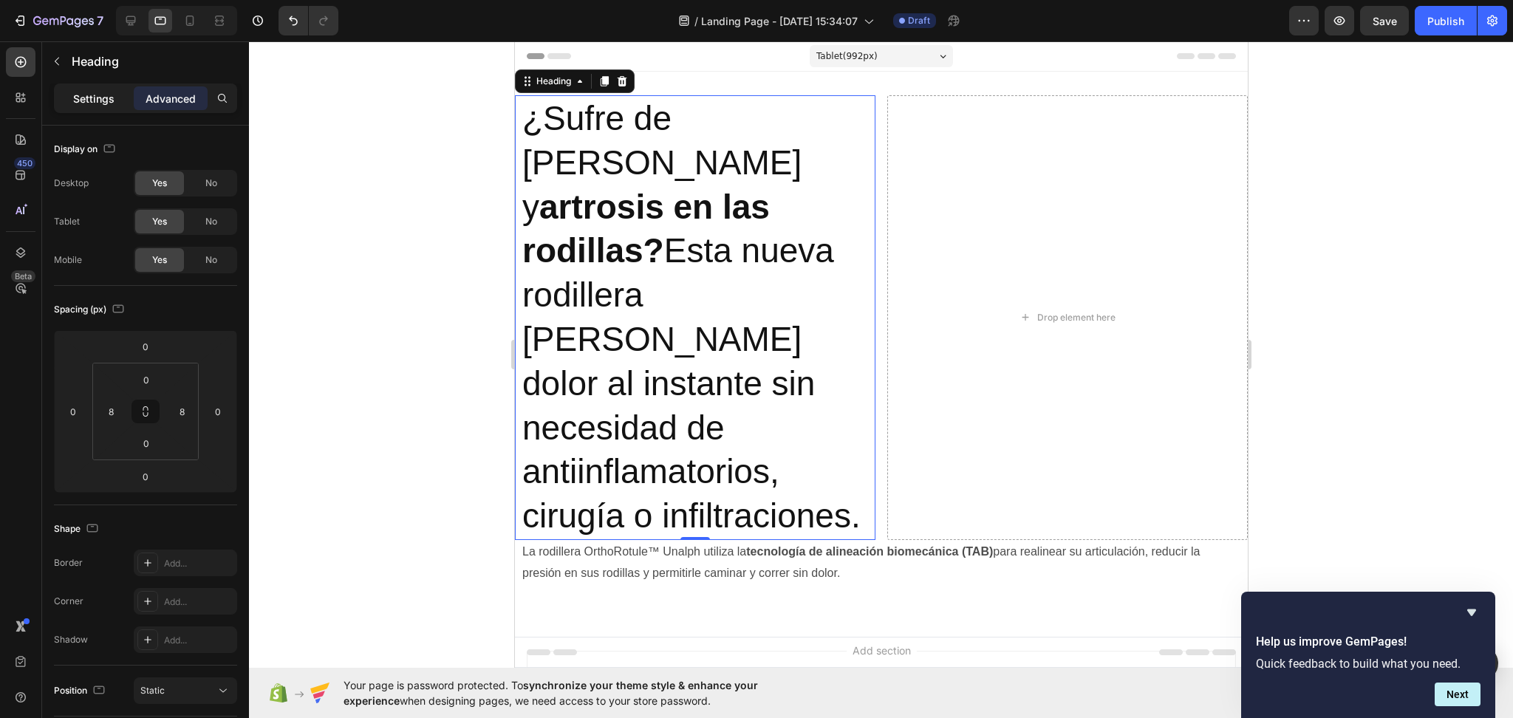
click at [87, 94] on p "Settings" at bounding box center [93, 99] width 41 height 16
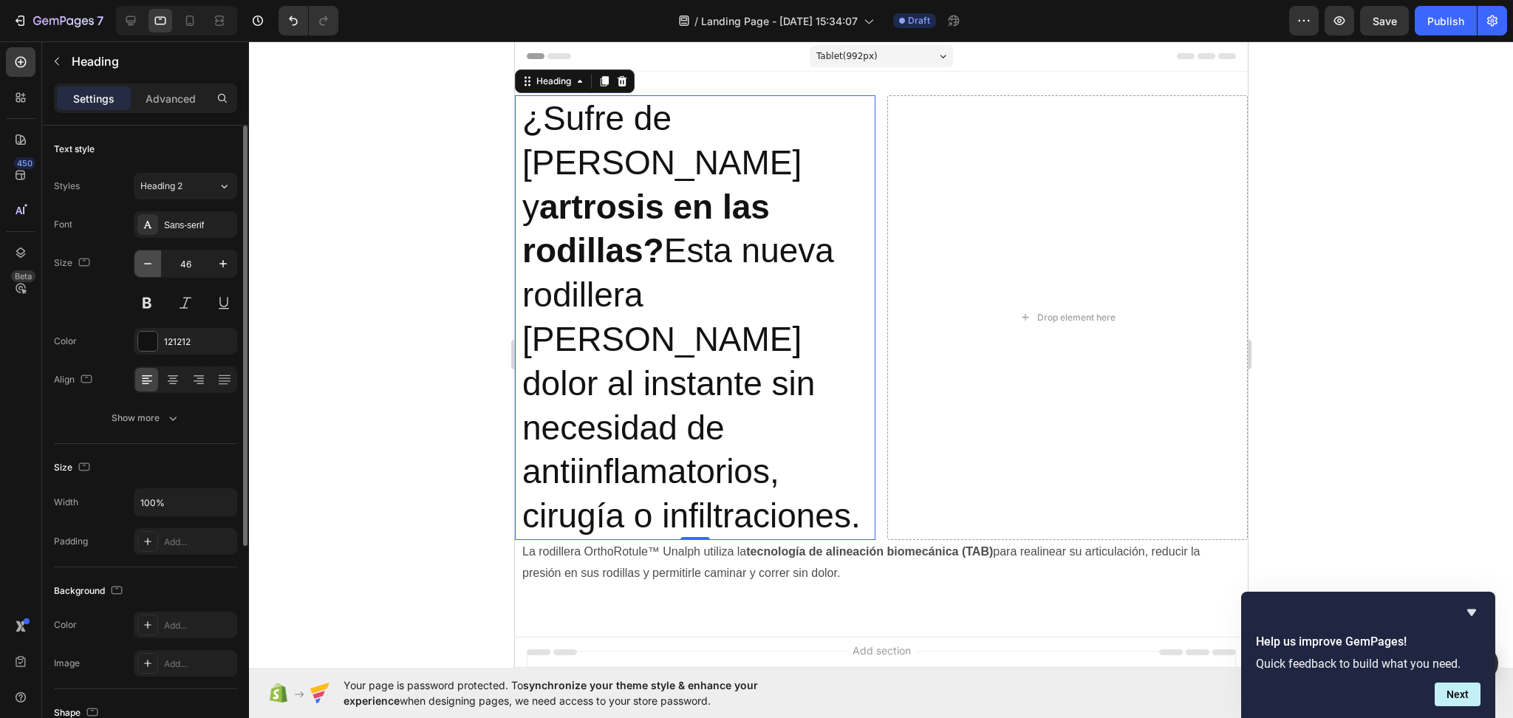
click at [160, 264] on button "button" at bounding box center [147, 263] width 27 height 27
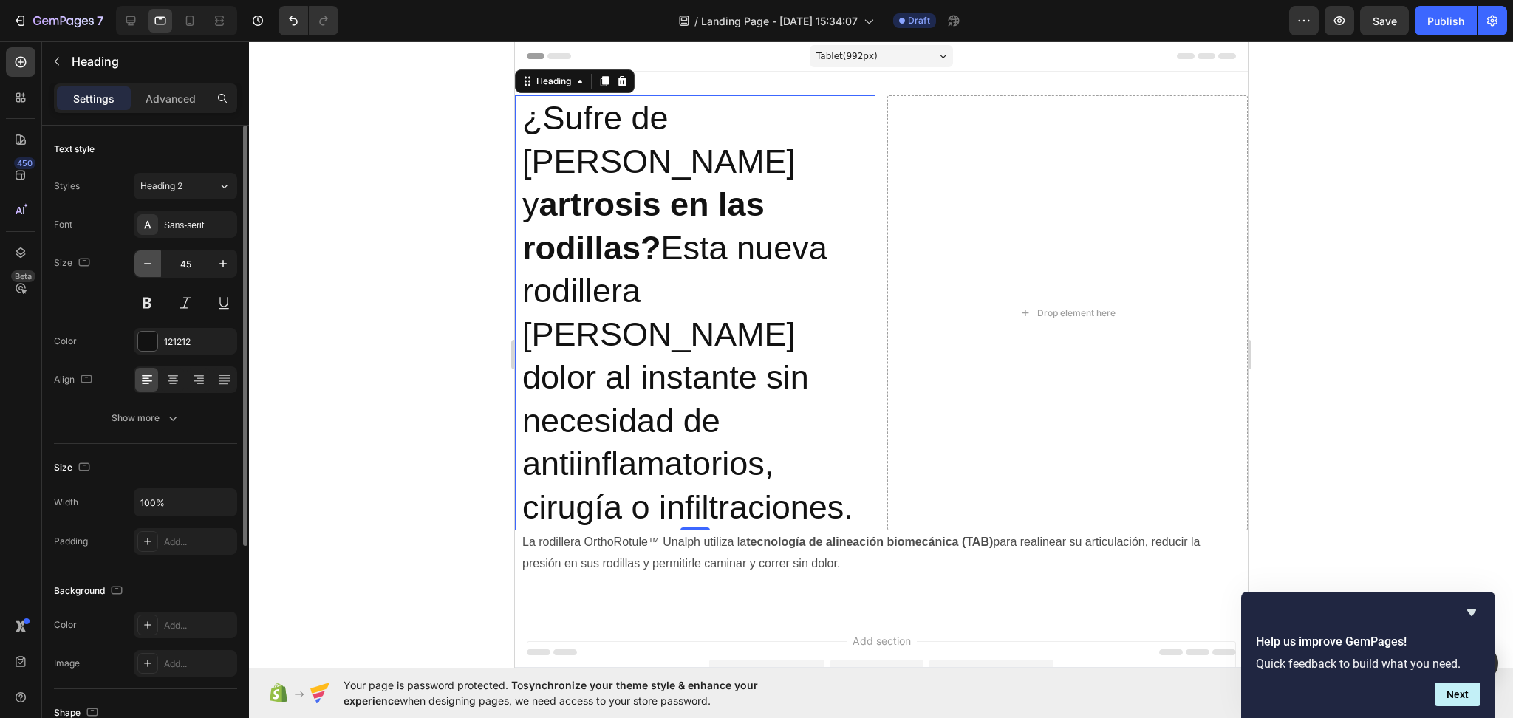
click at [150, 264] on icon "button" at bounding box center [147, 263] width 7 height 1
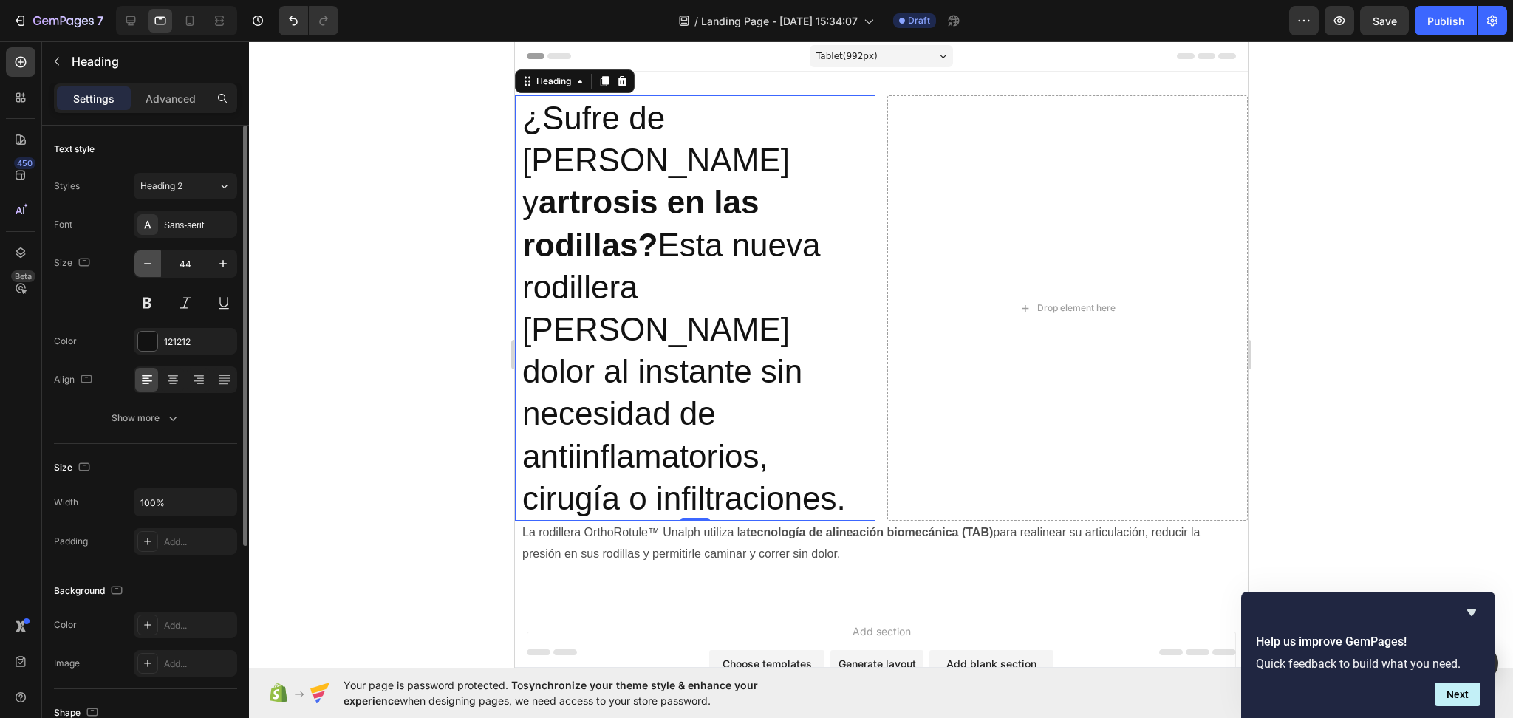
click at [150, 264] on icon "button" at bounding box center [147, 263] width 7 height 1
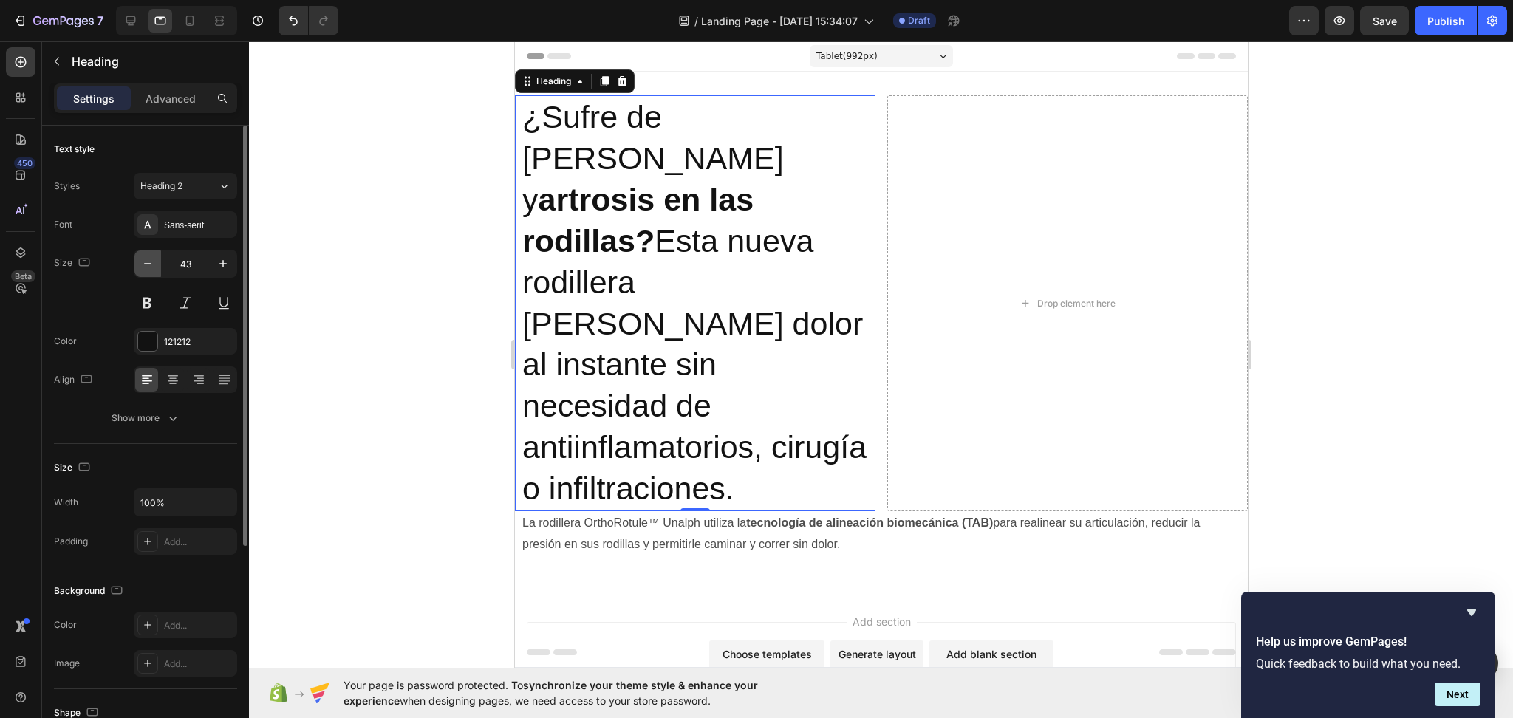
click at [150, 264] on icon "button" at bounding box center [147, 263] width 7 height 1
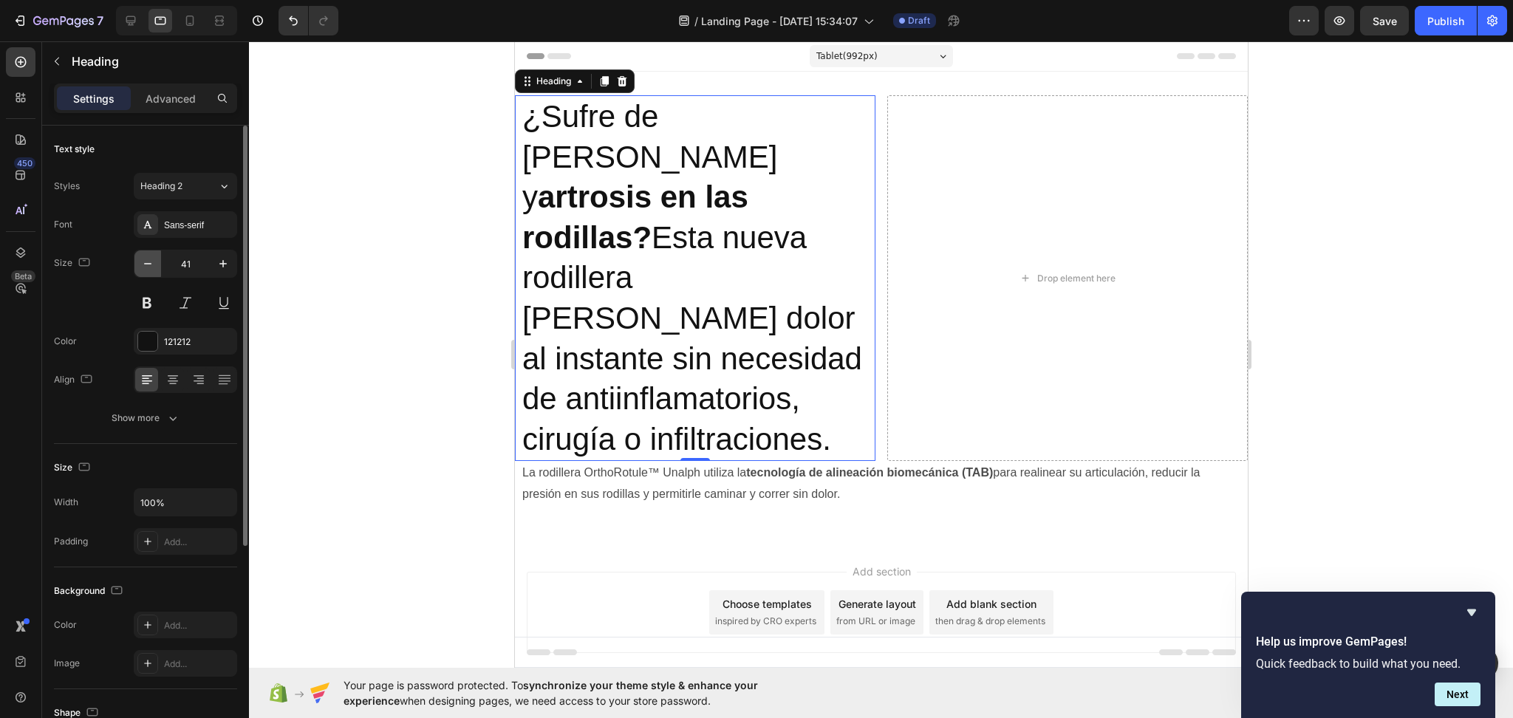
click at [150, 264] on icon "button" at bounding box center [147, 263] width 7 height 1
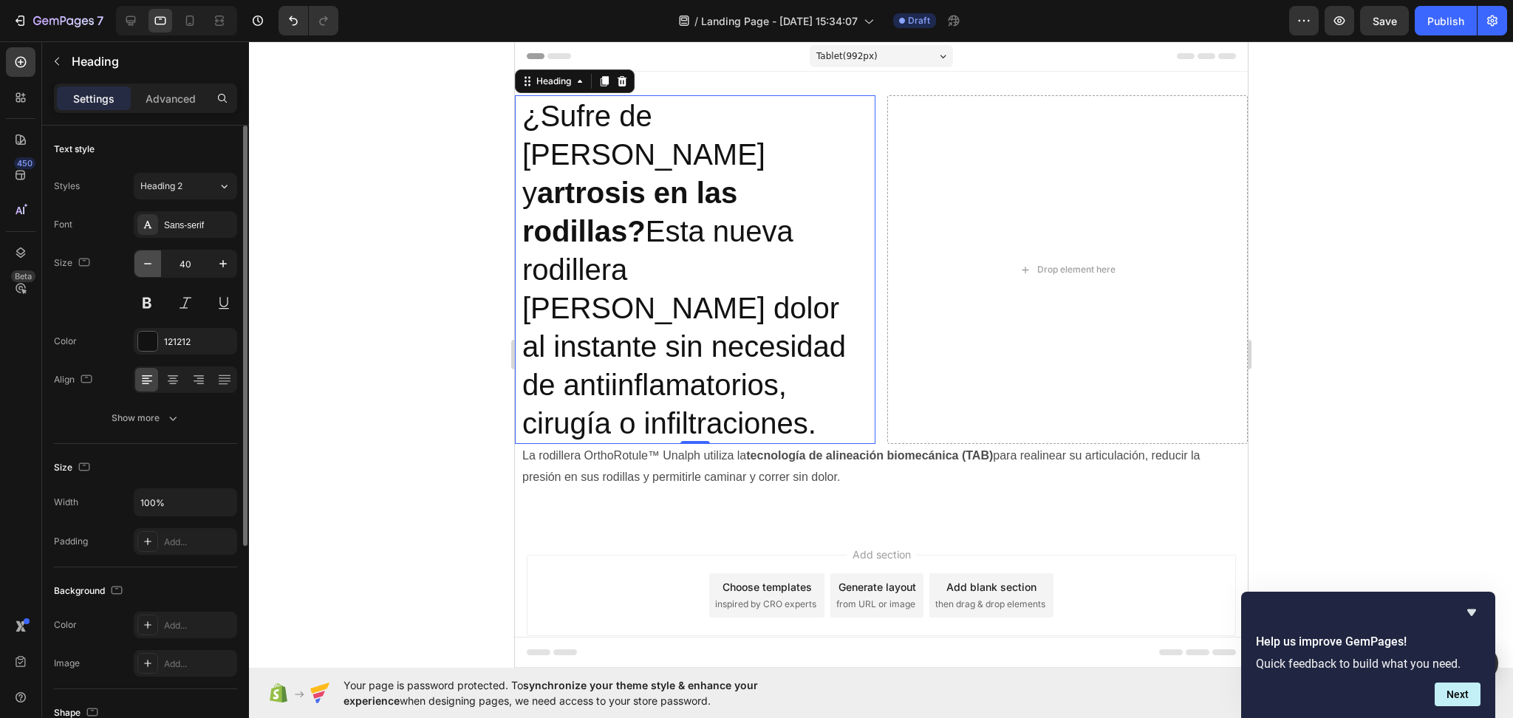
click at [150, 264] on icon "button" at bounding box center [147, 263] width 7 height 1
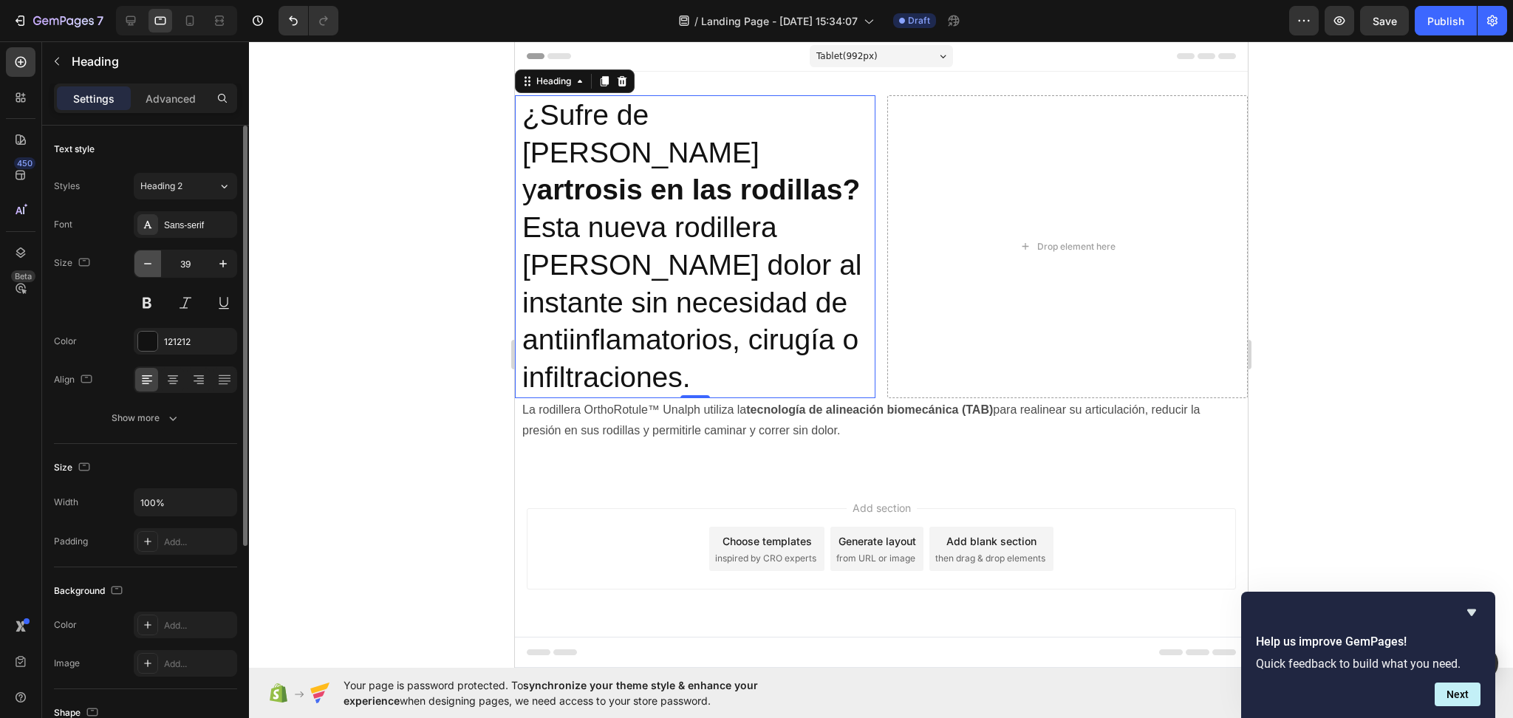
click at [150, 264] on icon "button" at bounding box center [147, 263] width 7 height 1
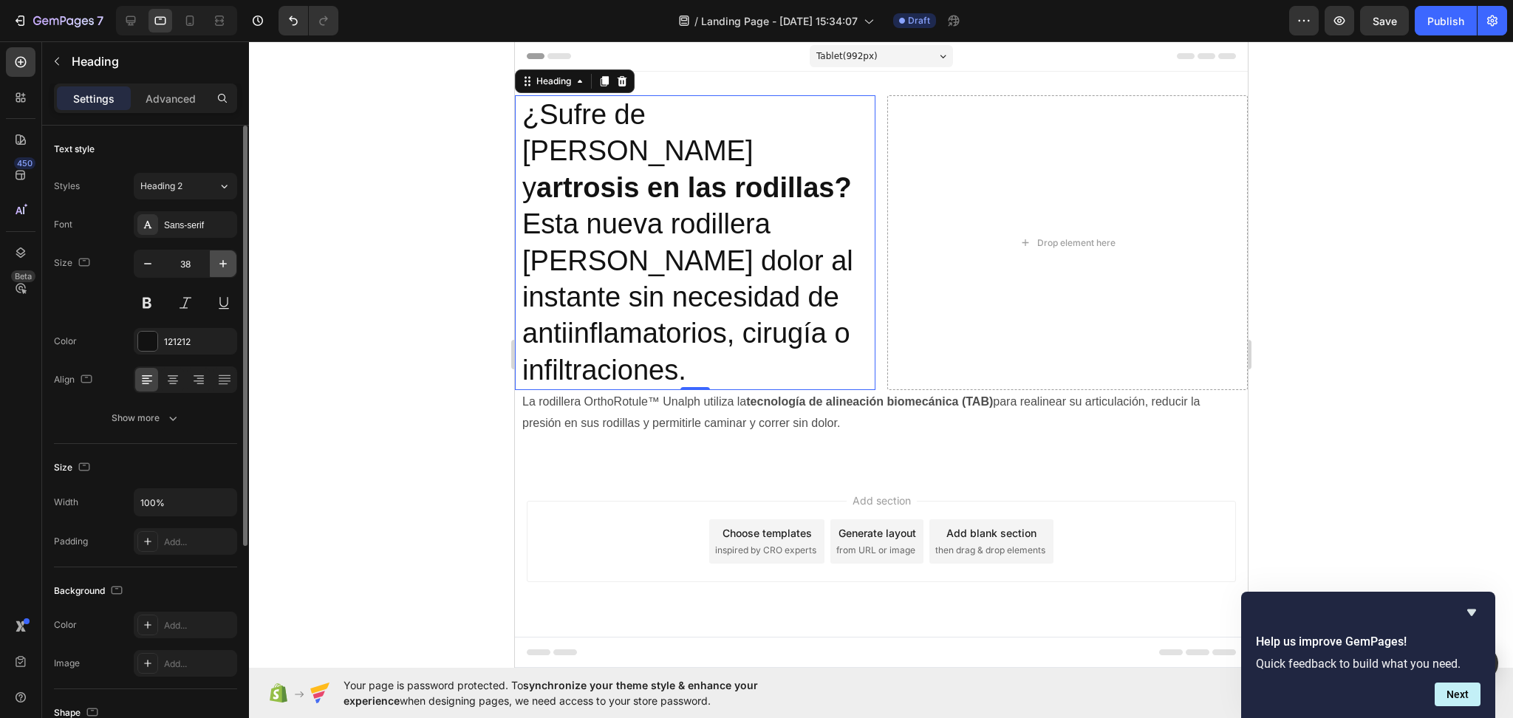
click at [219, 271] on button "button" at bounding box center [223, 263] width 27 height 27
type input "39"
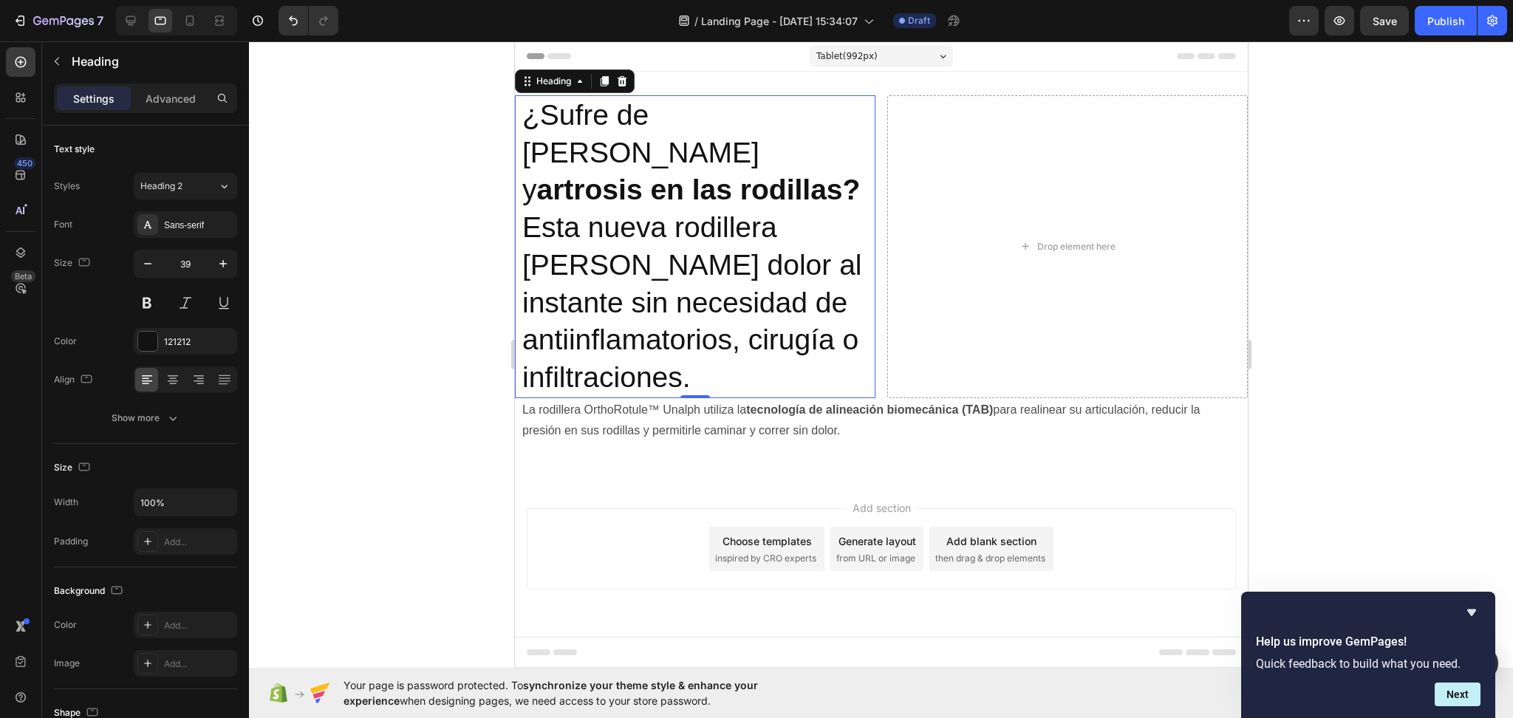
click at [363, 276] on div at bounding box center [881, 379] width 1264 height 677
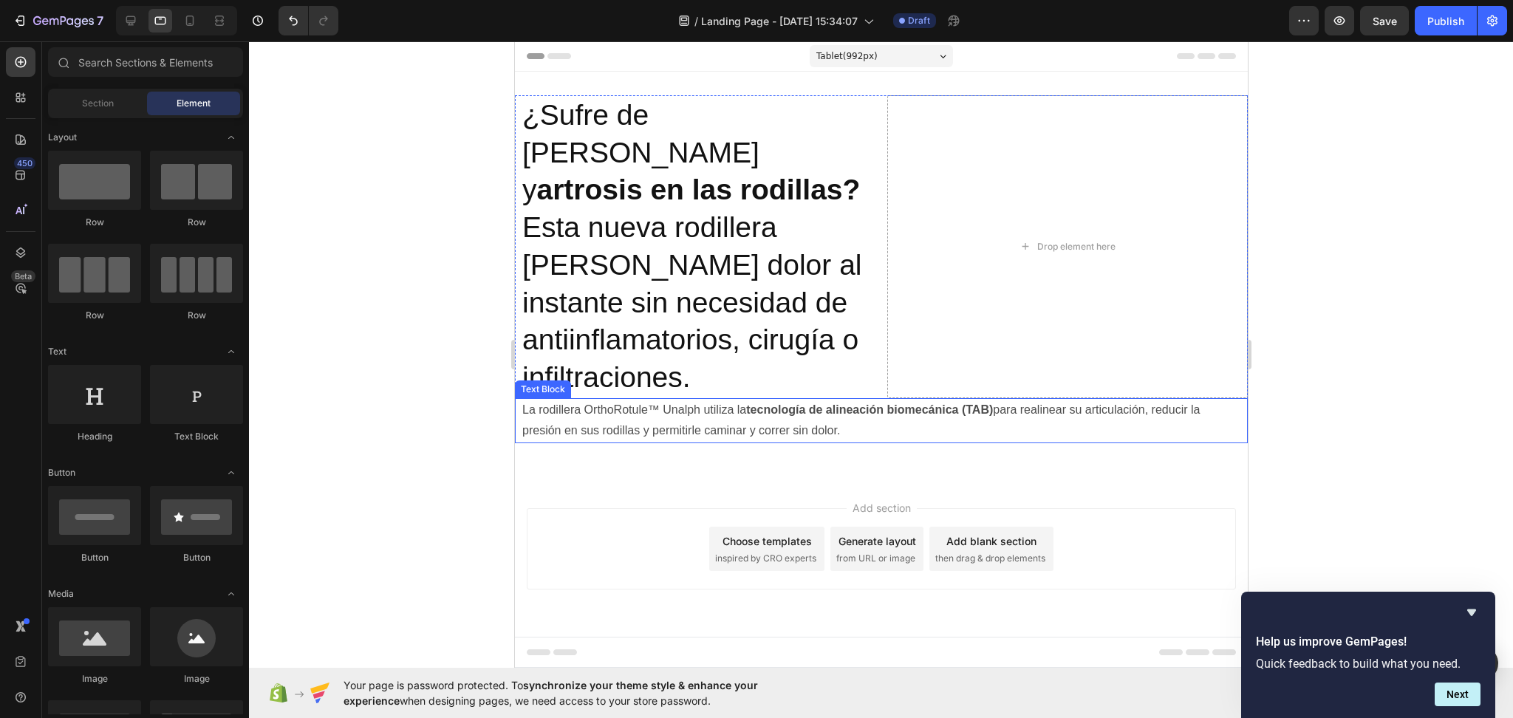
click at [622, 400] on p "La rodillera OrthoRotule™ Unalph utiliza la tecnología de alineación biomecánic…" at bounding box center [881, 421] width 718 height 43
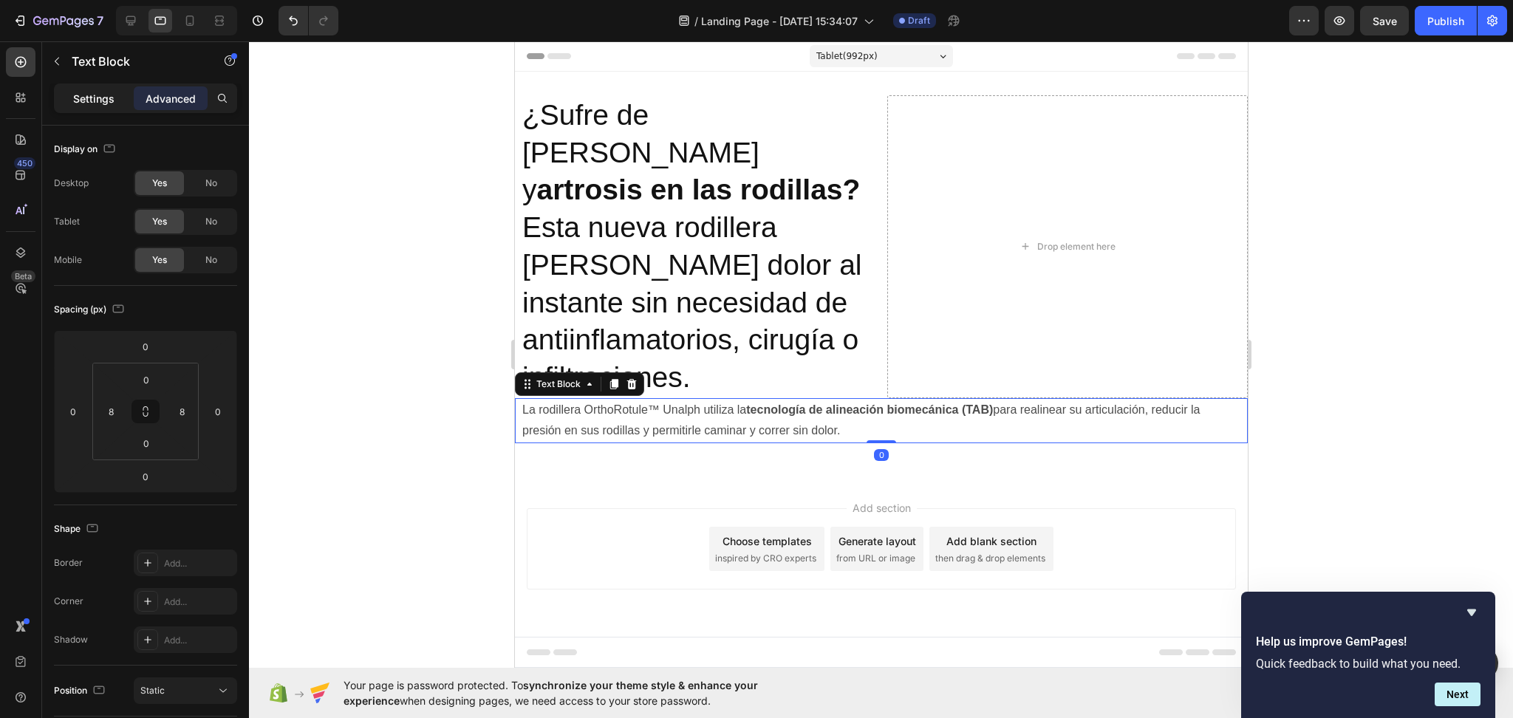
click at [92, 100] on p "Settings" at bounding box center [93, 99] width 41 height 16
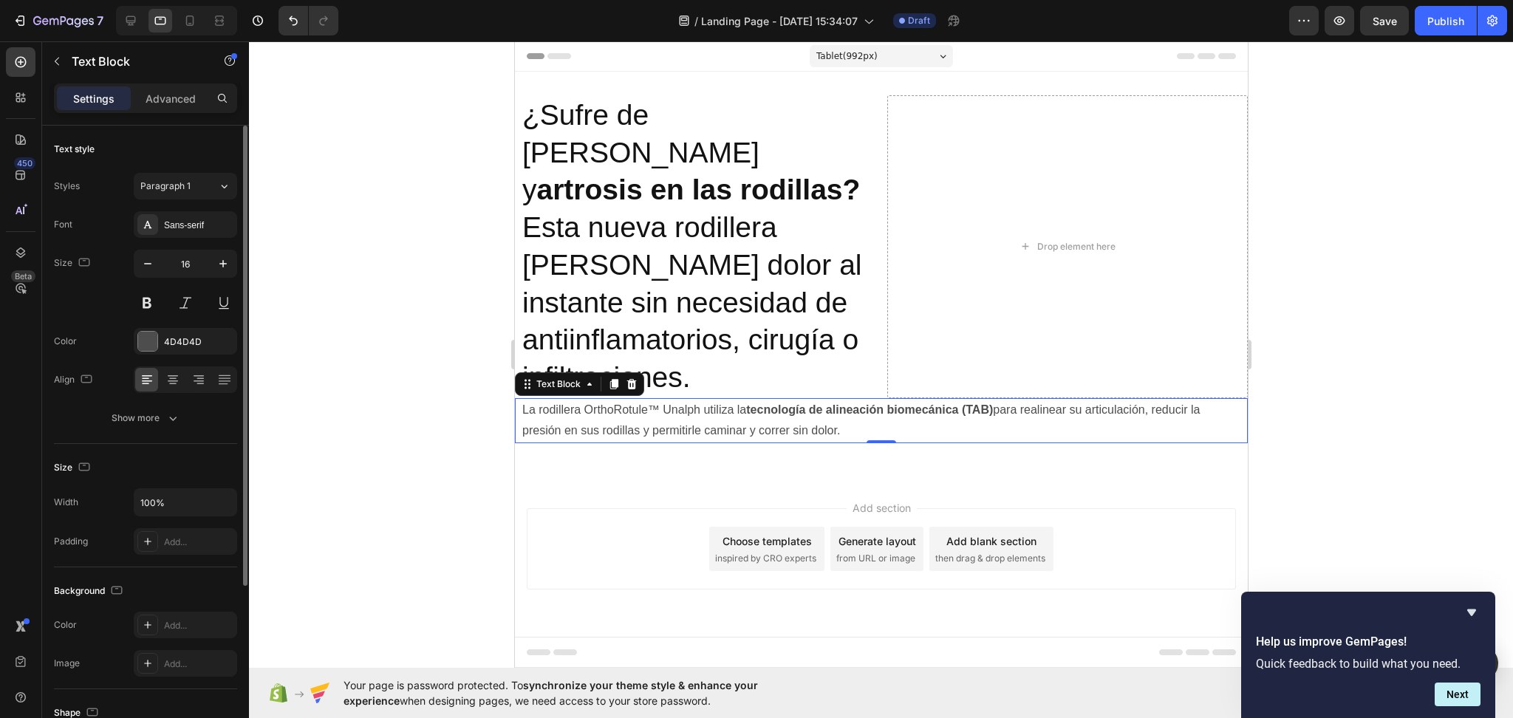
drag, startPoint x: 172, startPoint y: 92, endPoint x: 163, endPoint y: 130, distance: 38.7
click at [172, 91] on p "Advanced" at bounding box center [171, 99] width 50 height 16
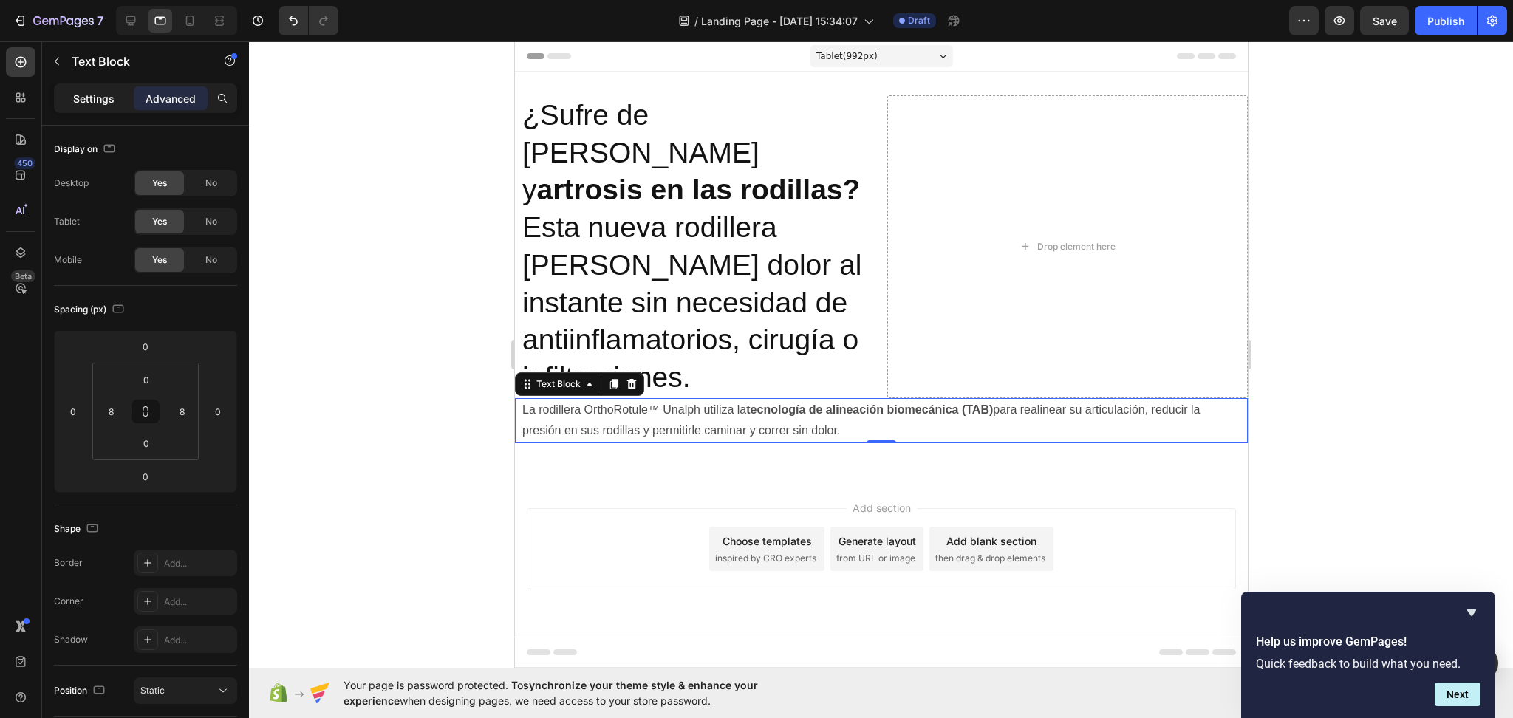
click at [93, 86] on div "Settings" at bounding box center [94, 98] width 74 height 24
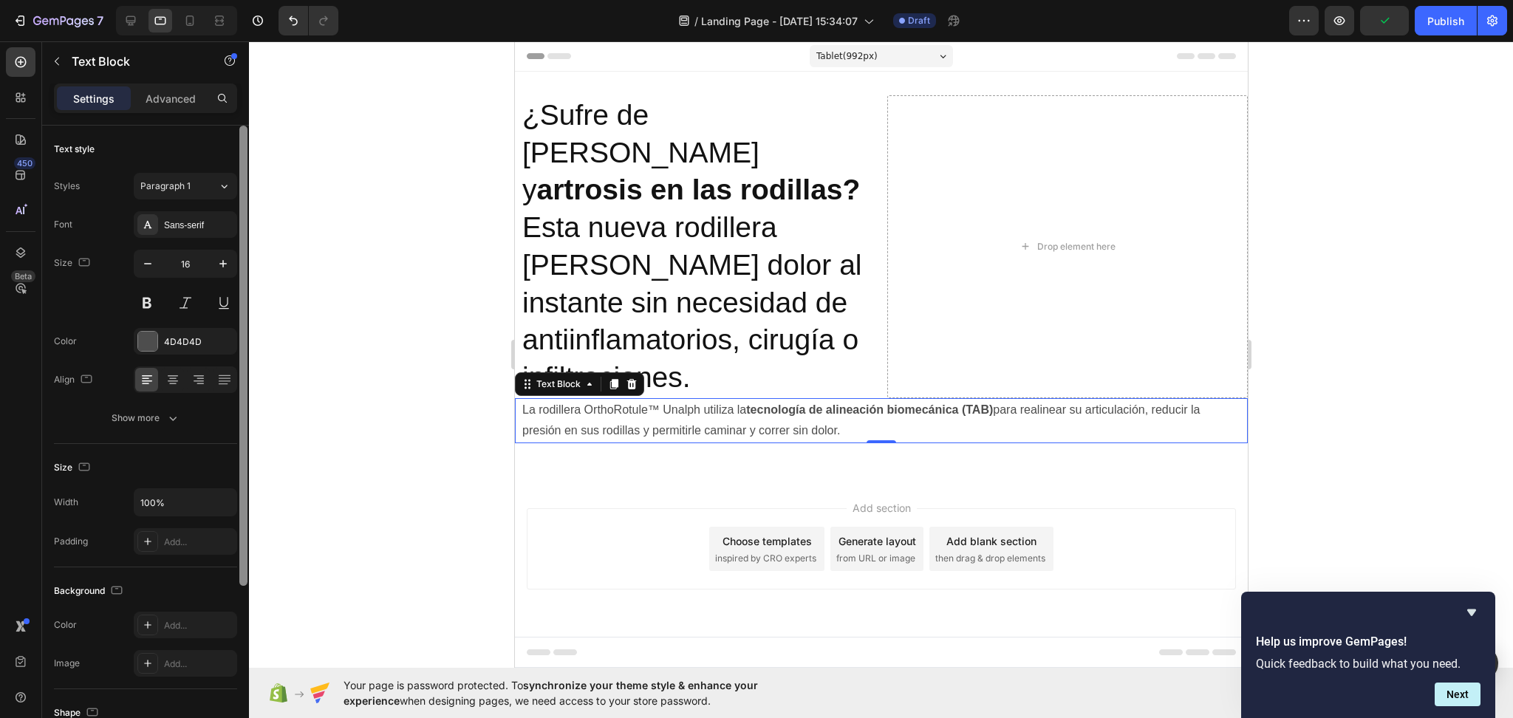
click at [238, 264] on div at bounding box center [243, 443] width 11 height 635
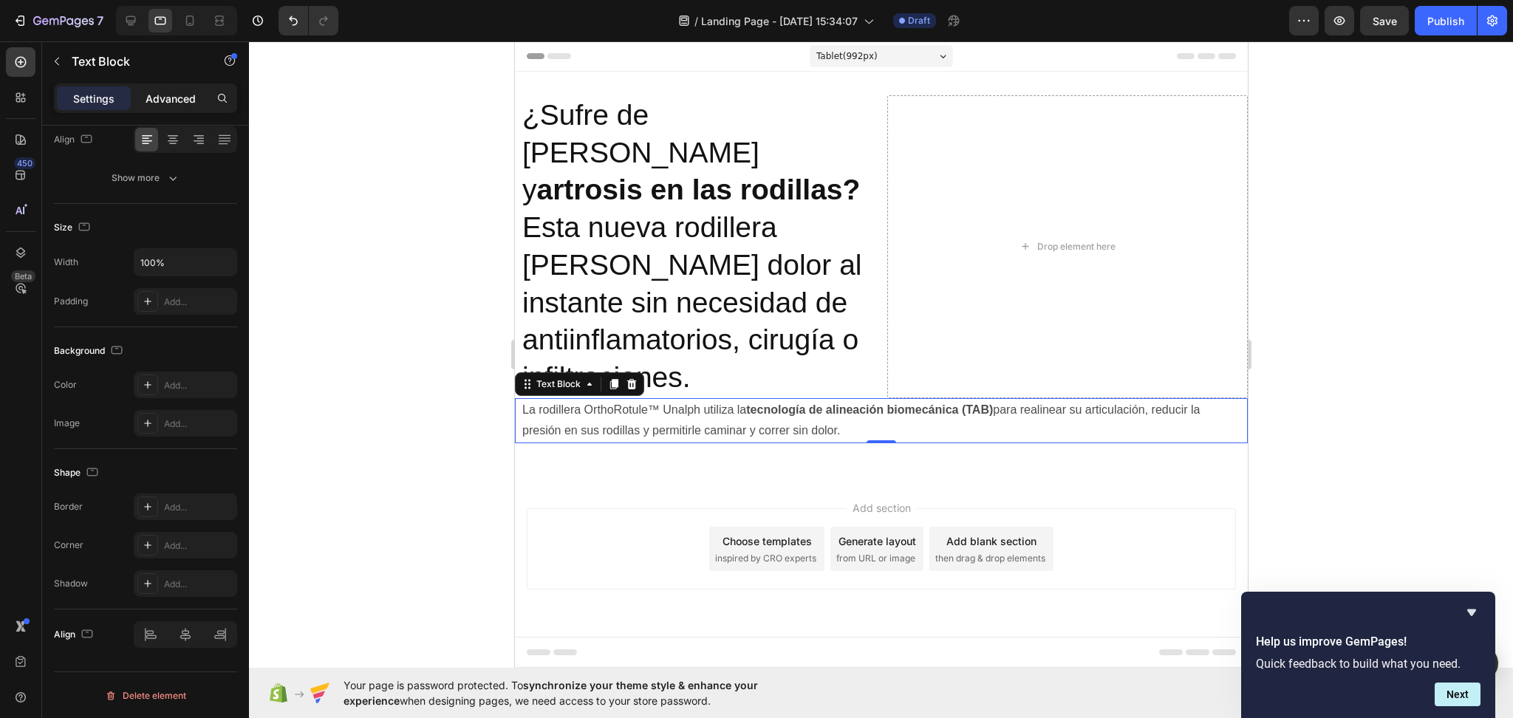
click at [156, 99] on p "Advanced" at bounding box center [171, 99] width 50 height 16
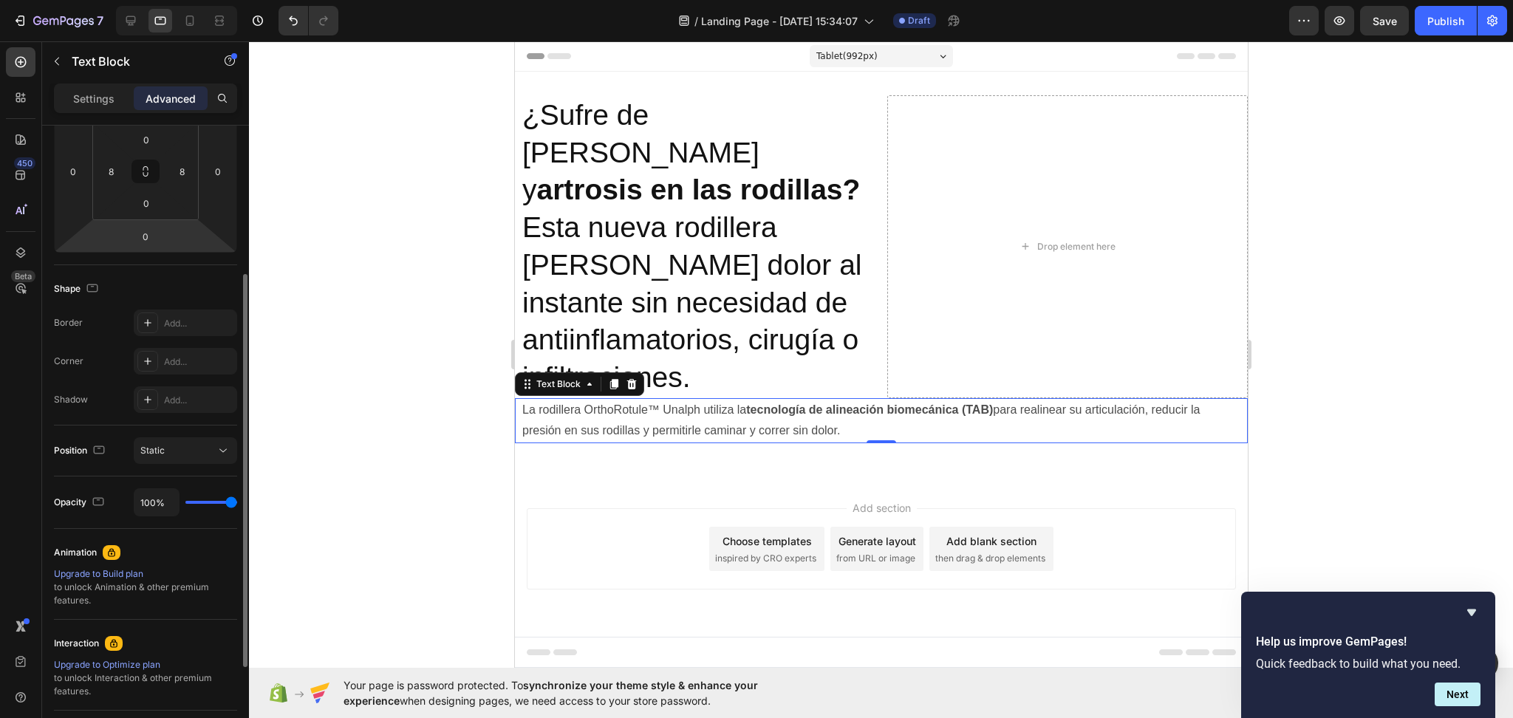
scroll to position [0, 0]
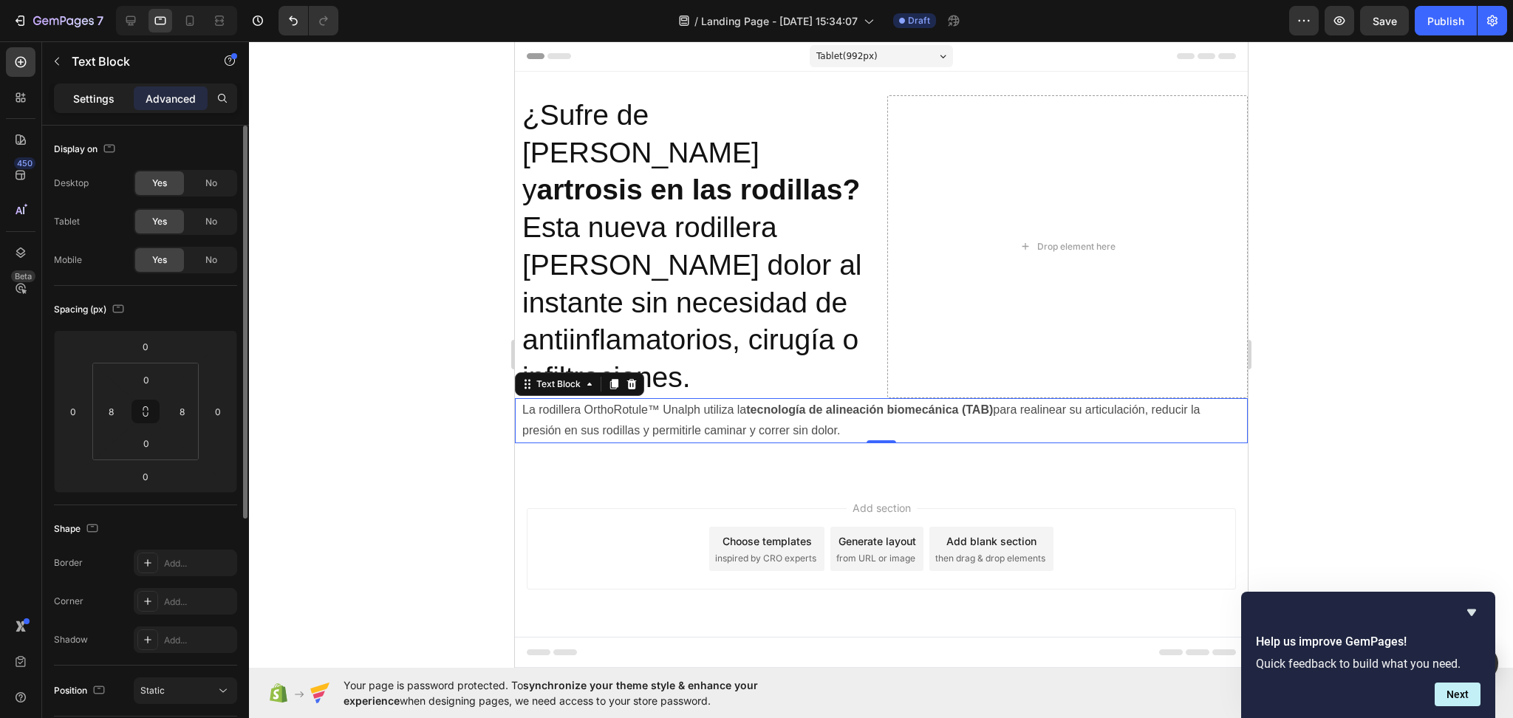
click at [78, 86] on div "Settings" at bounding box center [94, 98] width 74 height 24
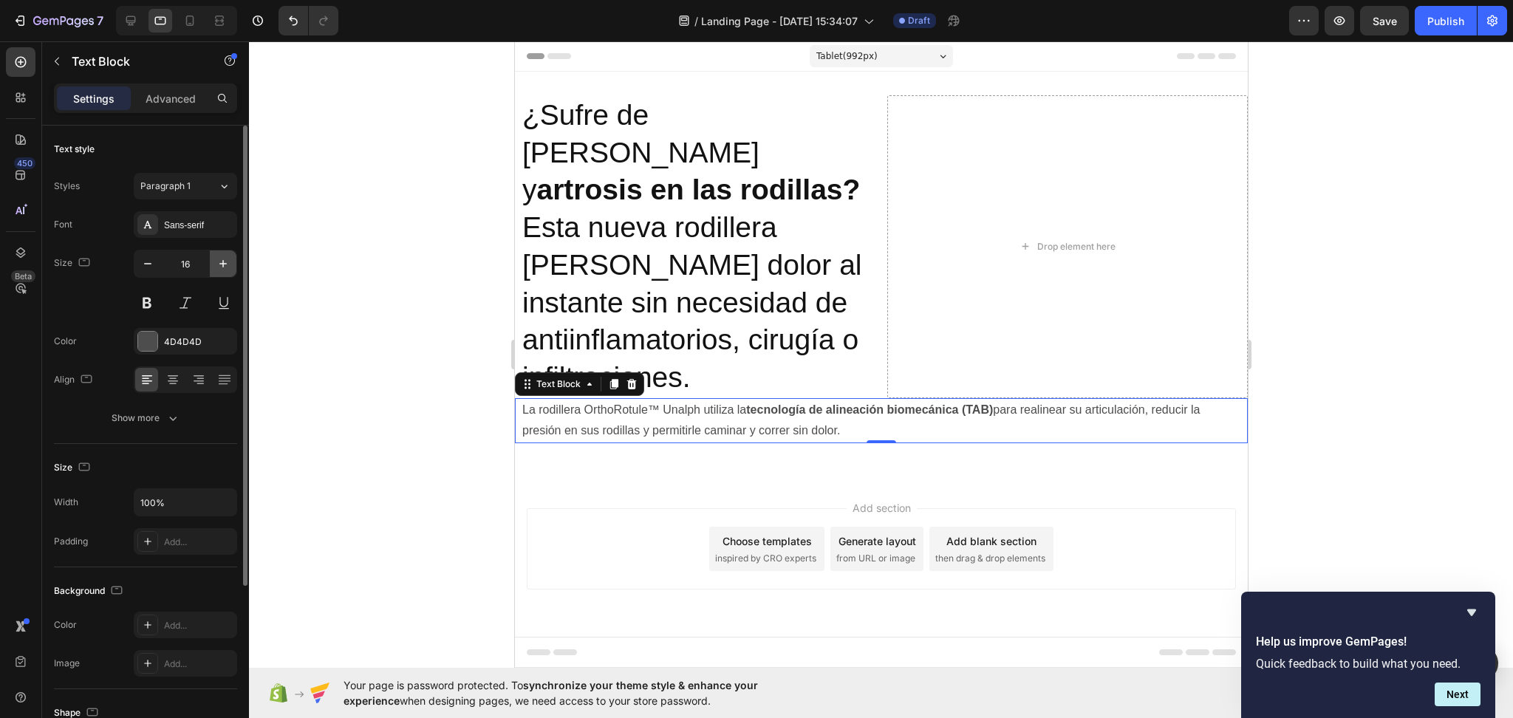
click at [217, 273] on button "button" at bounding box center [223, 263] width 27 height 27
click at [219, 269] on icon "button" at bounding box center [223, 263] width 15 height 15
type input "18"
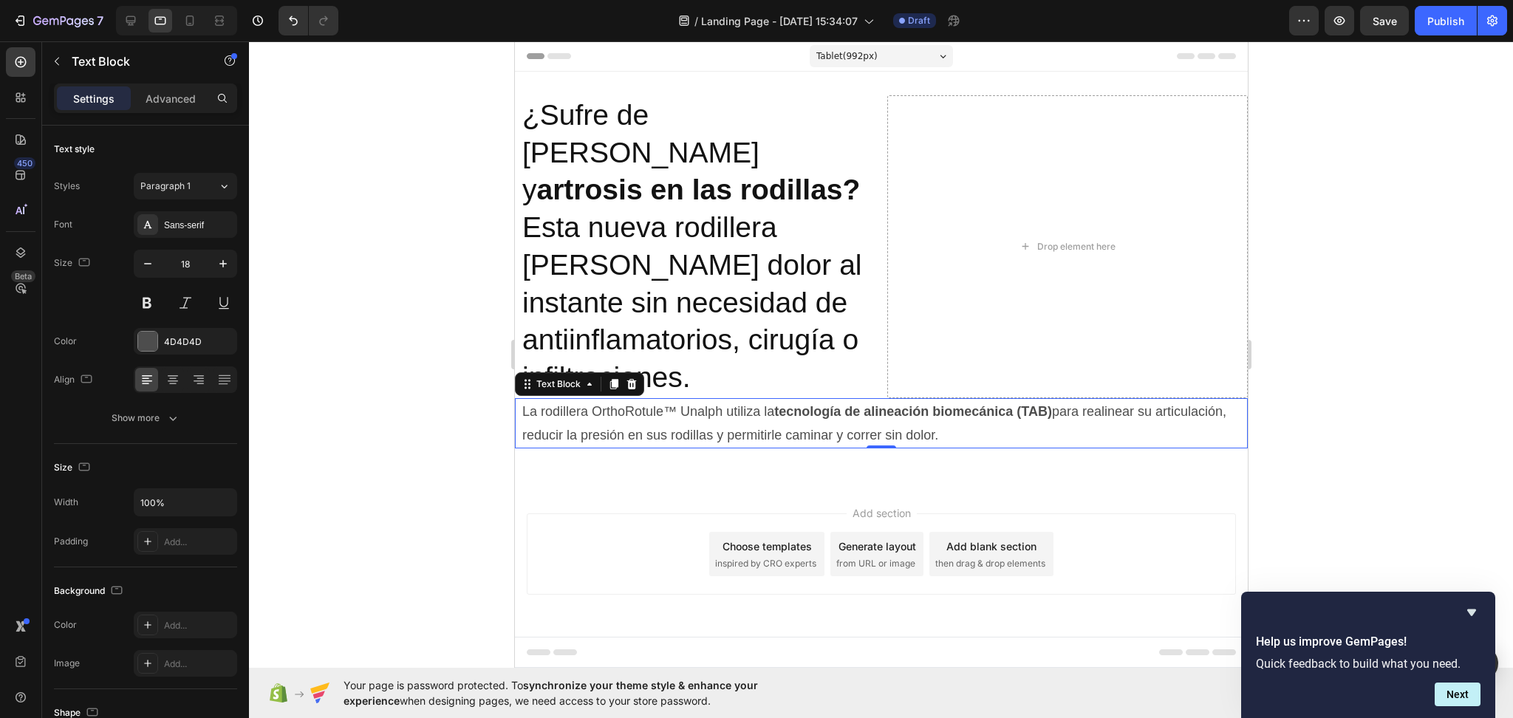
click at [367, 397] on div at bounding box center [881, 379] width 1264 height 677
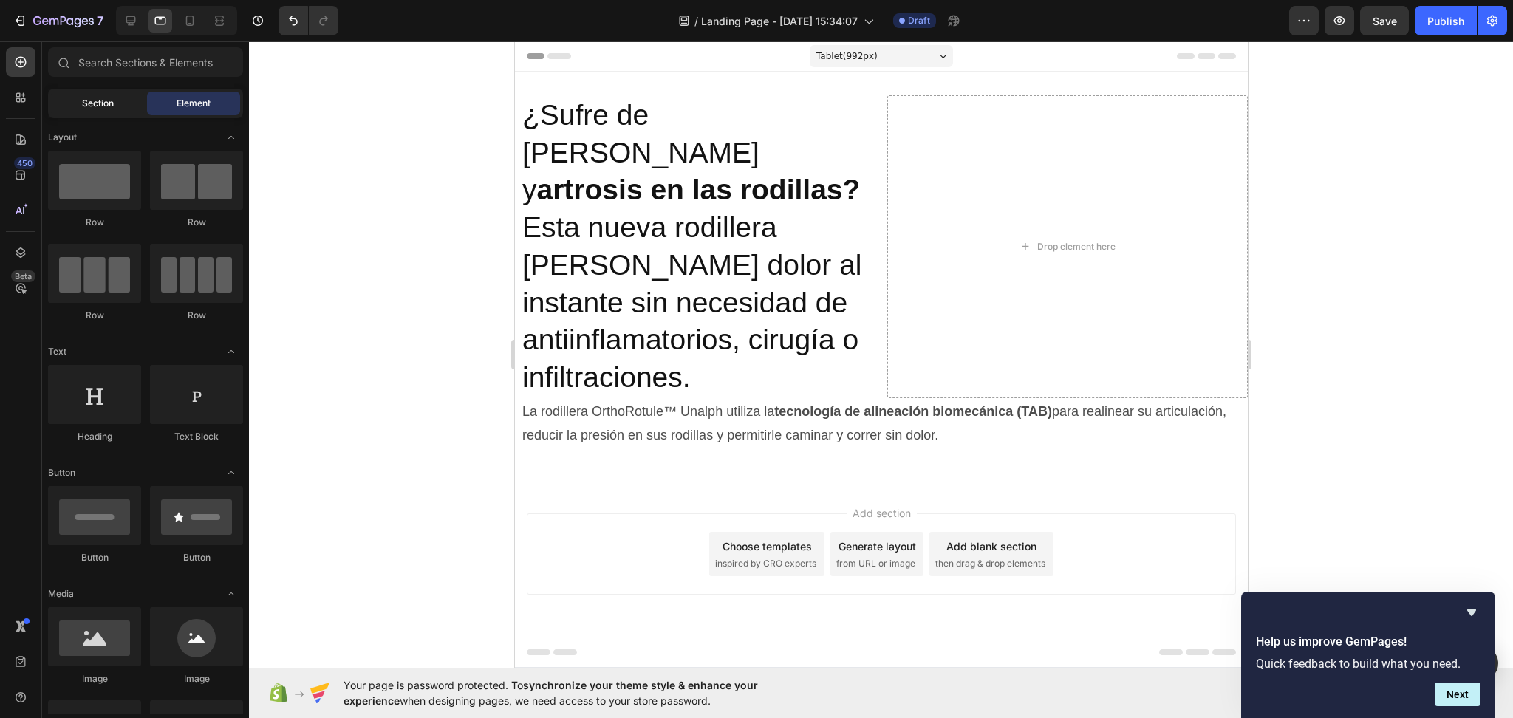
click at [110, 98] on span "Section" at bounding box center [98, 103] width 32 height 13
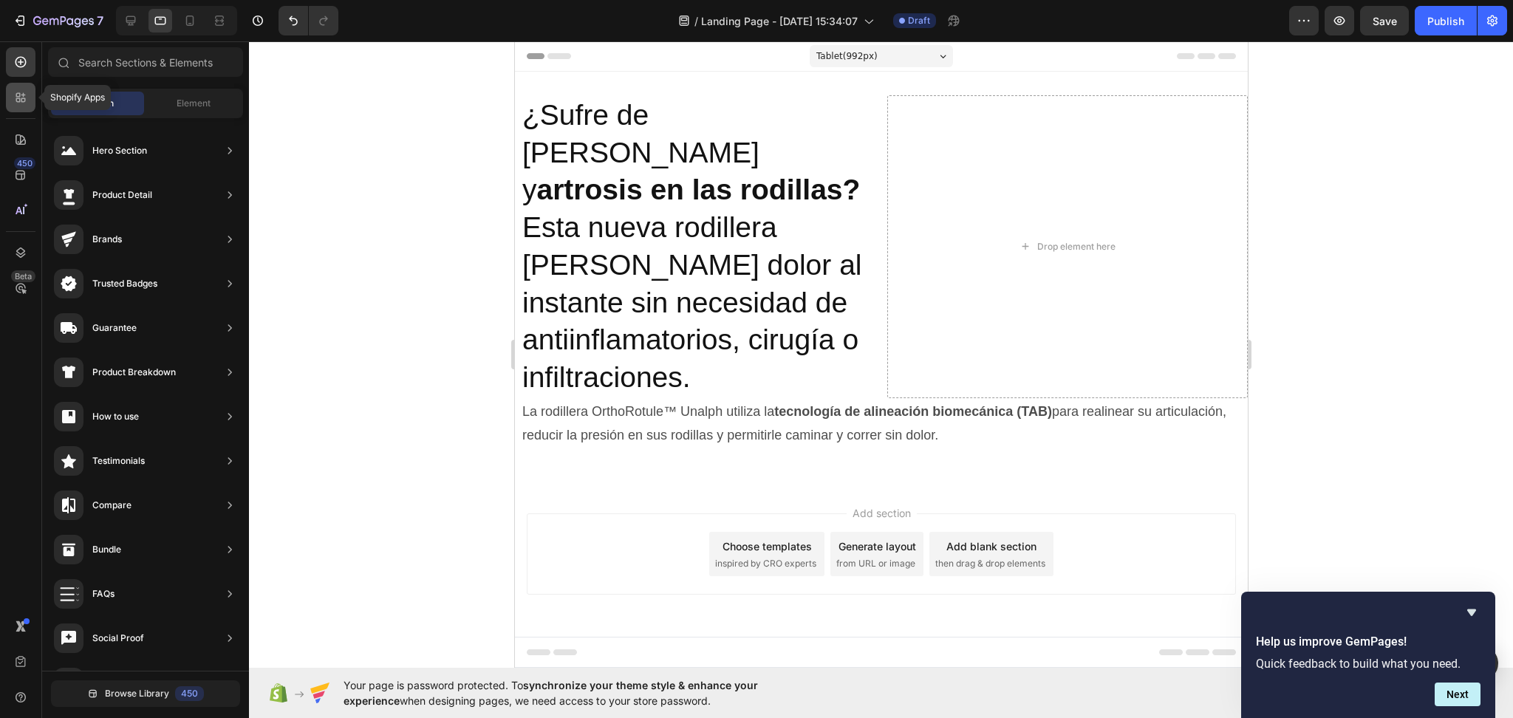
click at [20, 108] on div at bounding box center [21, 98] width 30 height 30
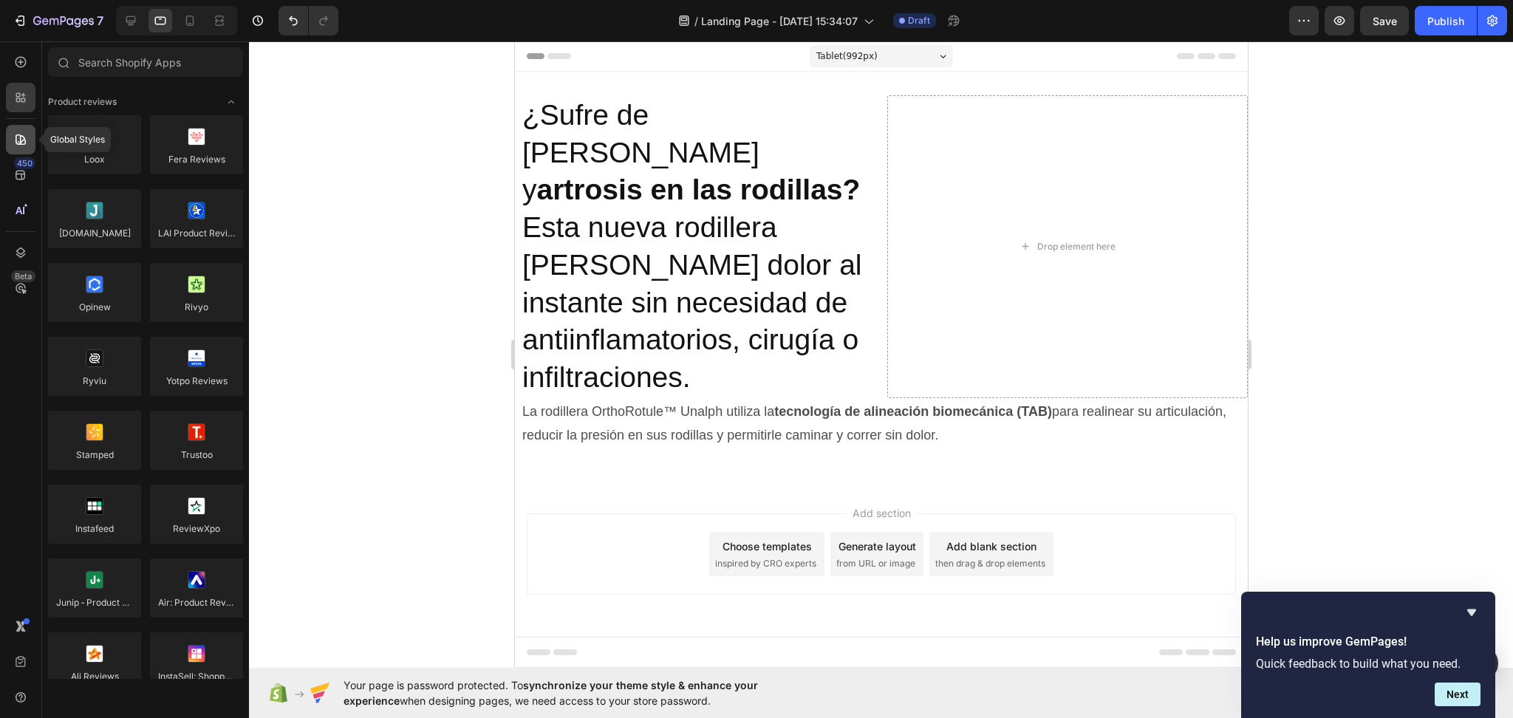
click at [28, 146] on div at bounding box center [21, 140] width 30 height 30
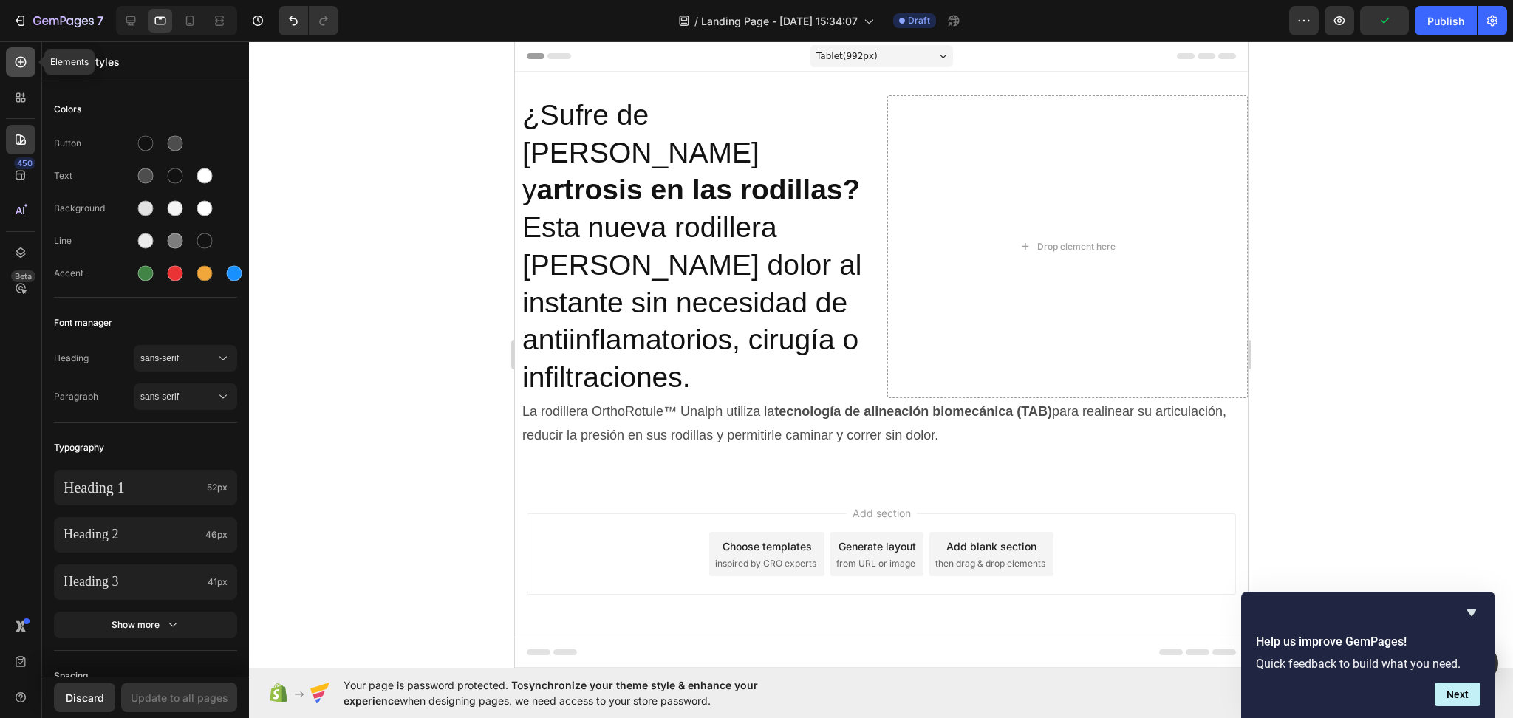
click at [12, 72] on div at bounding box center [21, 62] width 30 height 30
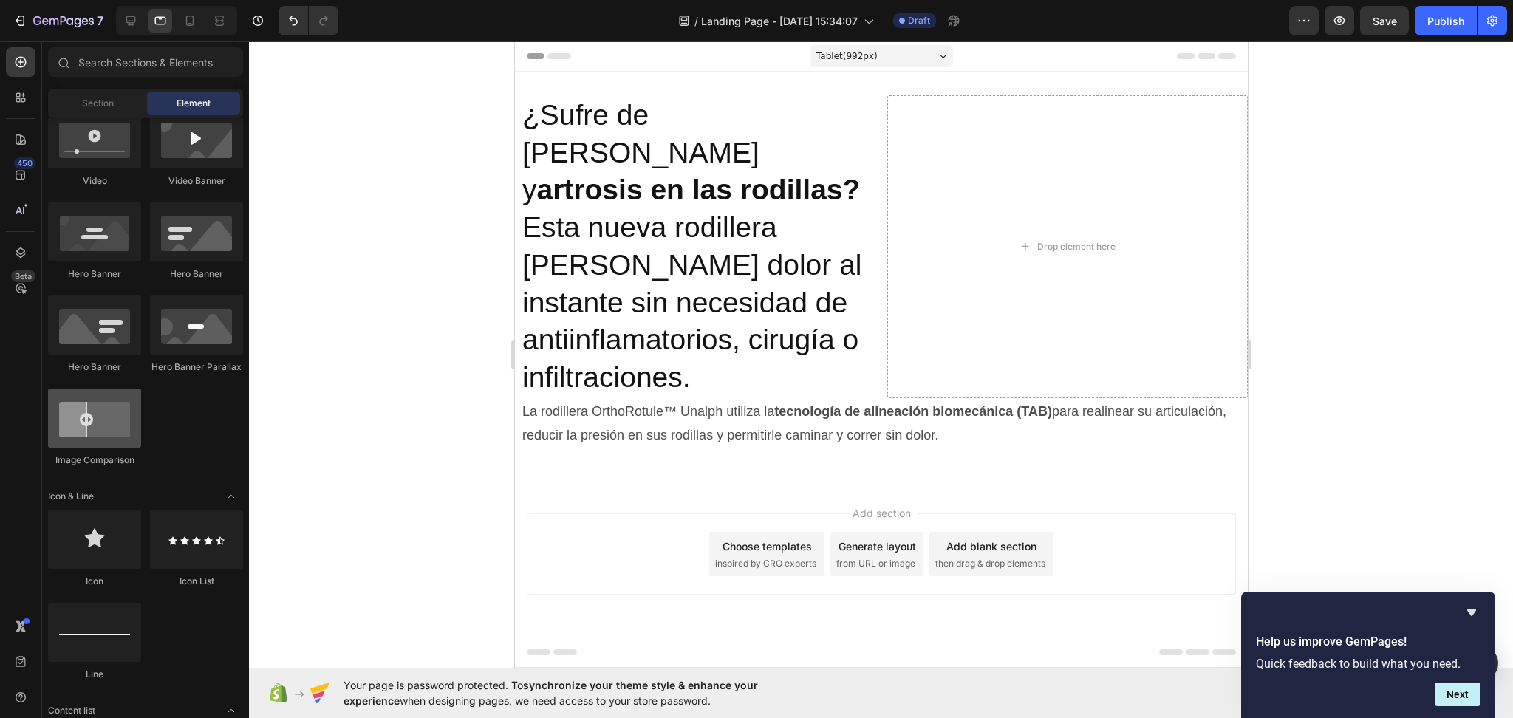
scroll to position [394, 0]
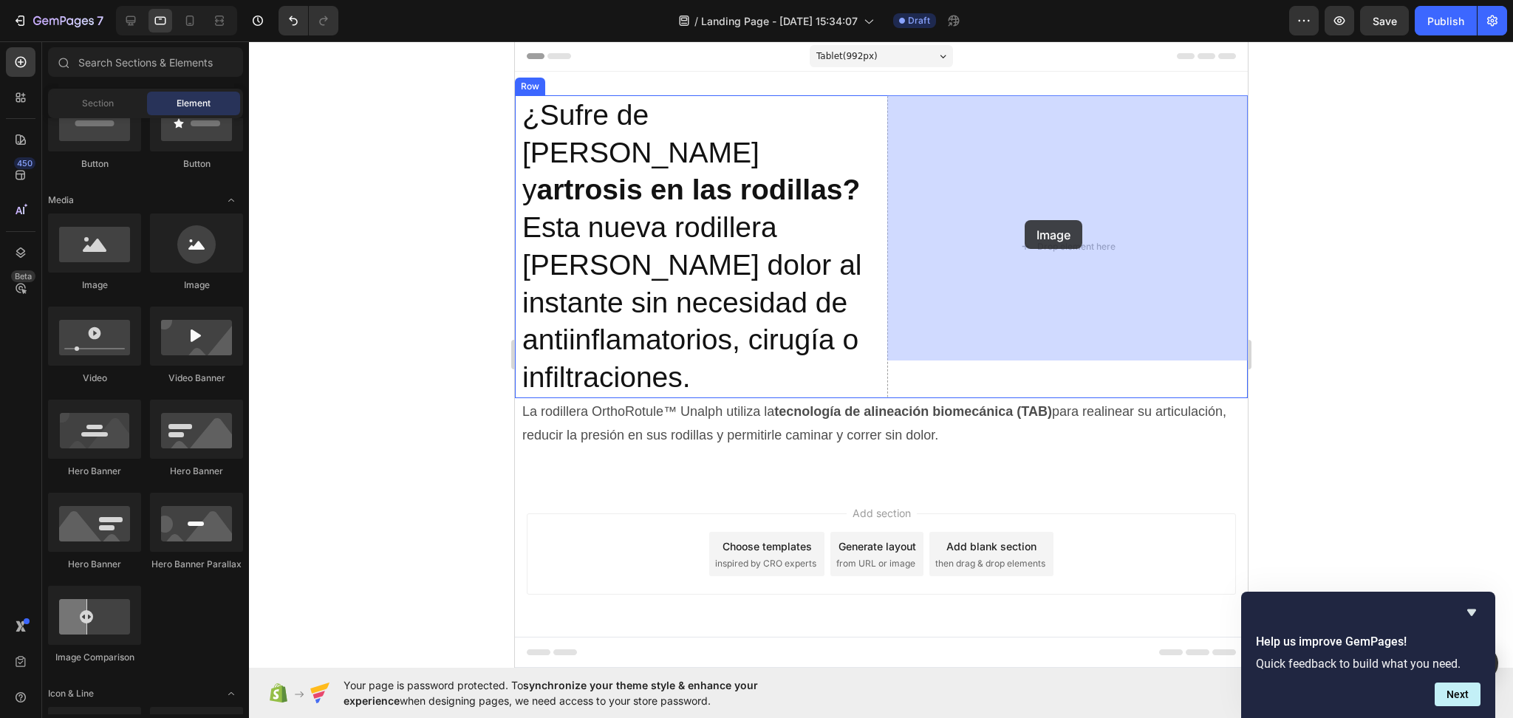
drag, startPoint x: 696, startPoint y: 290, endPoint x: 1047, endPoint y: 216, distance: 358.6
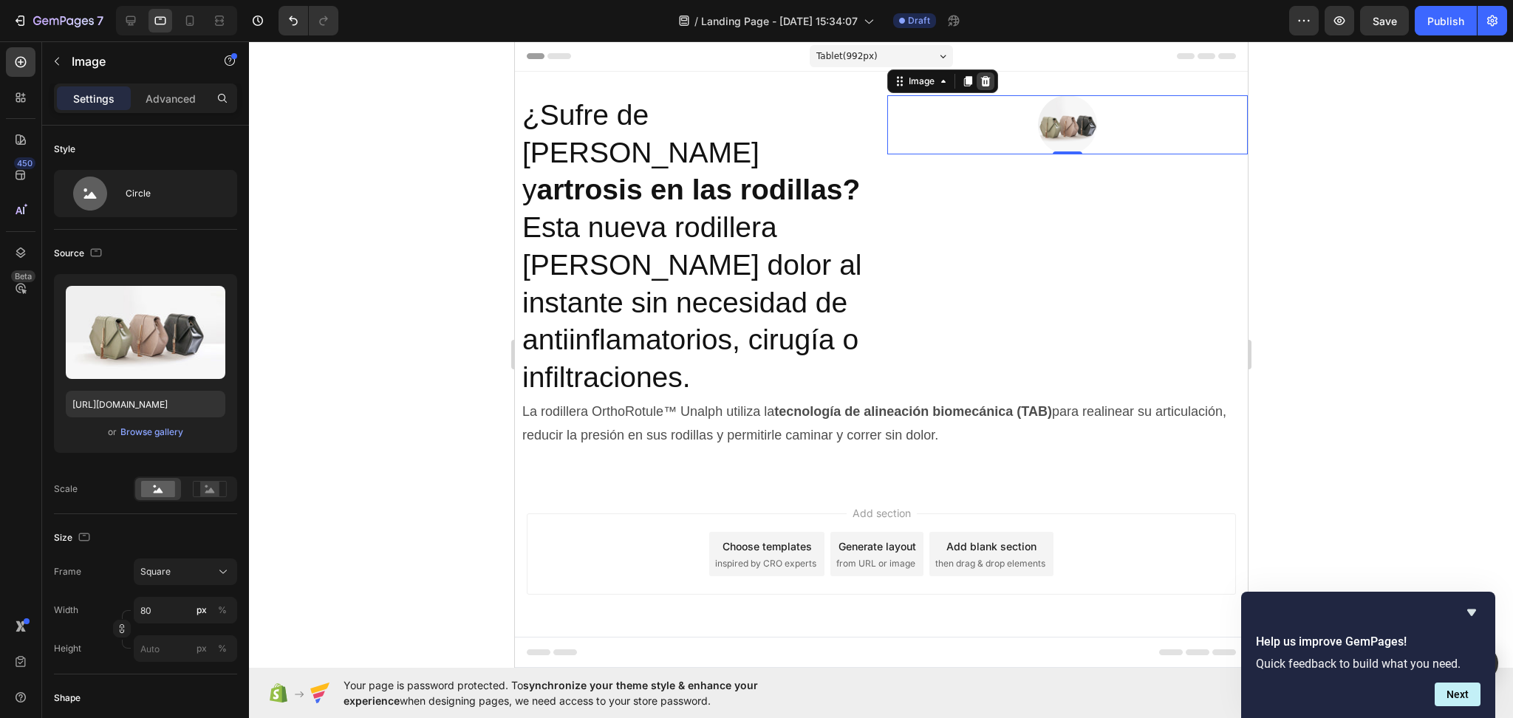
click at [986, 83] on icon at bounding box center [985, 81] width 12 height 12
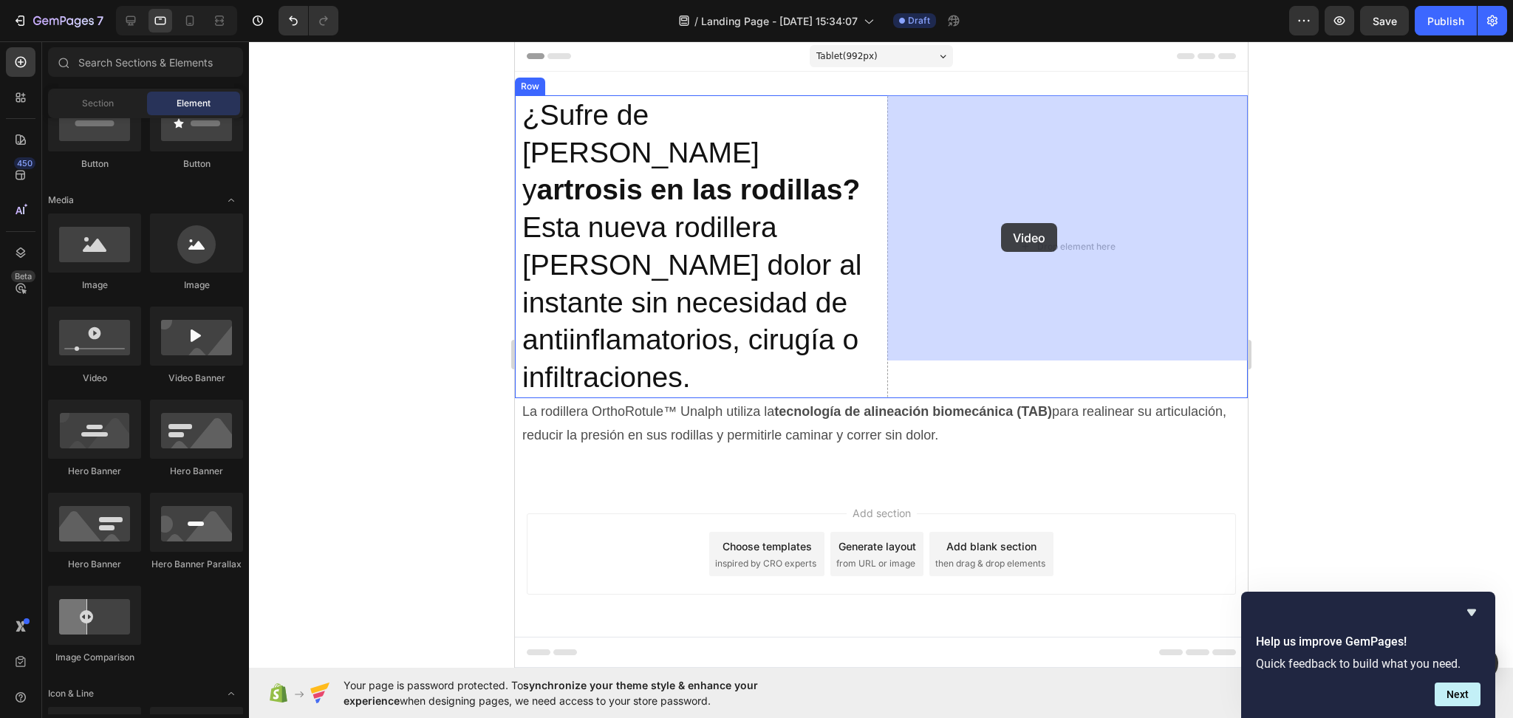
drag, startPoint x: 614, startPoint y: 396, endPoint x: 1000, endPoint y: 223, distance: 423.3
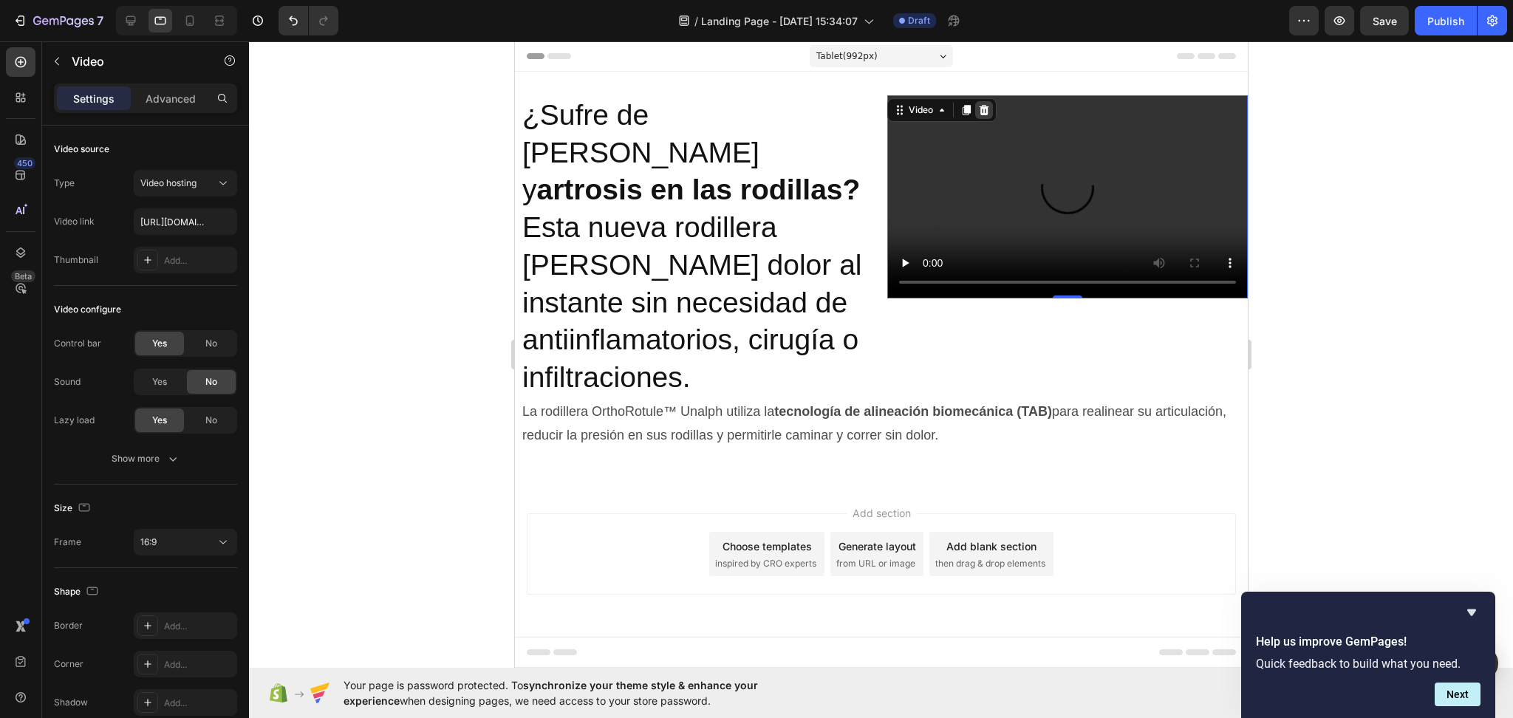
click at [990, 108] on div at bounding box center [983, 110] width 18 height 18
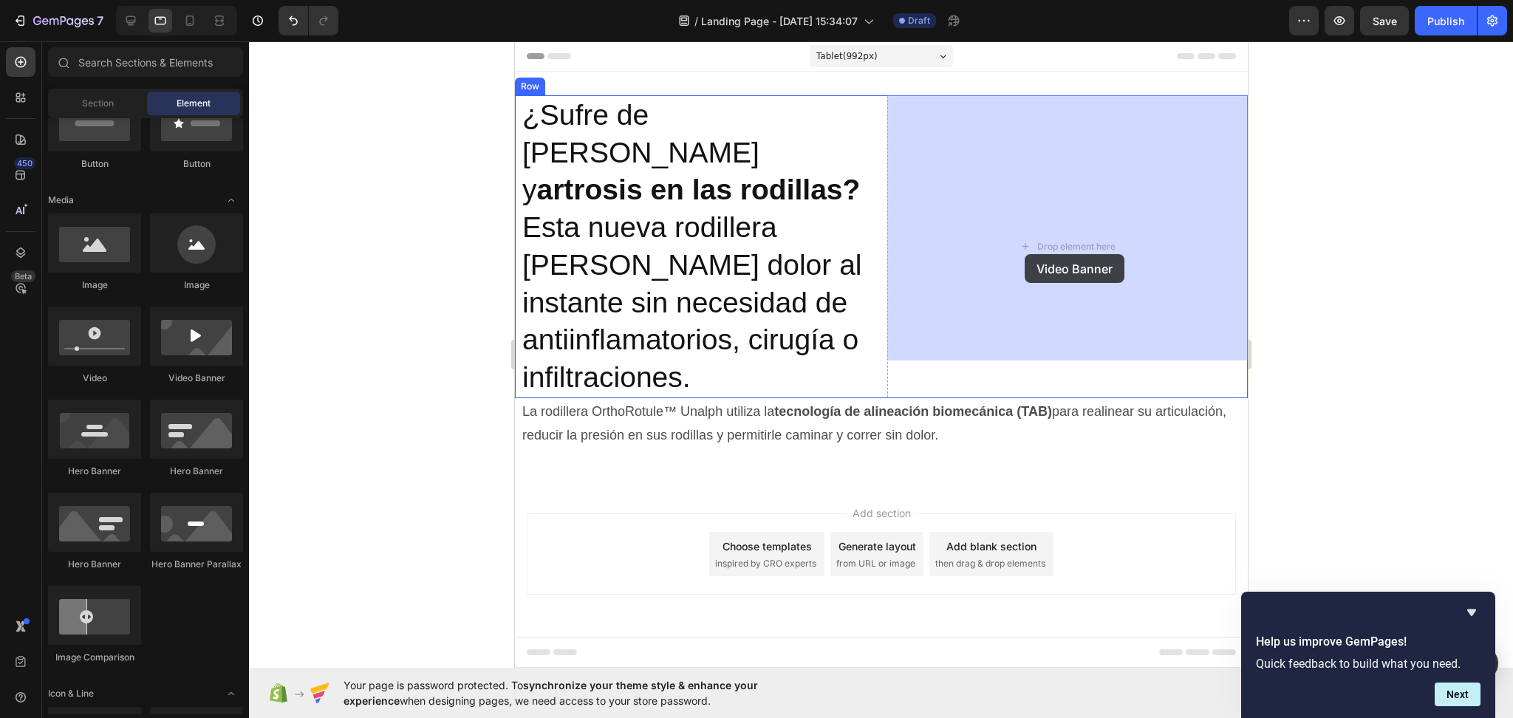
drag, startPoint x: 847, startPoint y: 369, endPoint x: 1024, endPoint y: 254, distance: 210.9
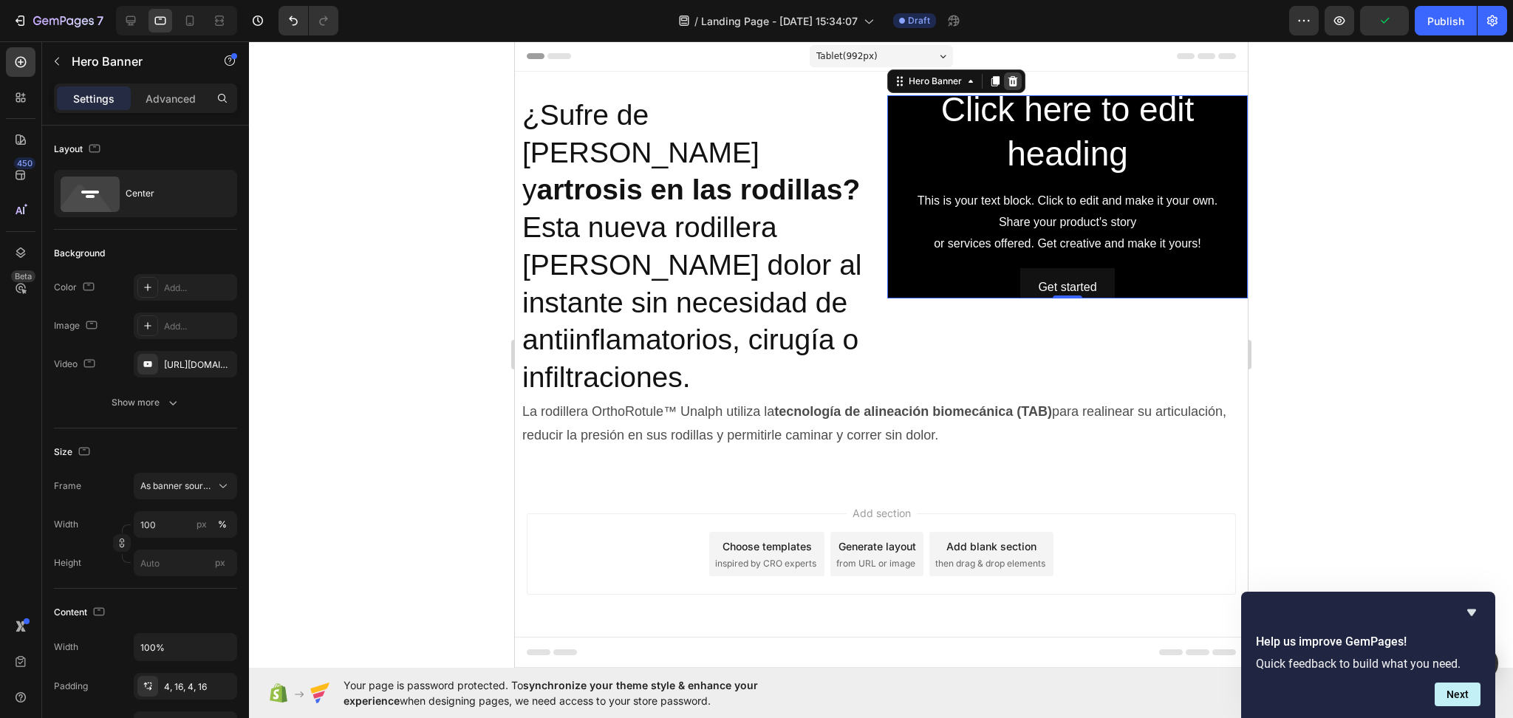
click at [1014, 81] on icon at bounding box center [1013, 81] width 10 height 10
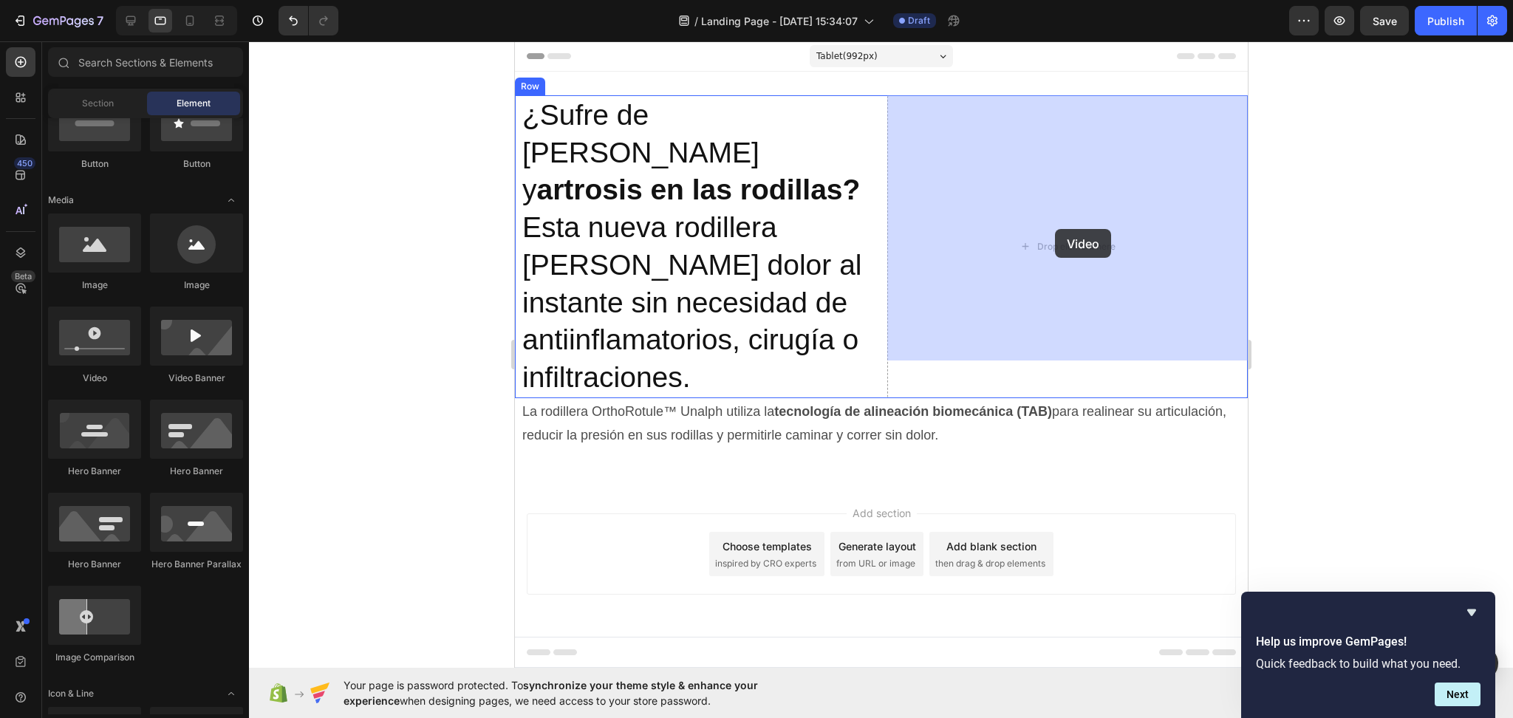
drag, startPoint x: 614, startPoint y: 386, endPoint x: 1054, endPoint y: 229, distance: 467.3
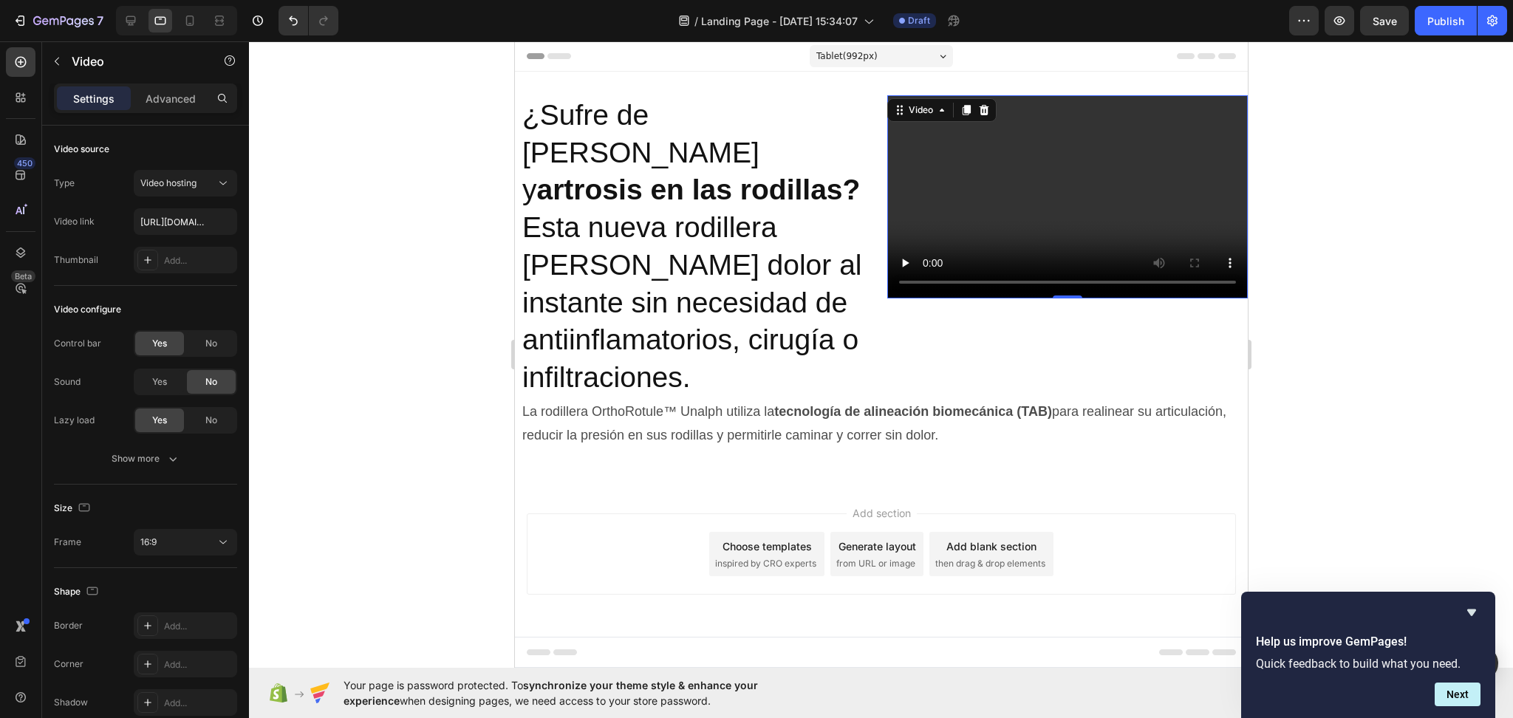
click at [1046, 191] on video at bounding box center [1067, 196] width 361 height 203
click at [202, 180] on div "Video hosting" at bounding box center [177, 183] width 75 height 13
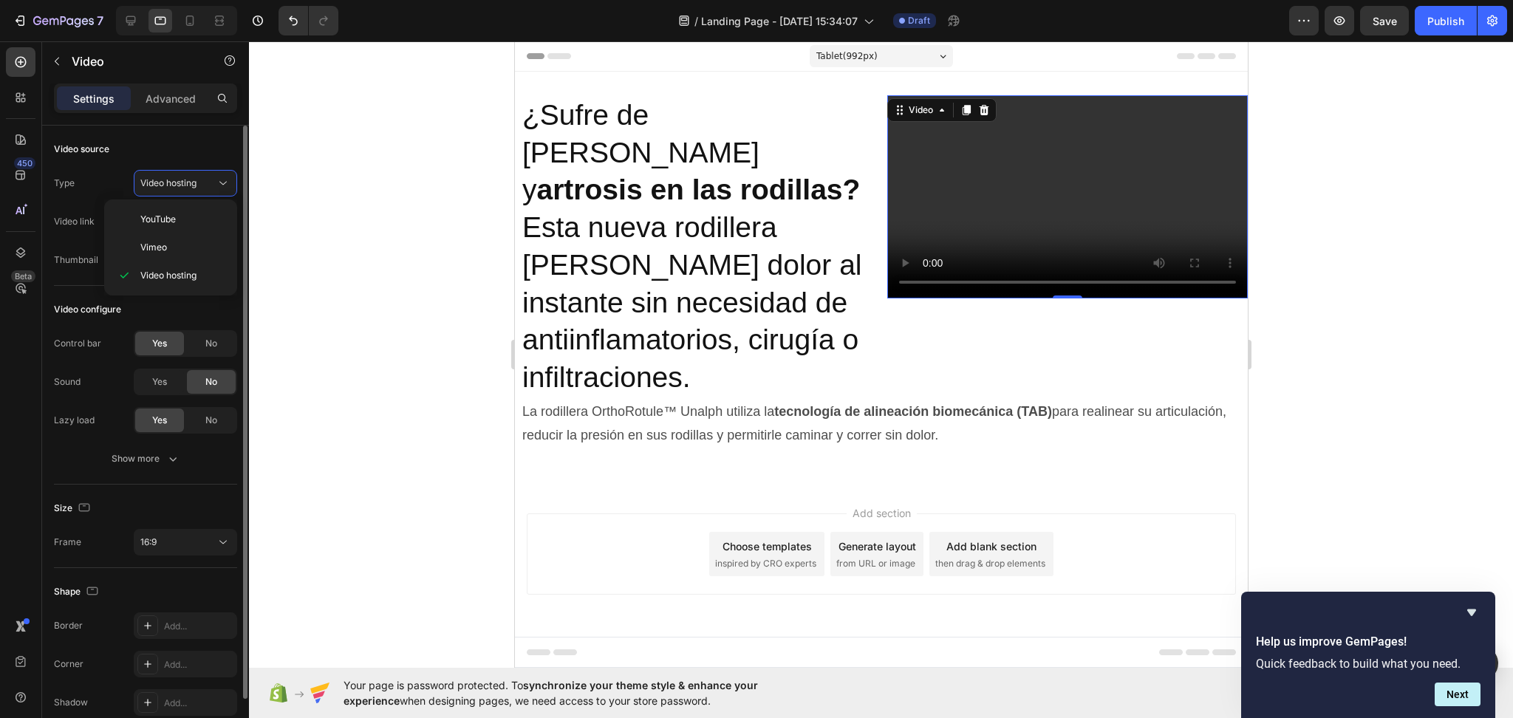
click at [193, 143] on div "Video source" at bounding box center [145, 149] width 183 height 24
click at [169, 223] on input "[URL][DOMAIN_NAME]" at bounding box center [185, 221] width 103 height 27
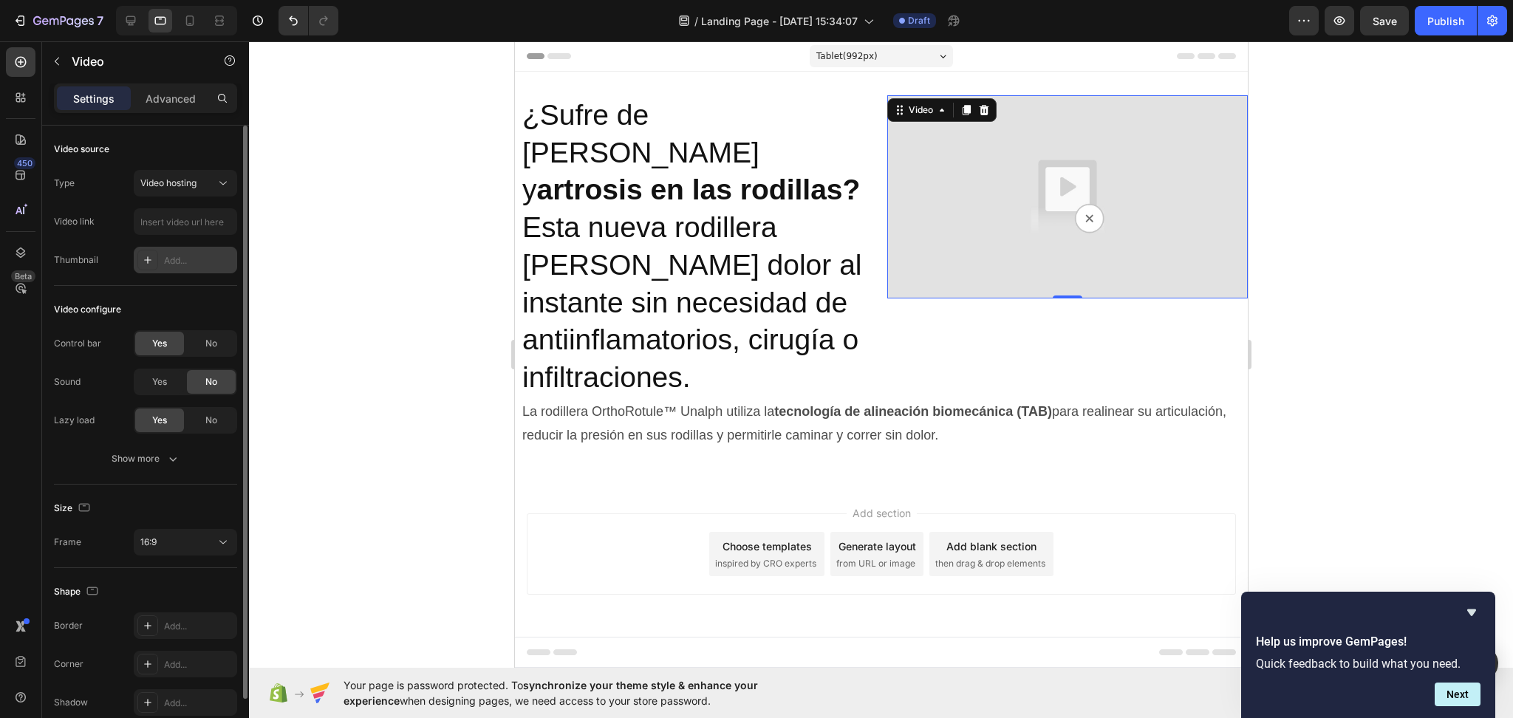
click at [168, 262] on div "Add..." at bounding box center [198, 260] width 69 height 13
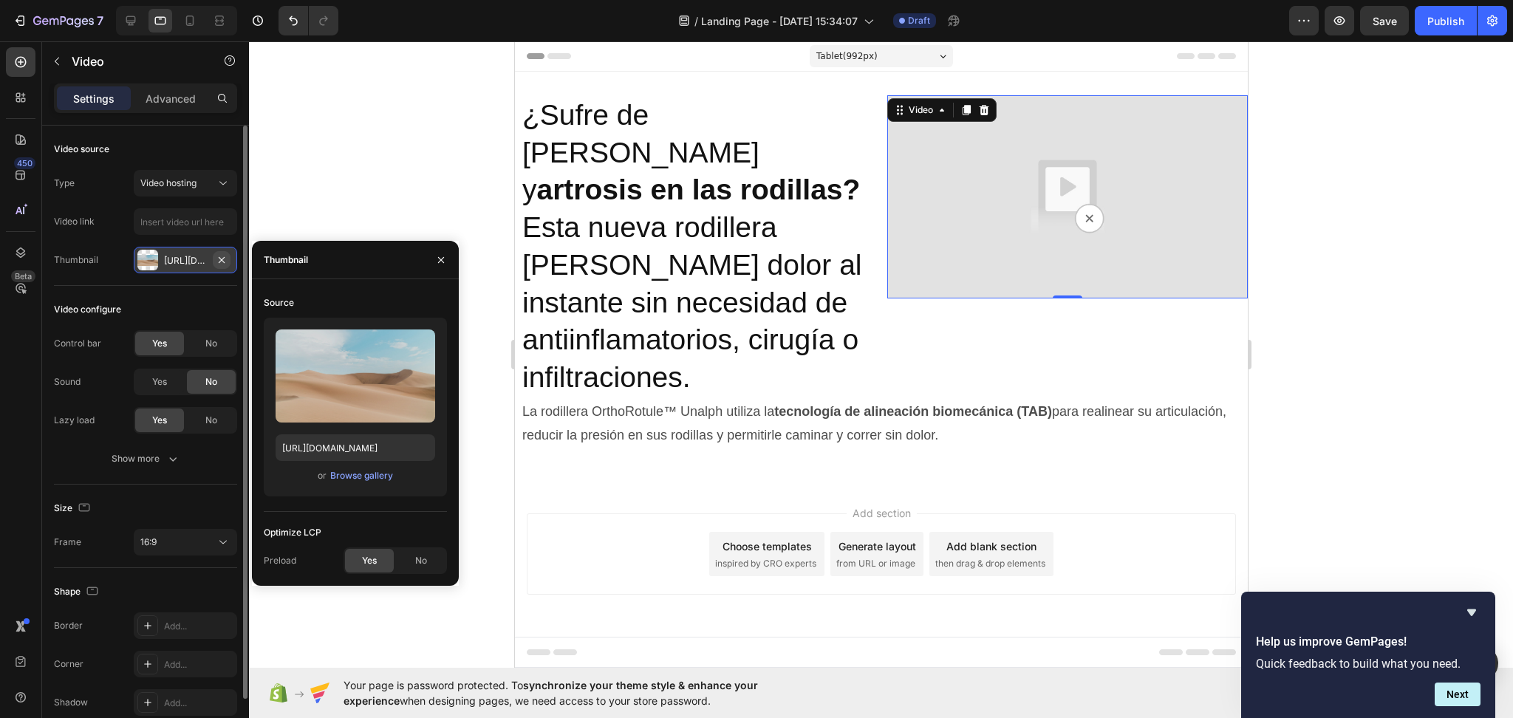
click at [219, 259] on icon "button" at bounding box center [222, 260] width 12 height 12
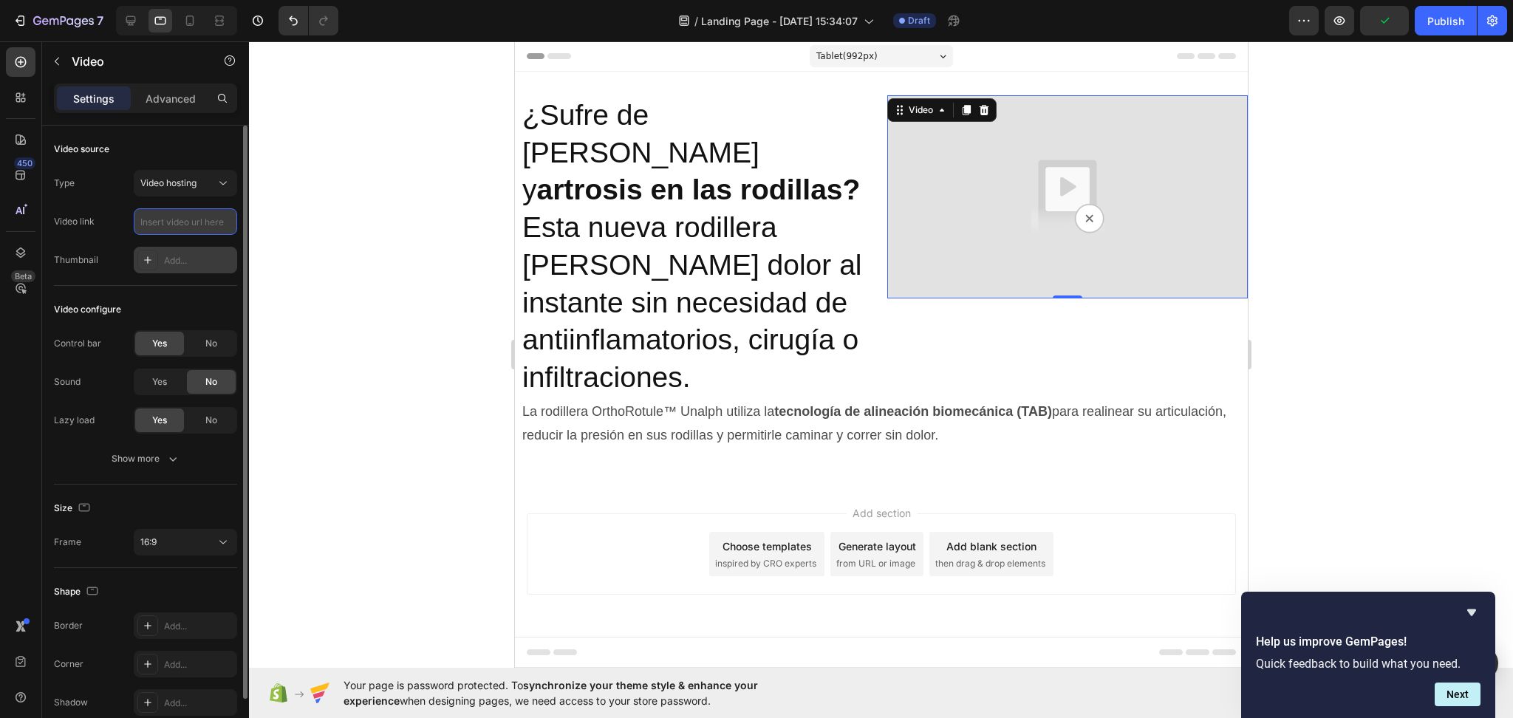
click at [197, 234] on input "text" at bounding box center [185, 221] width 103 height 27
paste input "[URL][DOMAIN_NAME]"
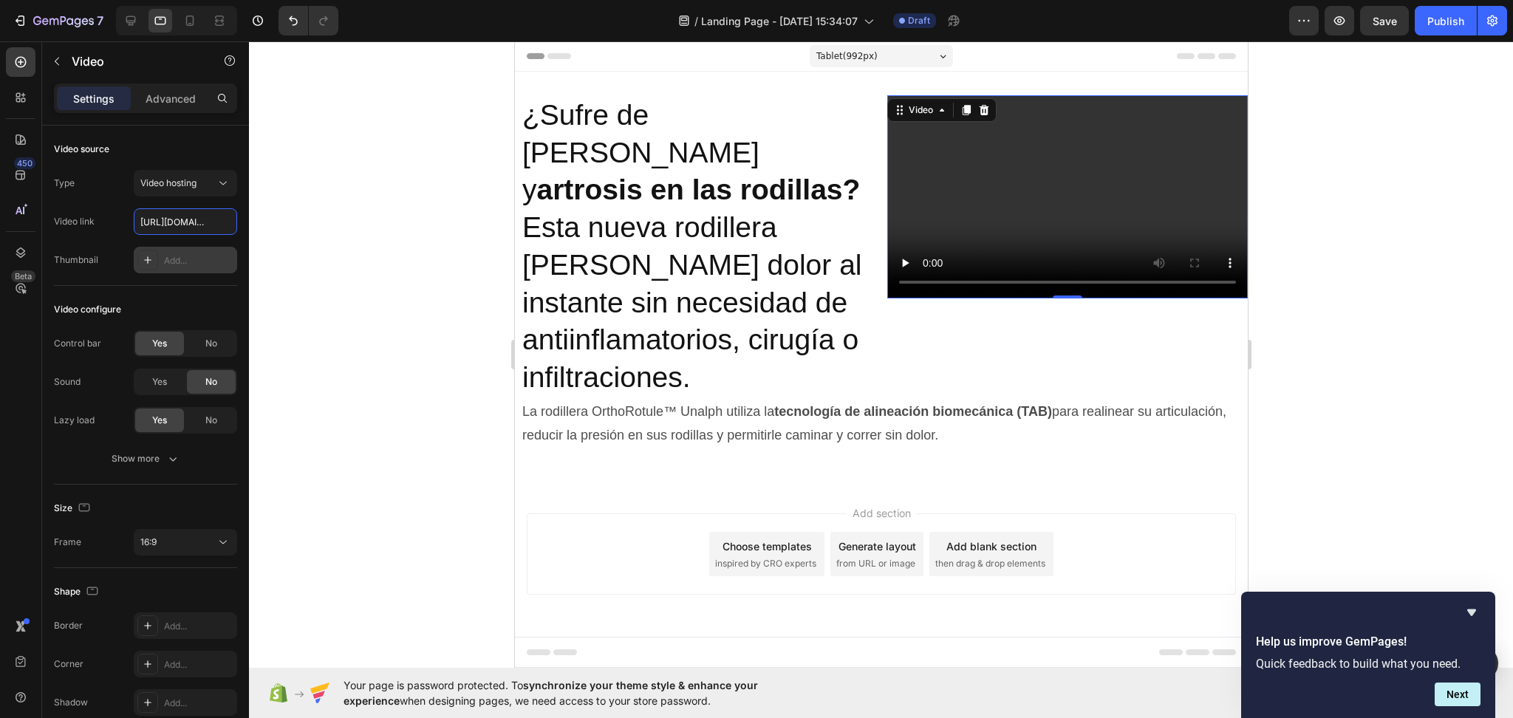
scroll to position [0, 279]
type input "[URL][DOMAIN_NAME]"
click at [199, 349] on div "No" at bounding box center [211, 344] width 49 height 24
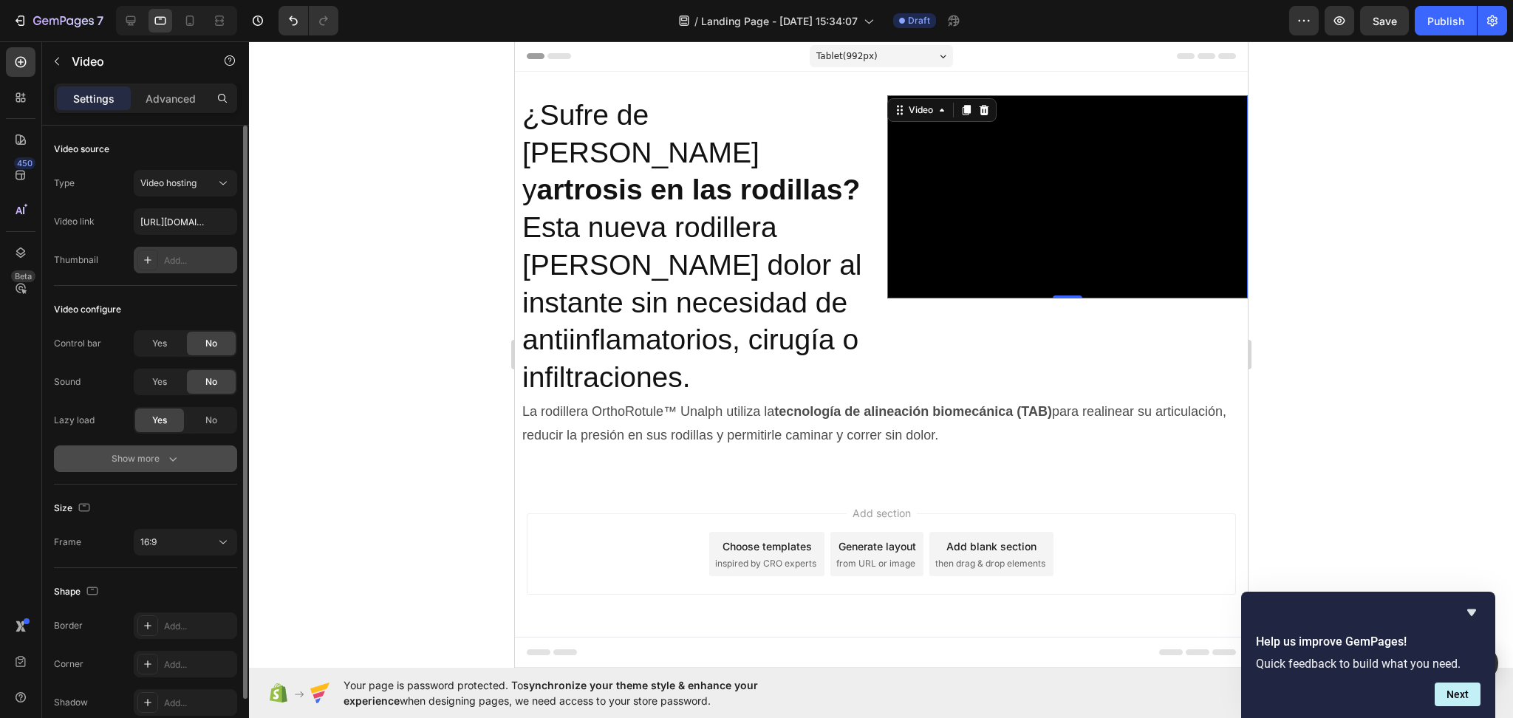
click at [171, 455] on icon "button" at bounding box center [172, 458] width 15 height 15
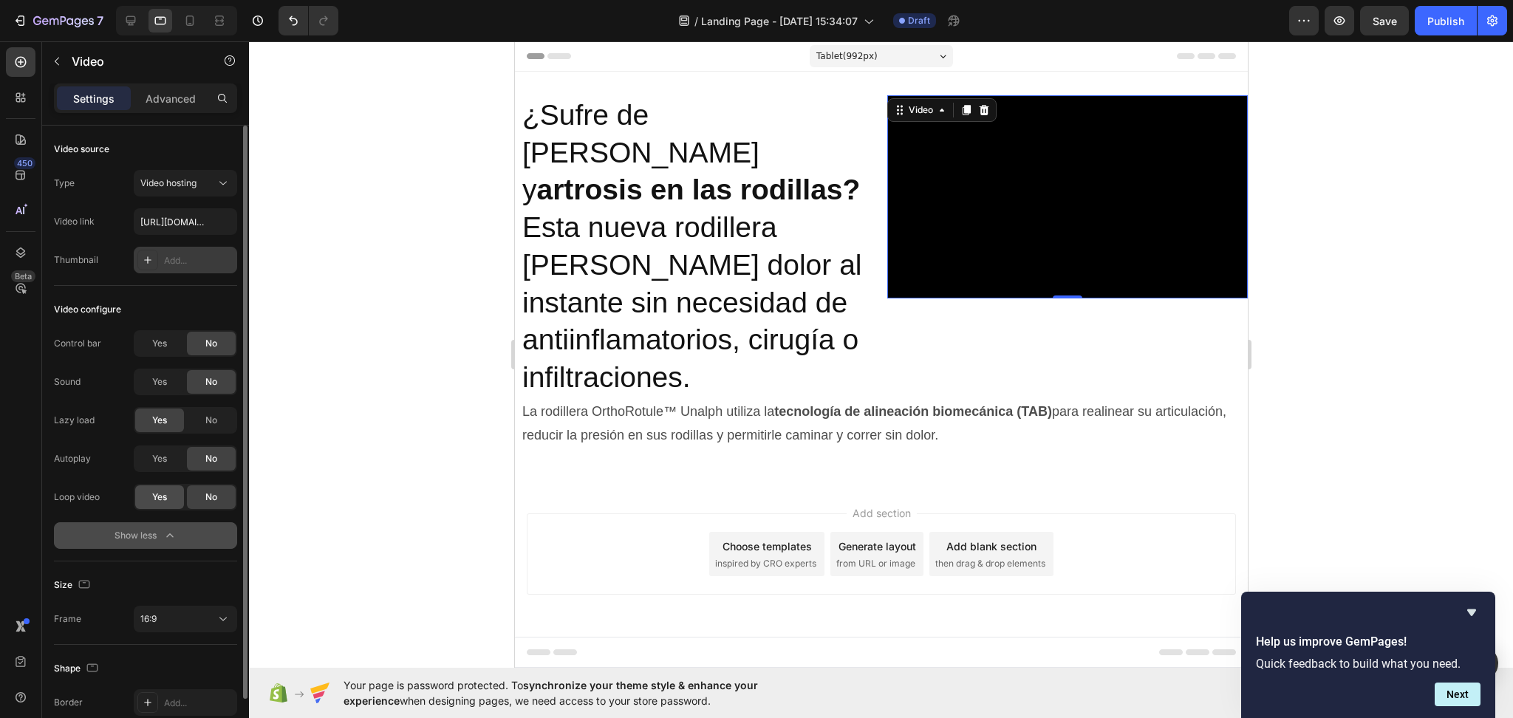
click at [150, 496] on div "Yes" at bounding box center [159, 497] width 49 height 24
click at [157, 465] on div "Yes" at bounding box center [159, 459] width 49 height 24
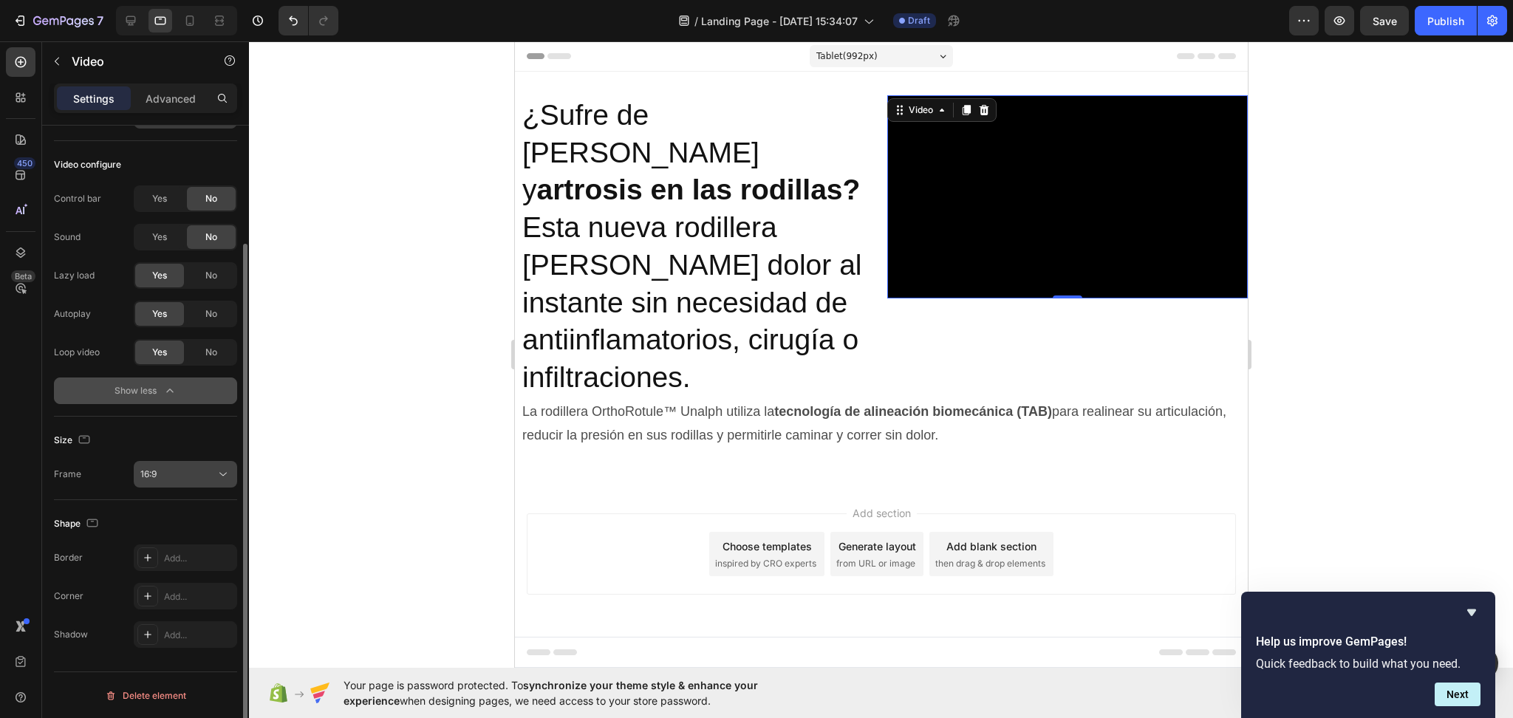
click at [182, 478] on div "16:9" at bounding box center [177, 474] width 75 height 13
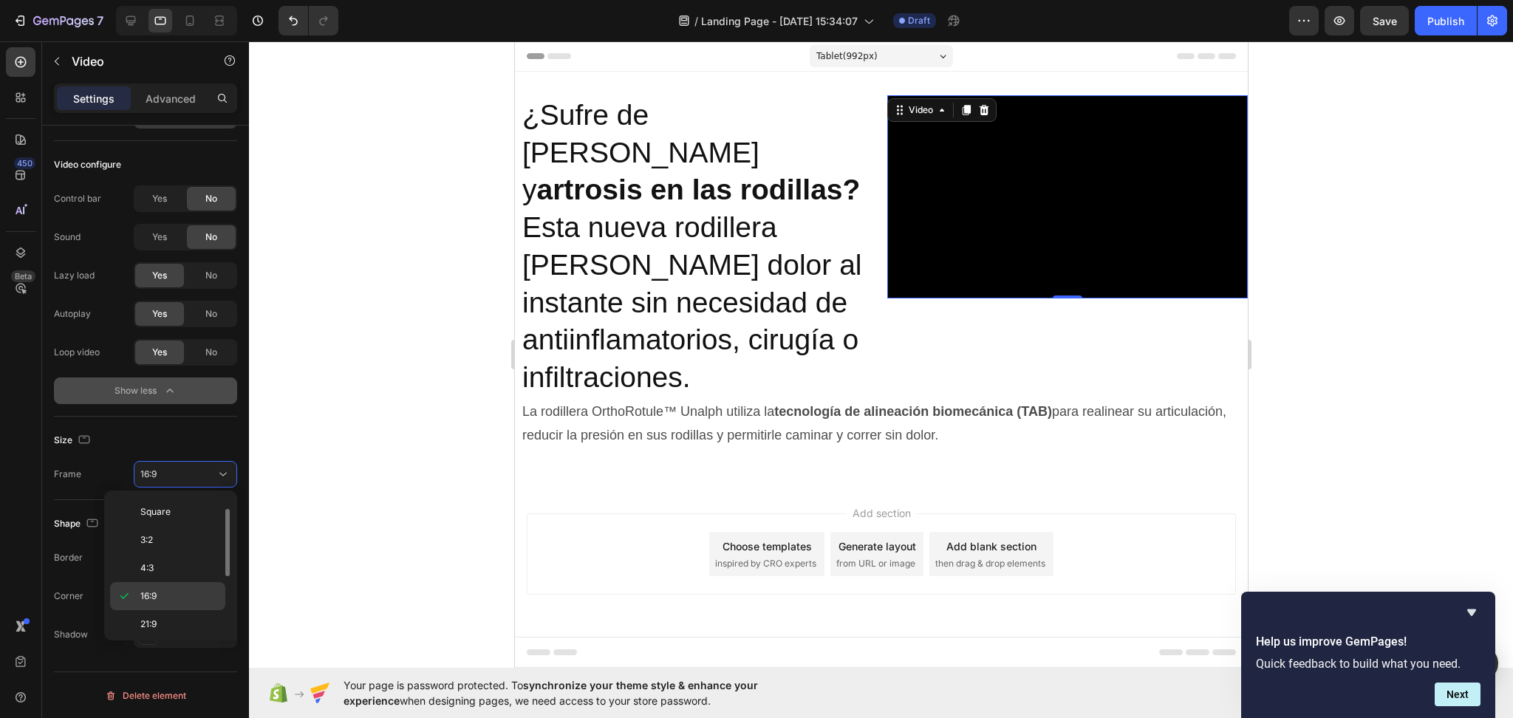
click at [180, 609] on div "16:9" at bounding box center [167, 596] width 115 height 28
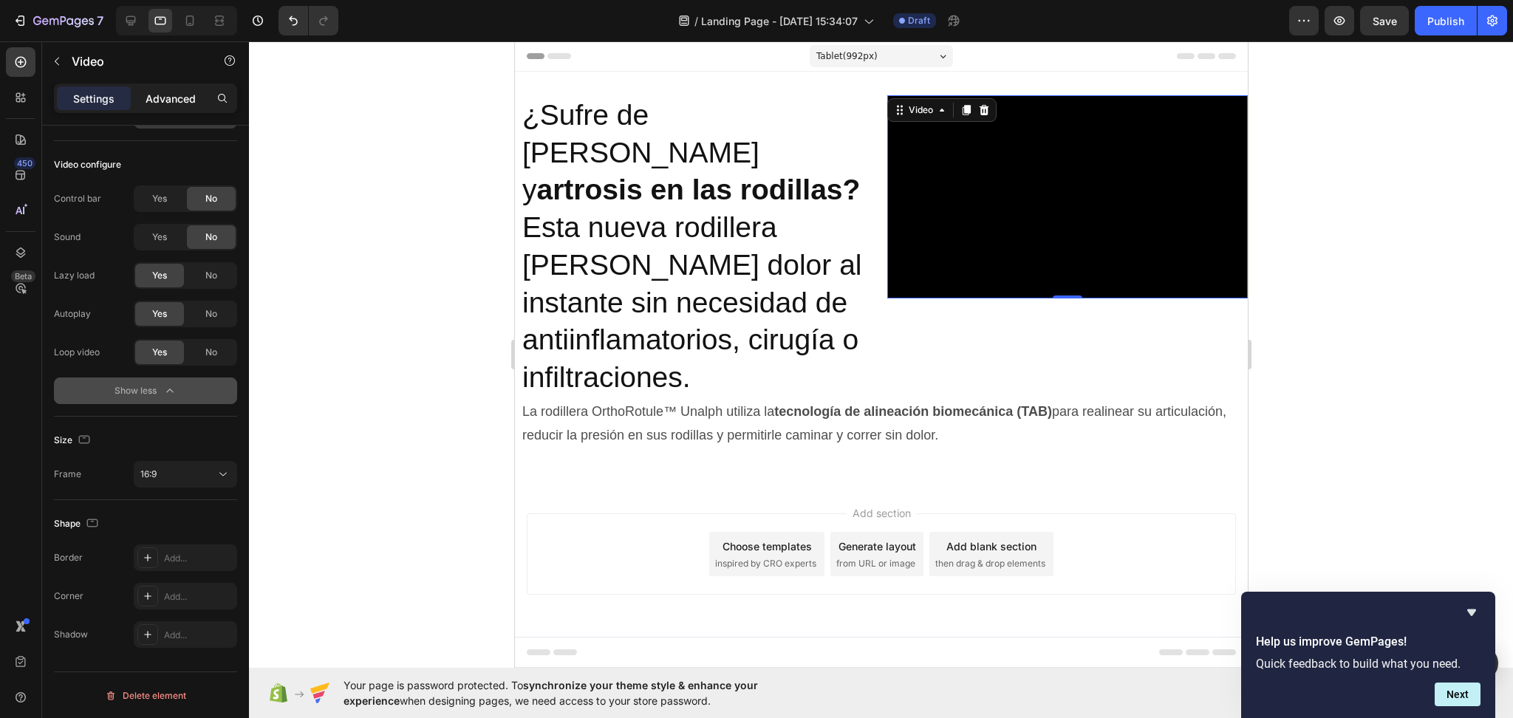
click at [194, 94] on p "Advanced" at bounding box center [171, 99] width 50 height 16
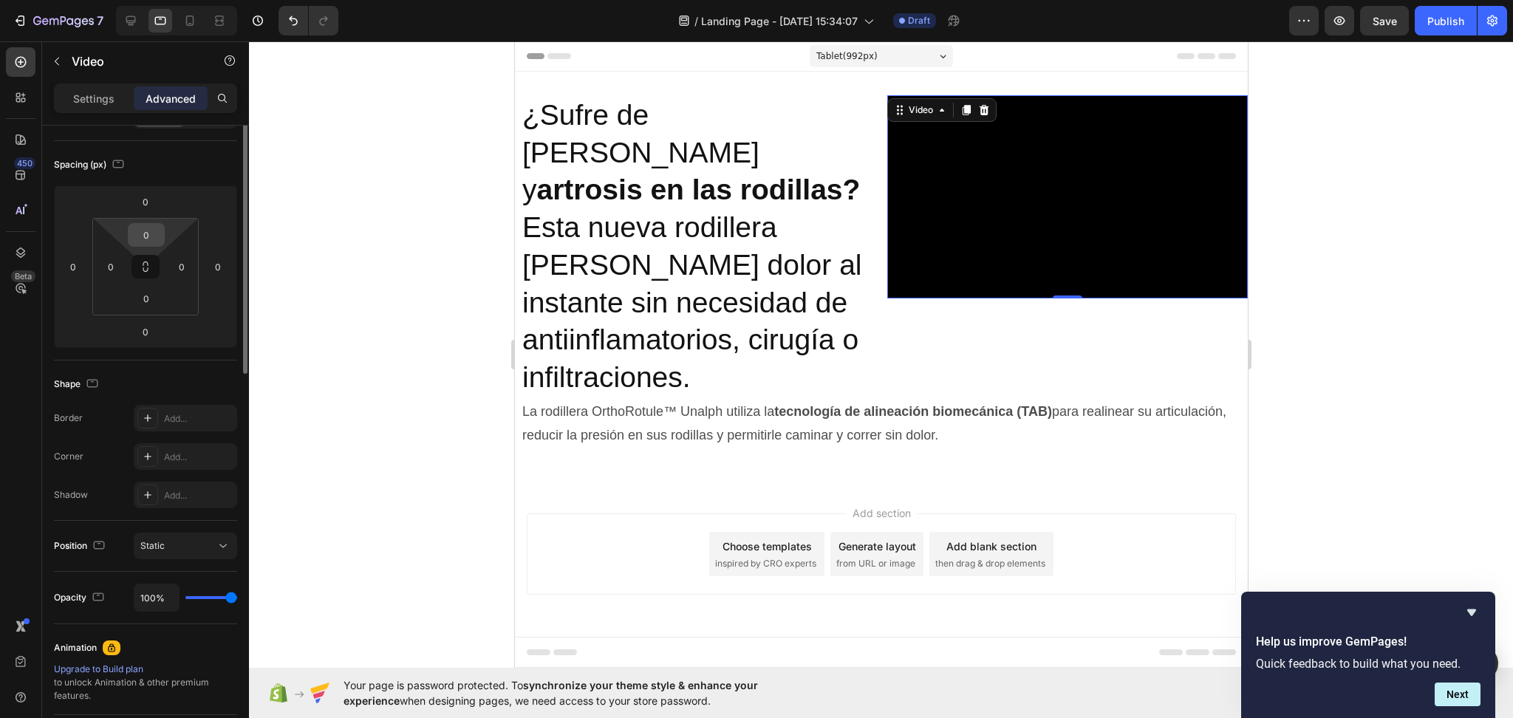
scroll to position [0, 0]
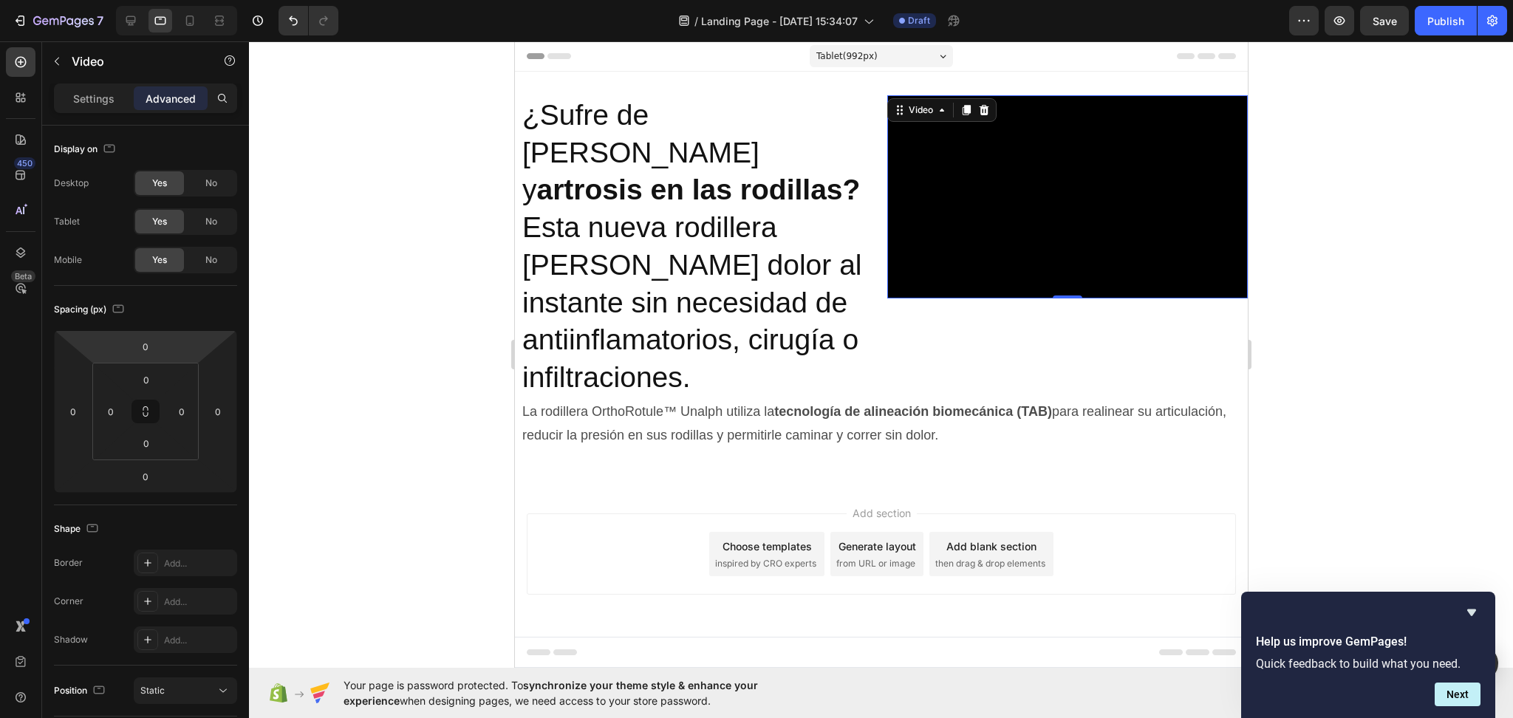
drag, startPoint x: 1075, startPoint y: 267, endPoint x: 1027, endPoint y: 239, distance: 55.6
click at [1073, 266] on video at bounding box center [1067, 196] width 361 height 203
click at [1000, 206] on video at bounding box center [1067, 196] width 361 height 203
drag, startPoint x: 952, startPoint y: 310, endPoint x: 940, endPoint y: 306, distance: 11.7
click at [943, 308] on div "Video 0" at bounding box center [1067, 246] width 361 height 303
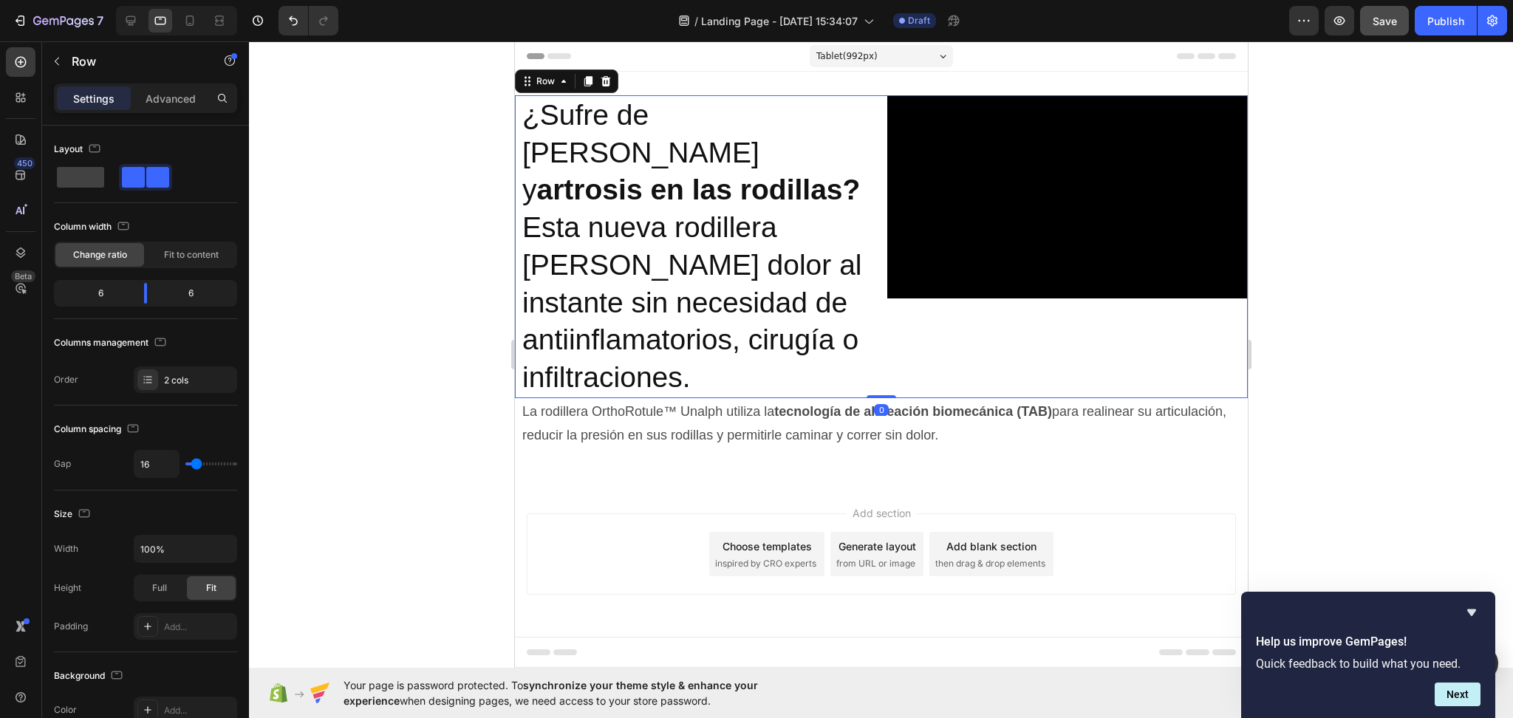
click at [1385, 35] on div "7 / Landing Page - [DATE] 15:34:07 Draft Preview Save Publish" at bounding box center [756, 21] width 1513 height 42
click at [1383, 26] on span "Save" at bounding box center [1385, 21] width 24 height 13
click at [607, 80] on icon at bounding box center [606, 81] width 10 height 10
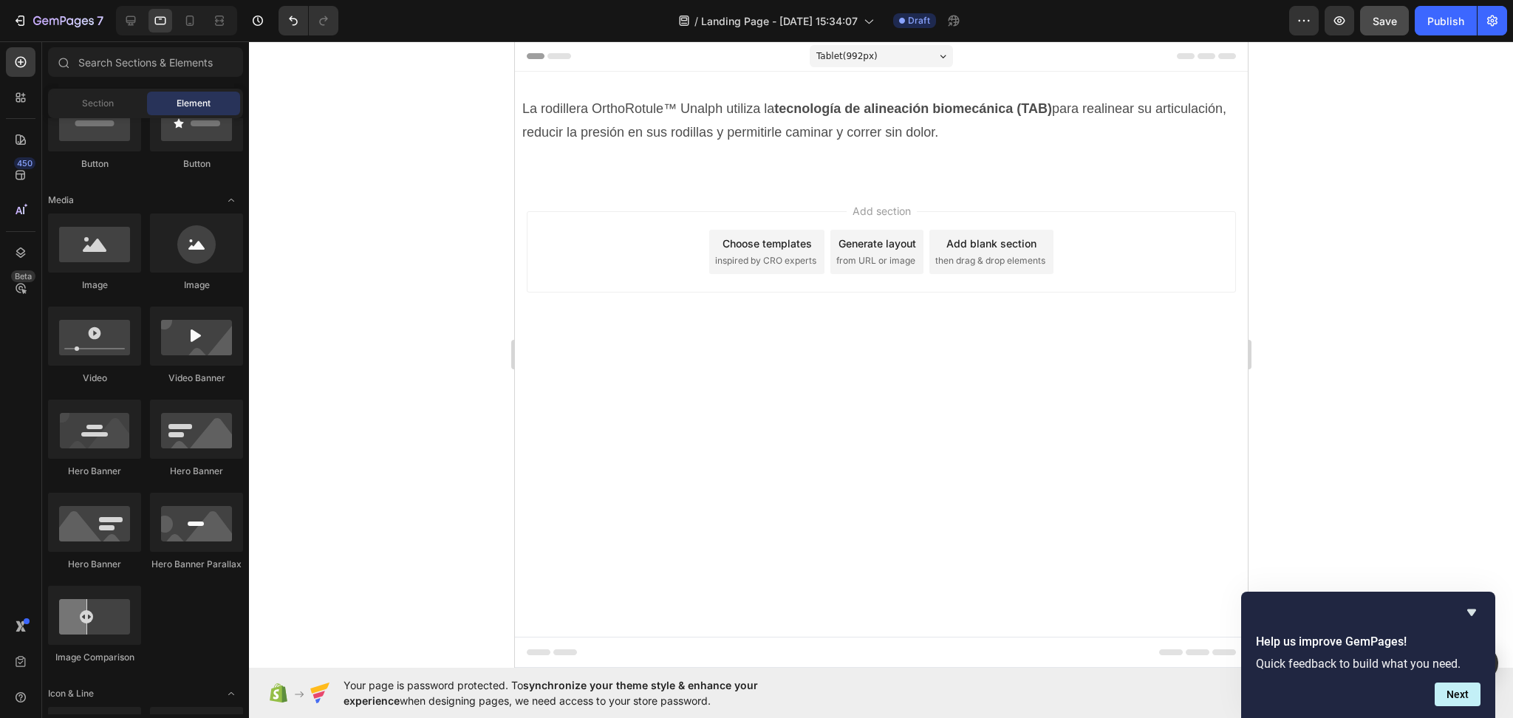
click at [3, 18] on div "7" at bounding box center [55, 21] width 110 height 30
click at [16, 16] on icon "button" at bounding box center [20, 20] width 15 height 15
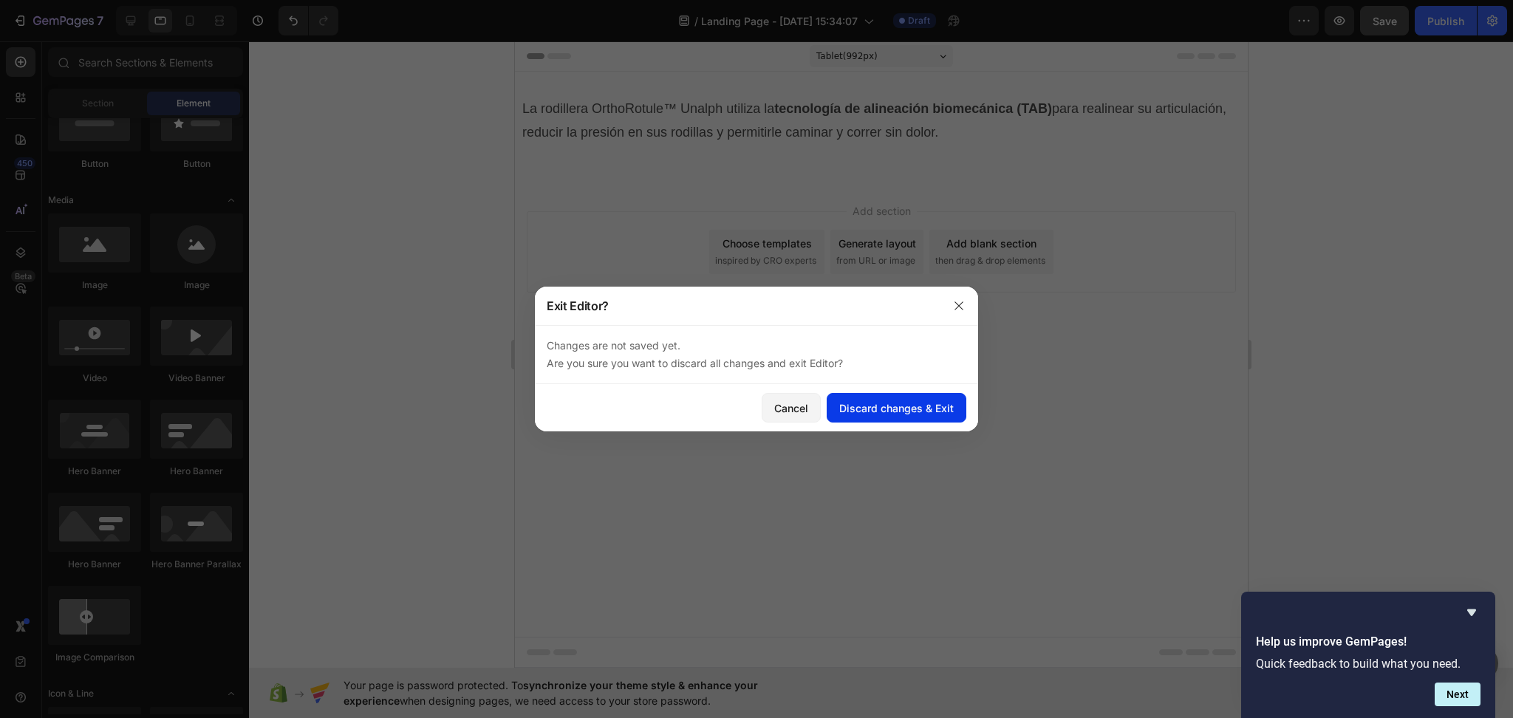
click at [881, 414] on div "Discard changes & Exit" at bounding box center [896, 408] width 115 height 16
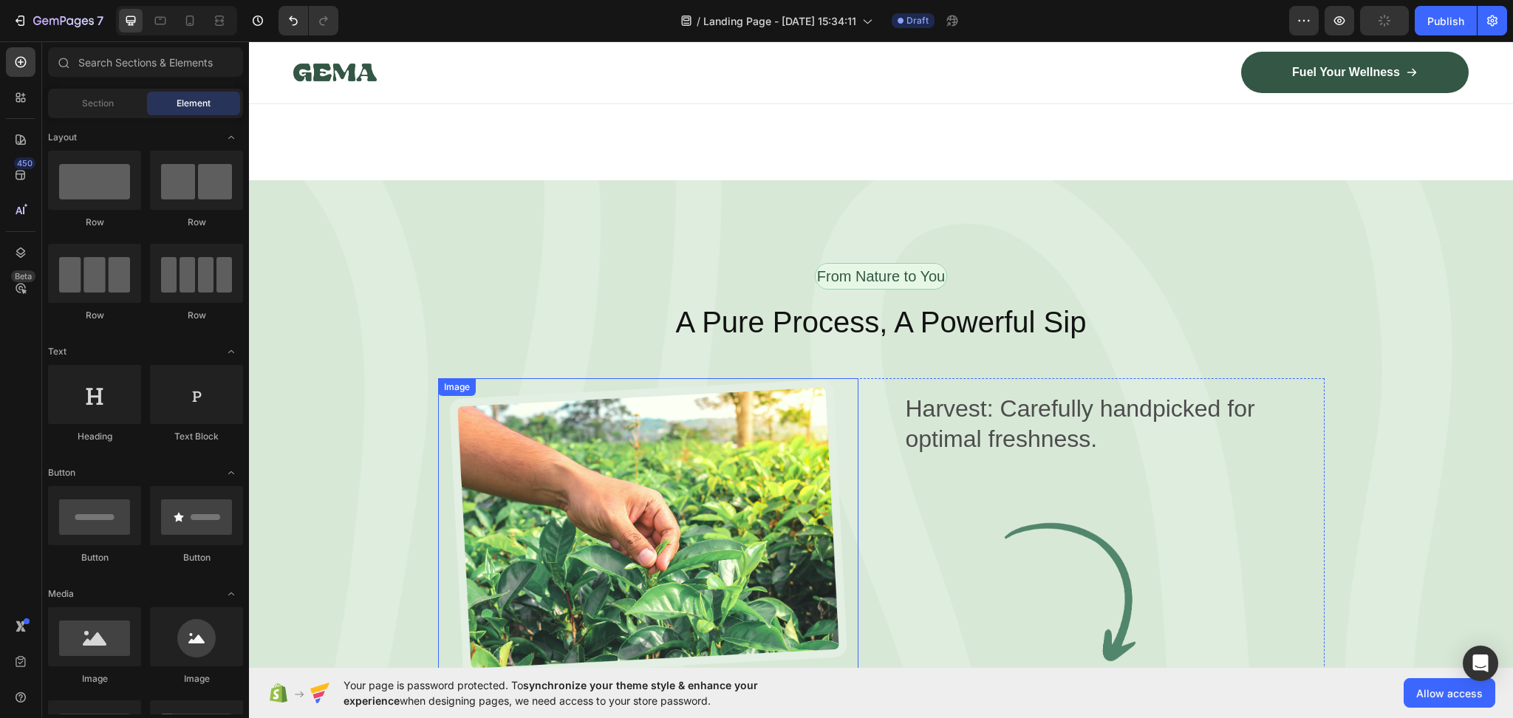
scroll to position [2364, 0]
